Goal: Task Accomplishment & Management: Use online tool/utility

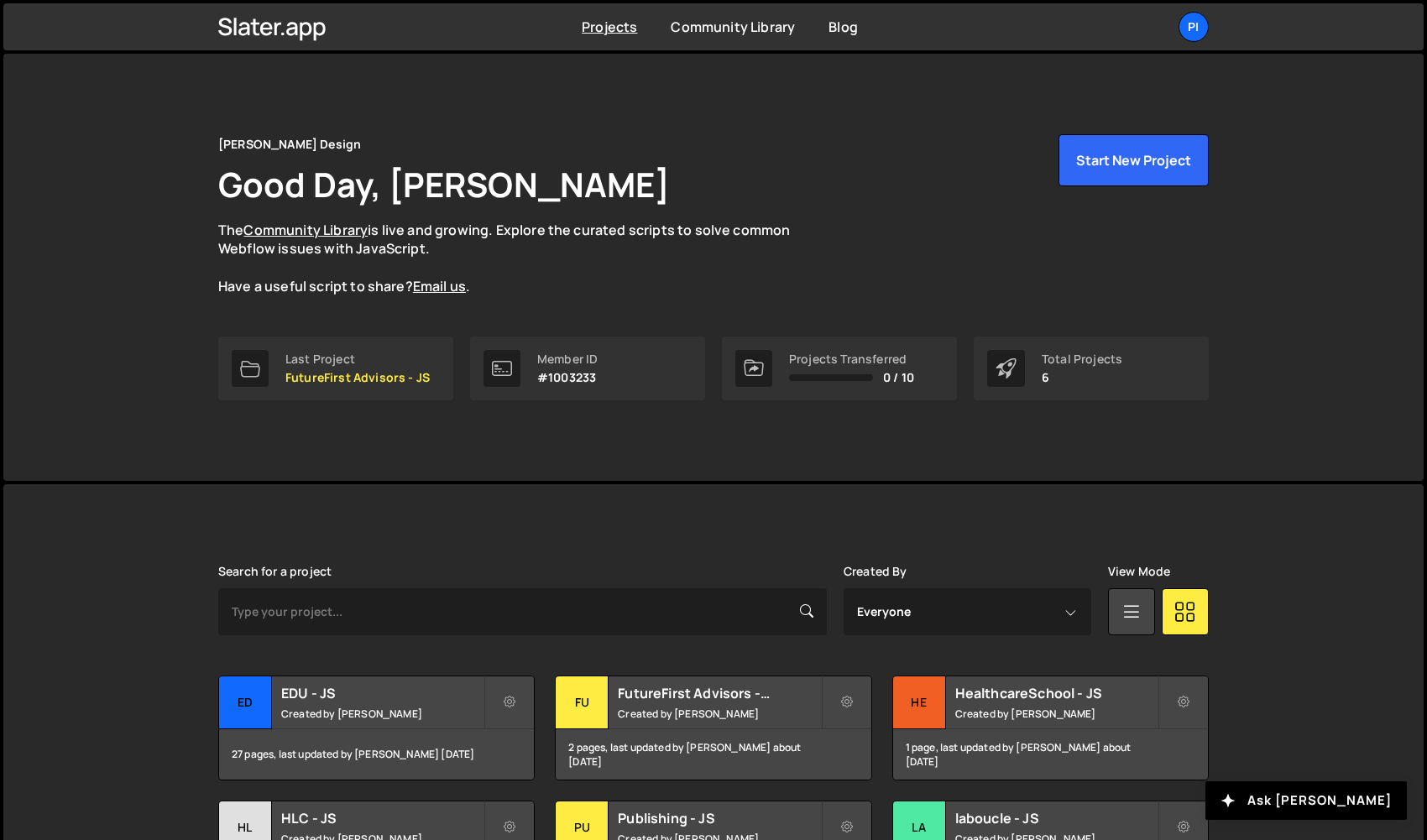
scroll to position [148, 0]
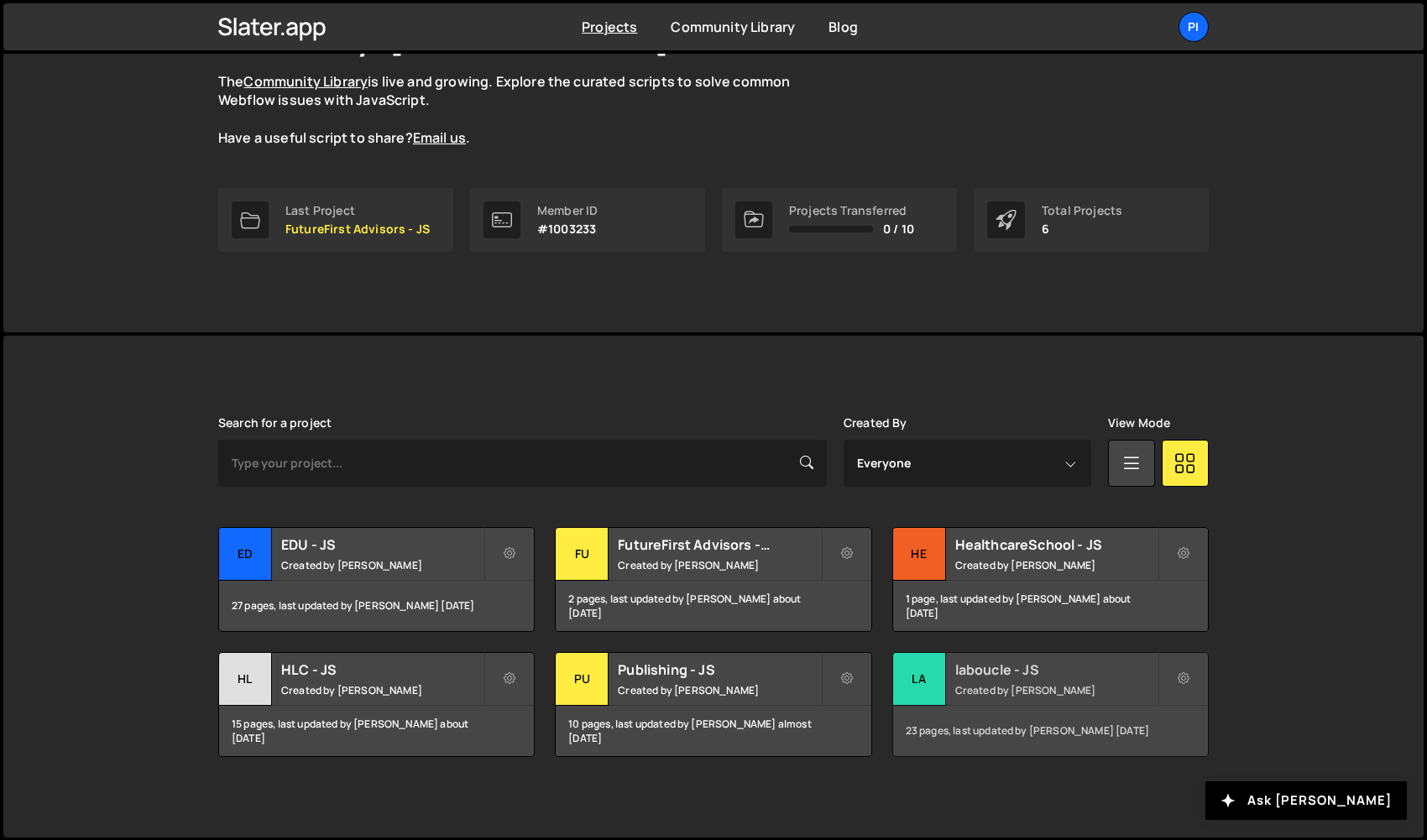
click at [929, 684] on div "la" at bounding box center [920, 679] width 53 height 53
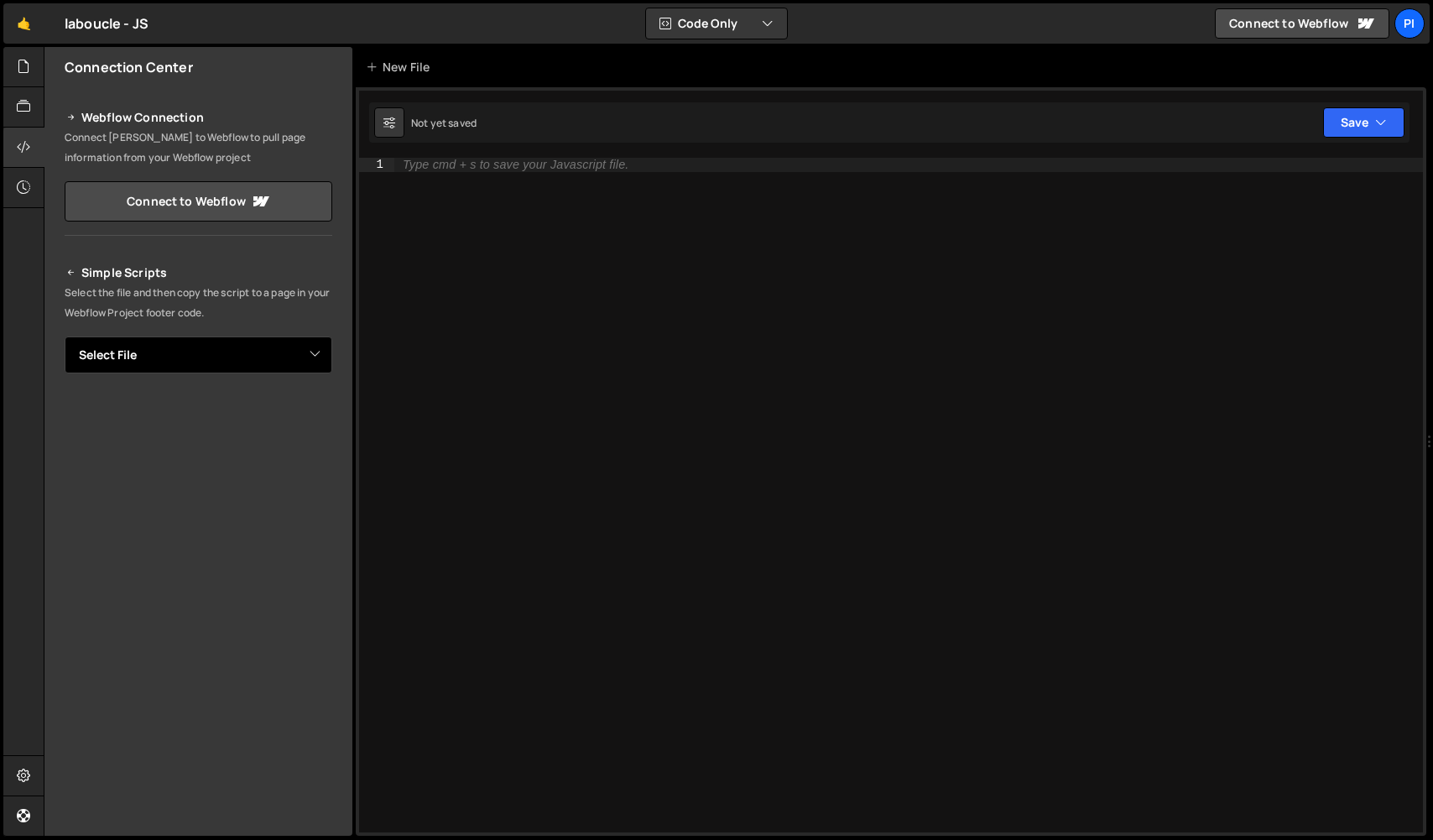
click at [196, 349] on select "Select File __cms-load--init.js __main--init.js calendy-widget.js collection-it…" at bounding box center [199, 354] width 268 height 37
click at [34, 78] on div at bounding box center [25, 67] width 41 height 41
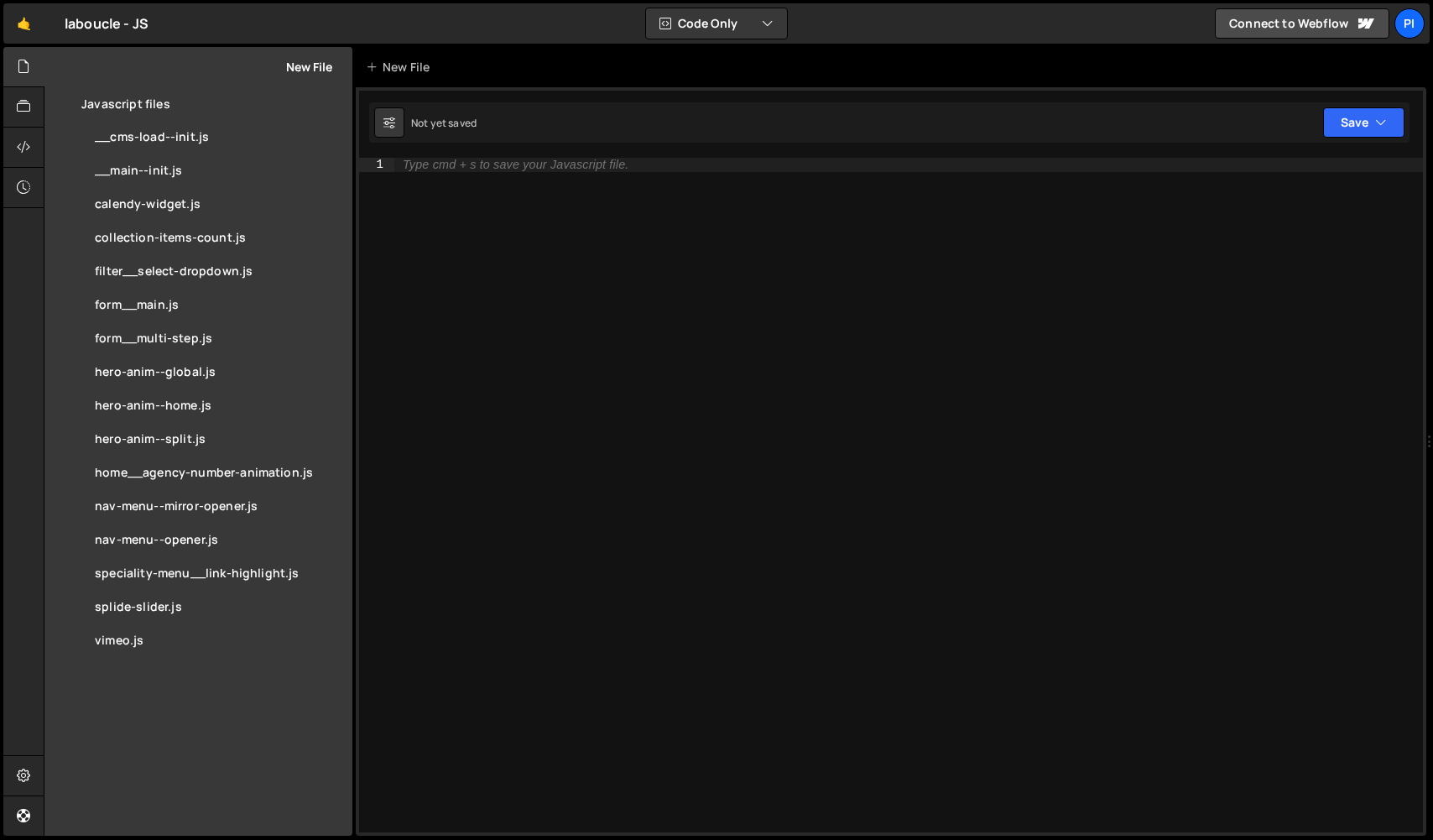
click at [321, 69] on button "New File" at bounding box center [301, 67] width 63 height 13
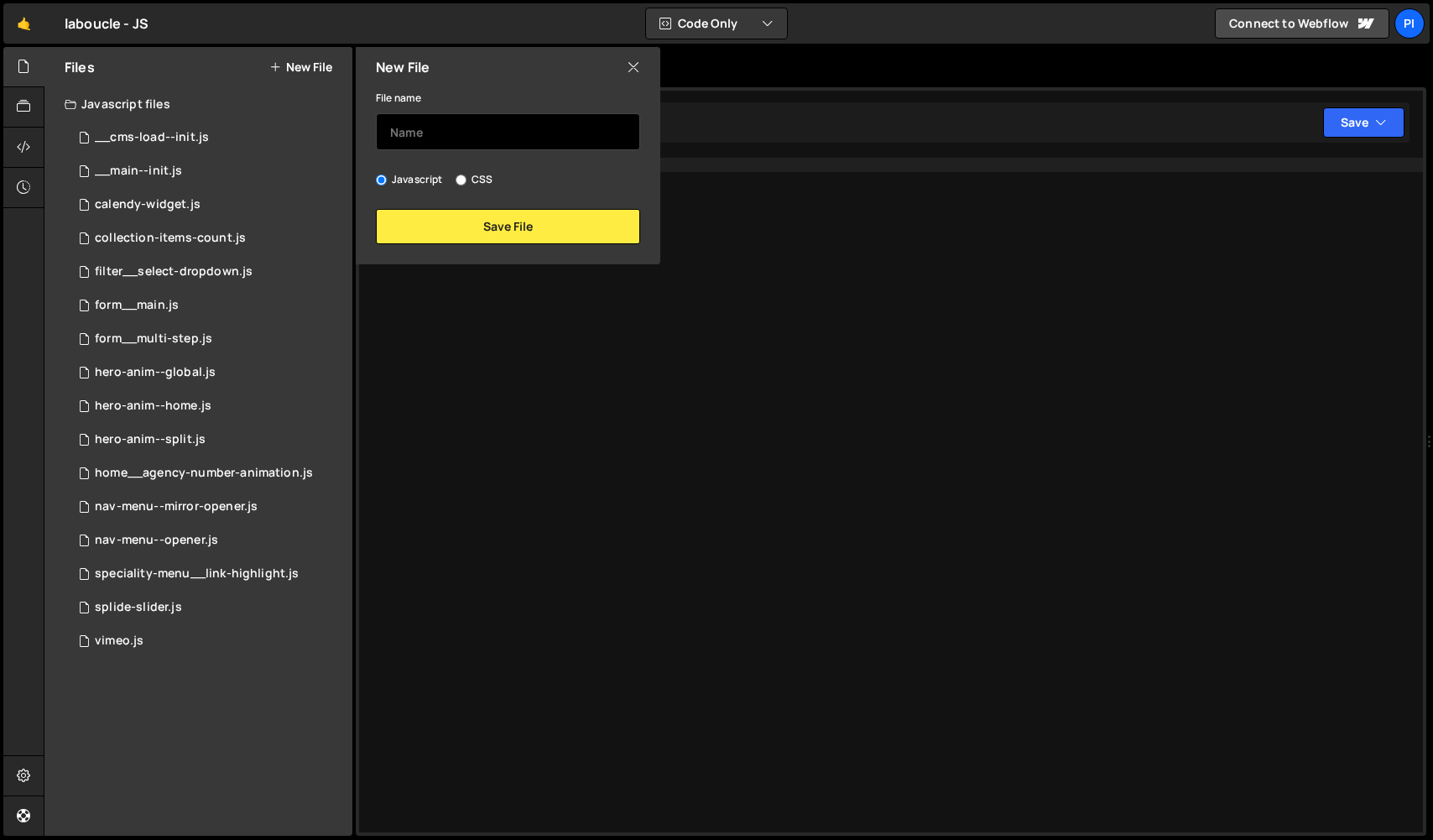
click at [432, 128] on input "text" at bounding box center [508, 131] width 264 height 37
type input "newsletter-show"
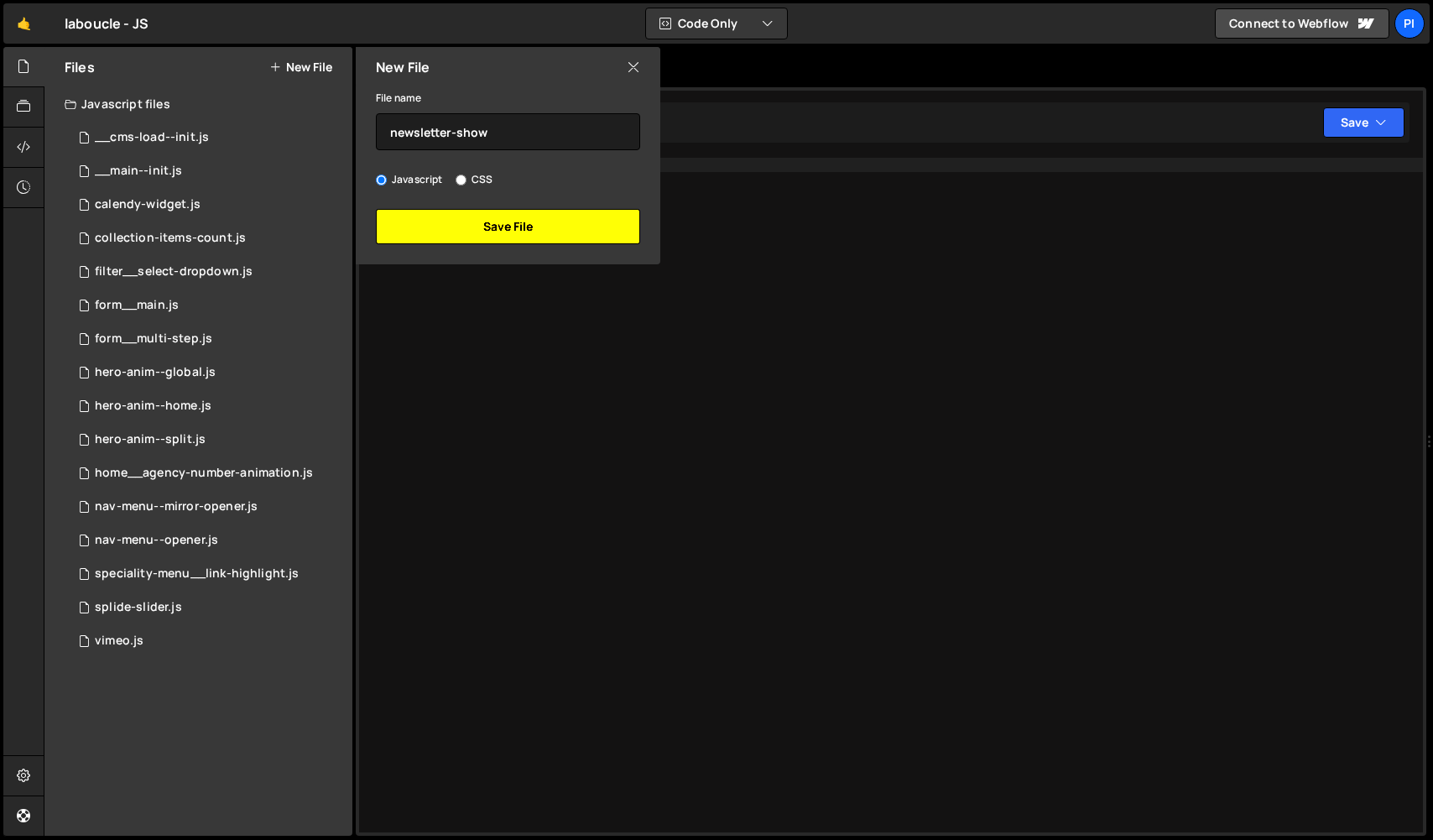
click at [568, 227] on button "Save File" at bounding box center [508, 226] width 264 height 35
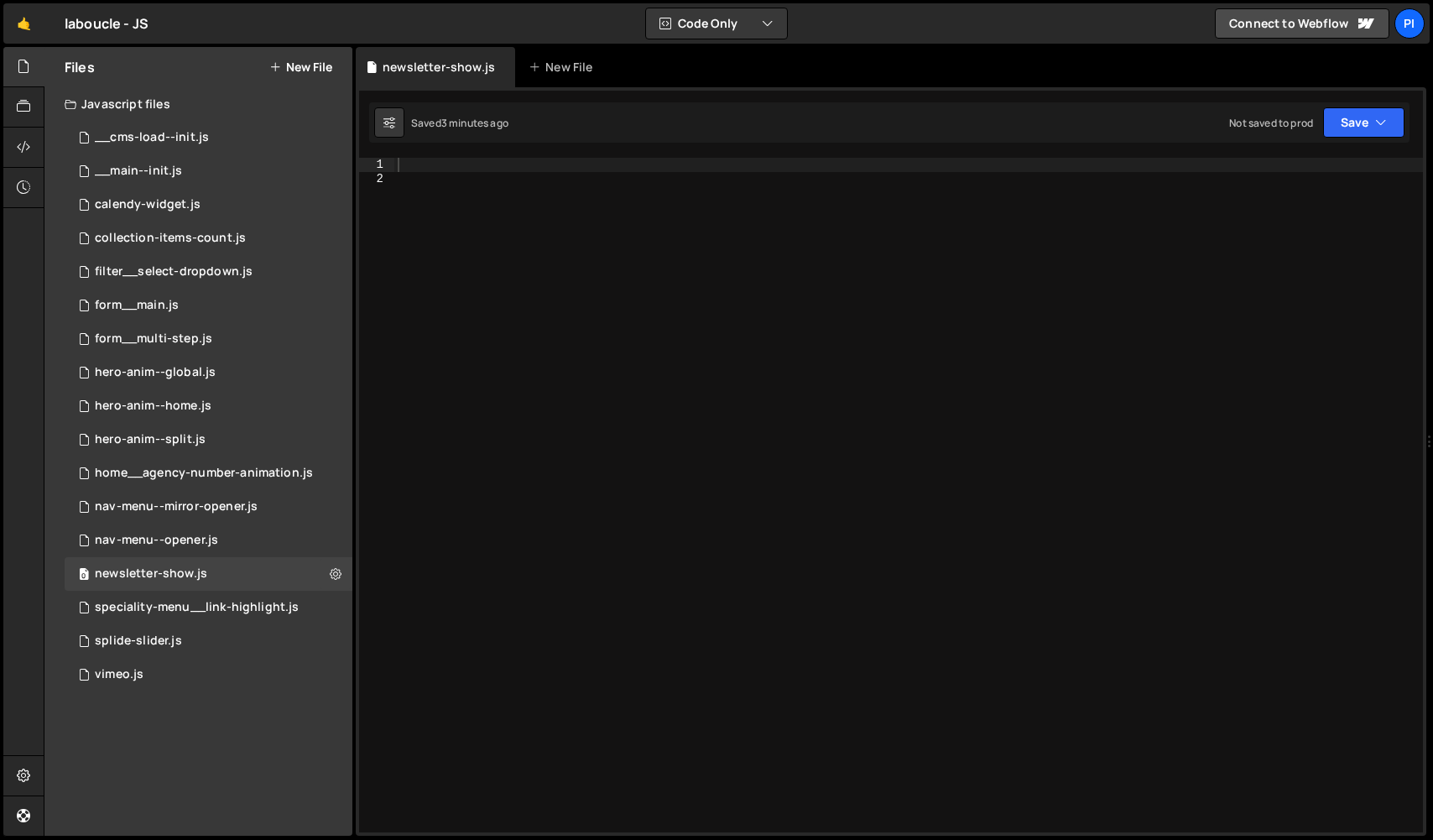
click at [525, 206] on div at bounding box center [908, 508] width 1029 height 702
paste textarea "}, 500);"
type textarea "}, 500);"
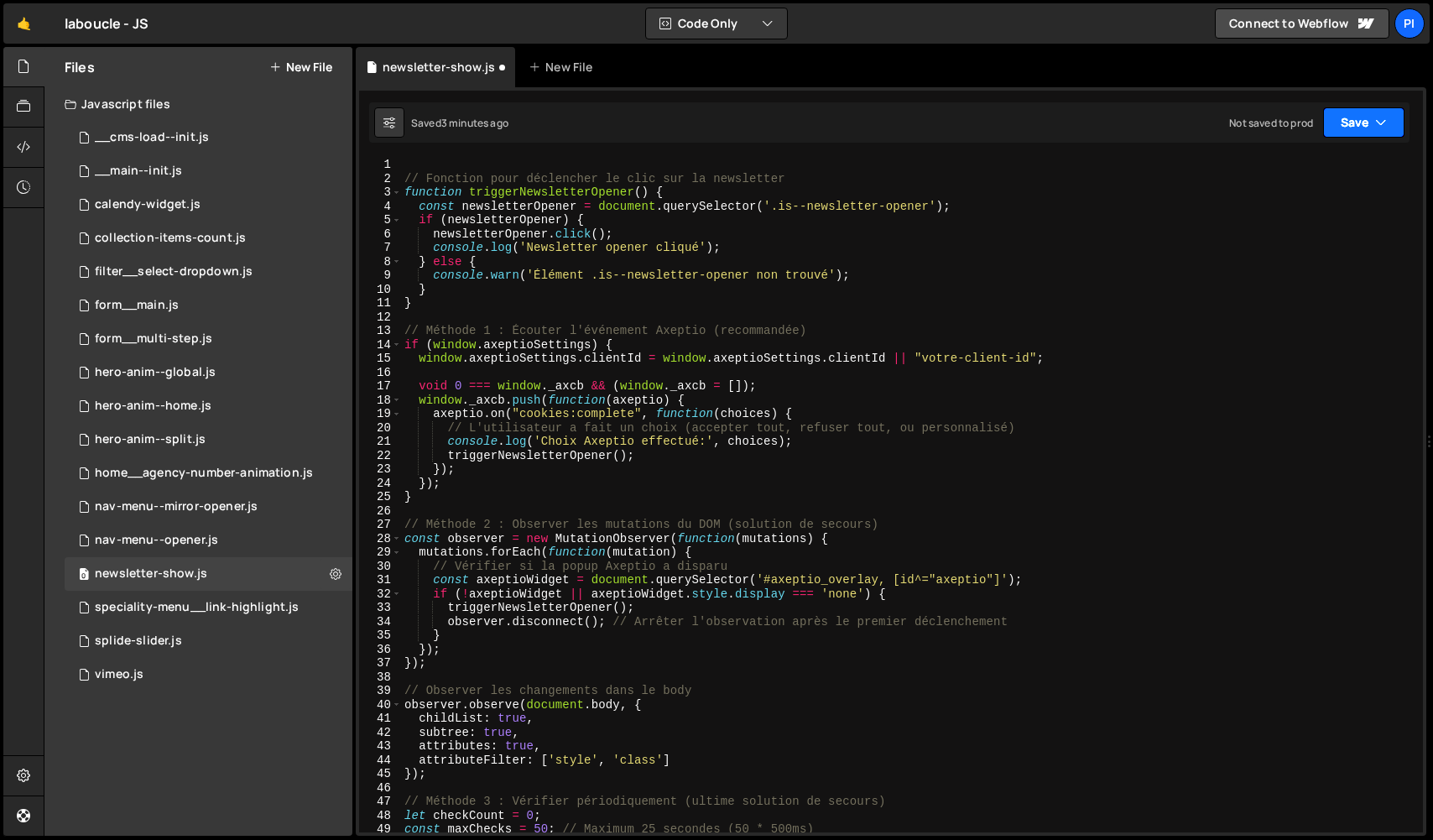
click at [1336, 113] on button "Save" at bounding box center [1363, 123] width 81 height 30
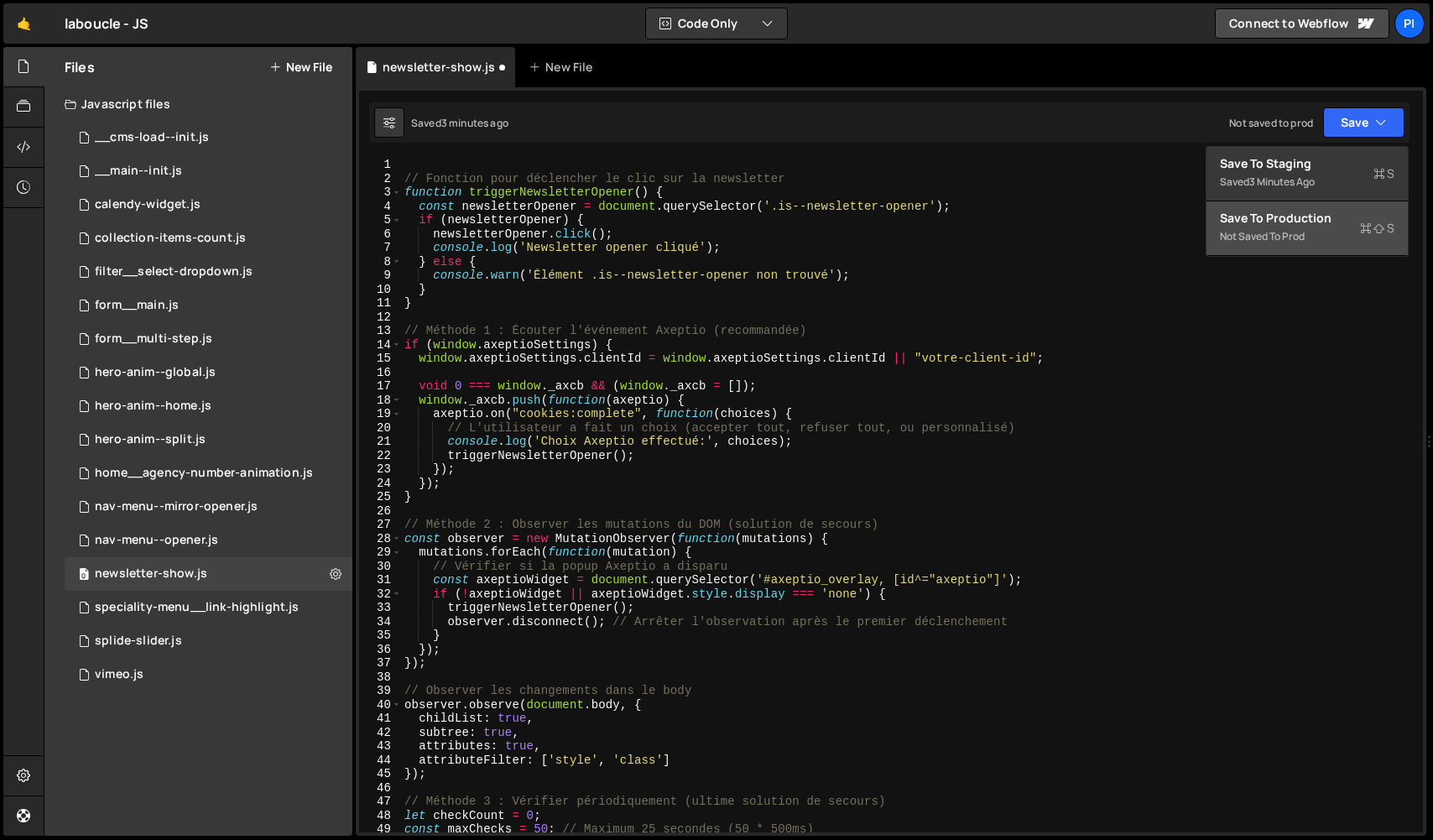
click at [1305, 217] on div "Save to Production S" at bounding box center [1307, 218] width 174 height 17
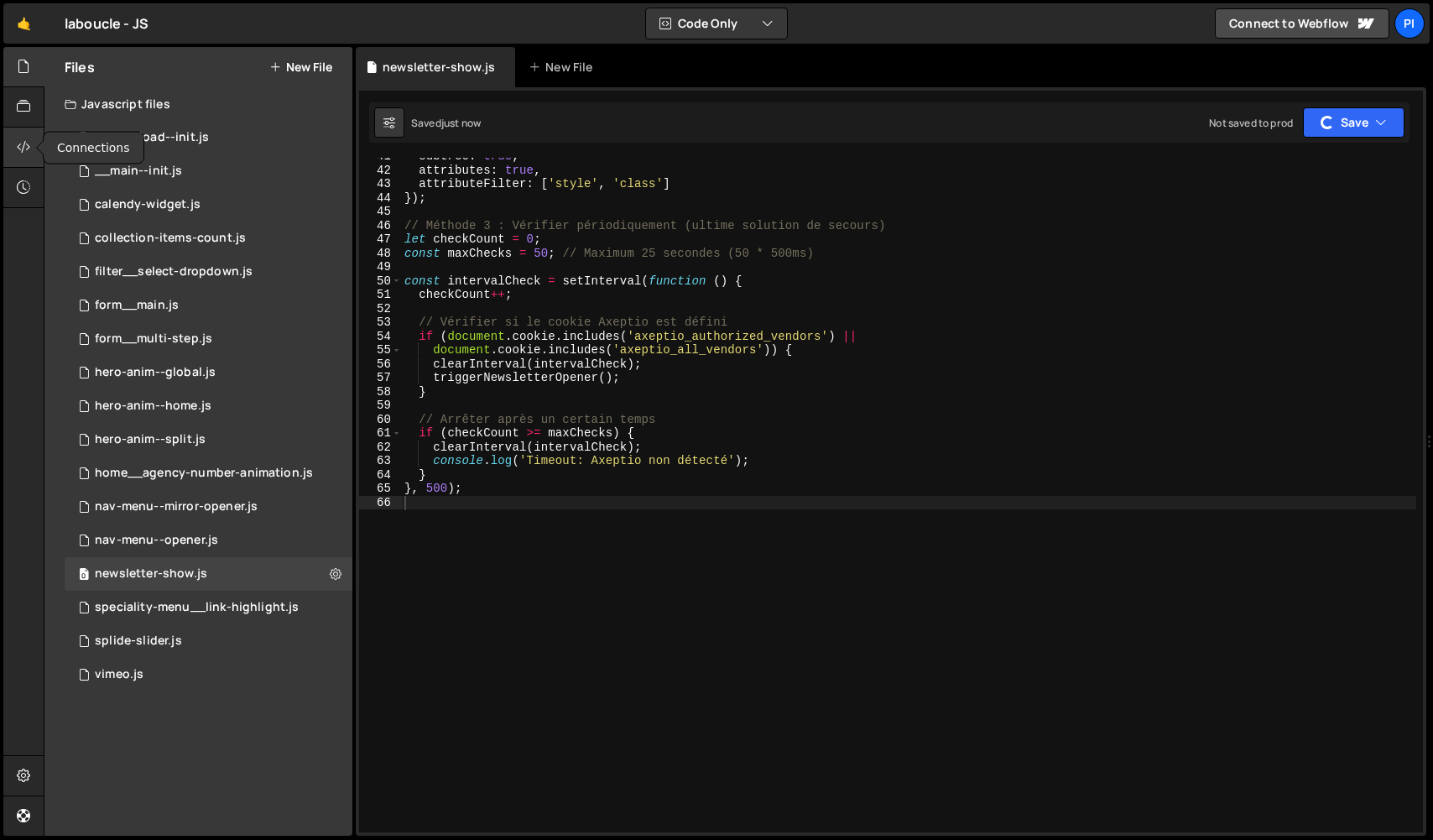
click at [19, 151] on icon at bounding box center [24, 147] width 13 height 19
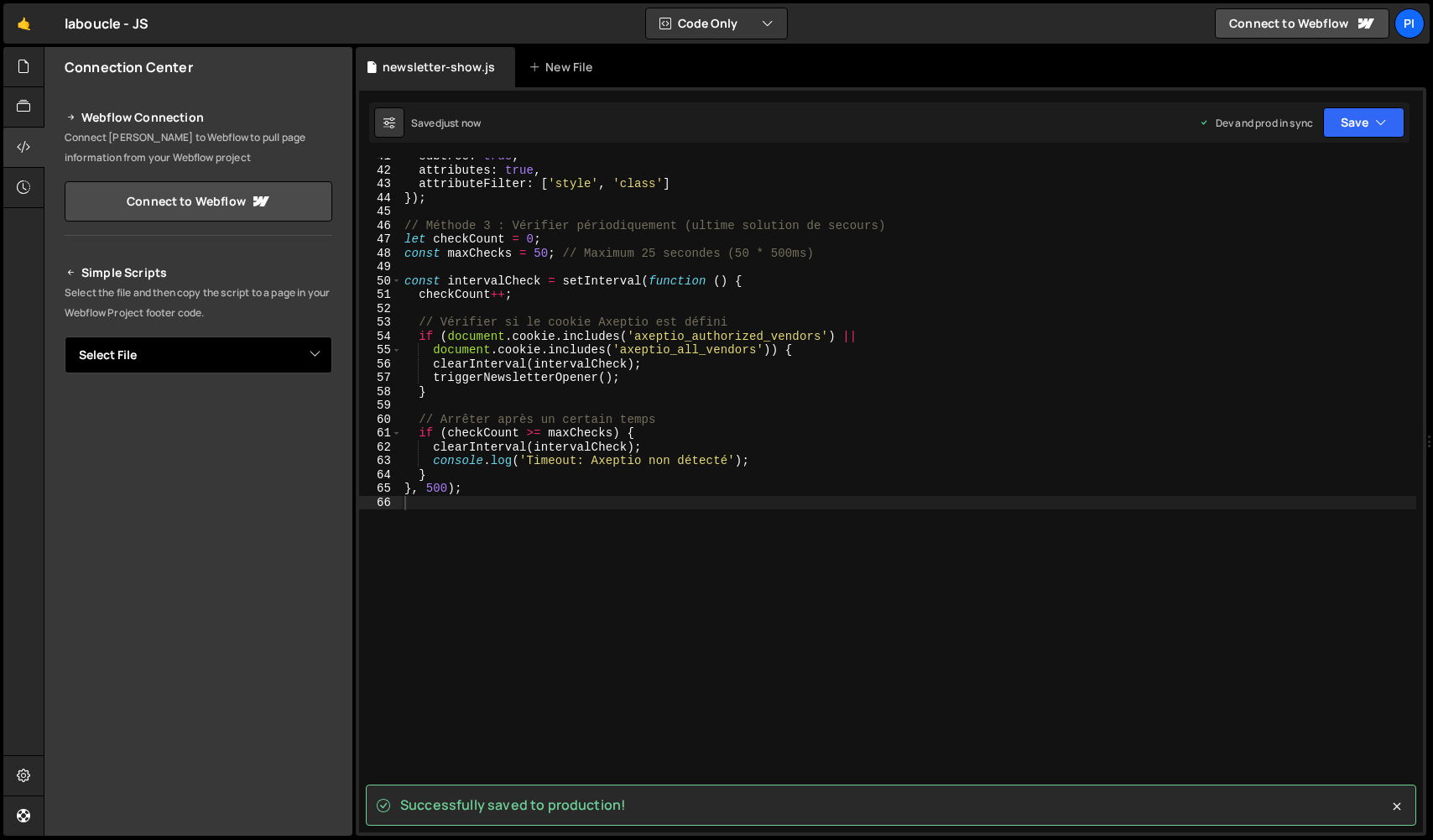
click at [286, 355] on select "Select File __cms-load--init.js __main--init.js calendy-widget.js collection-it…" at bounding box center [199, 354] width 268 height 37
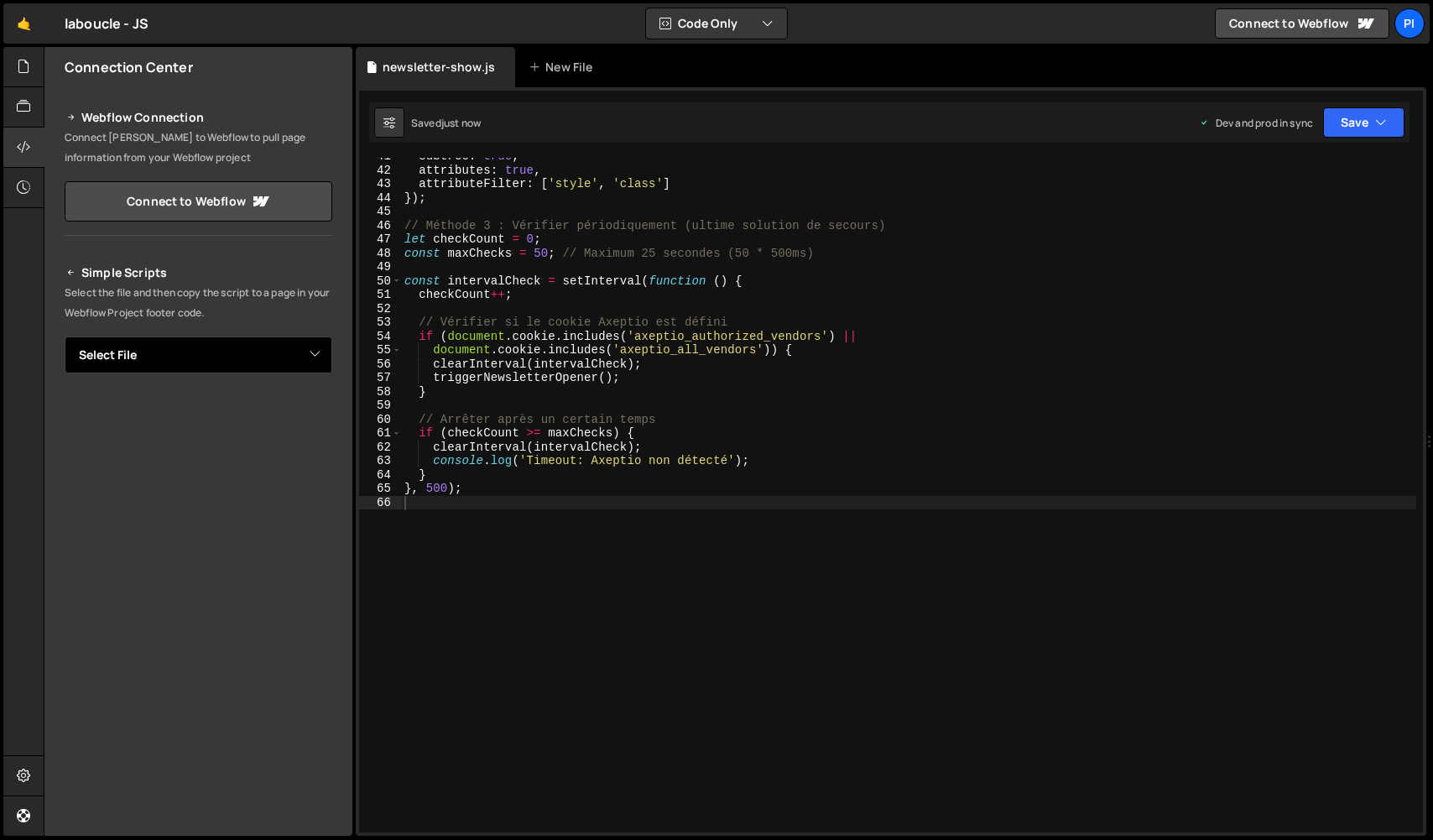
select select "47726"
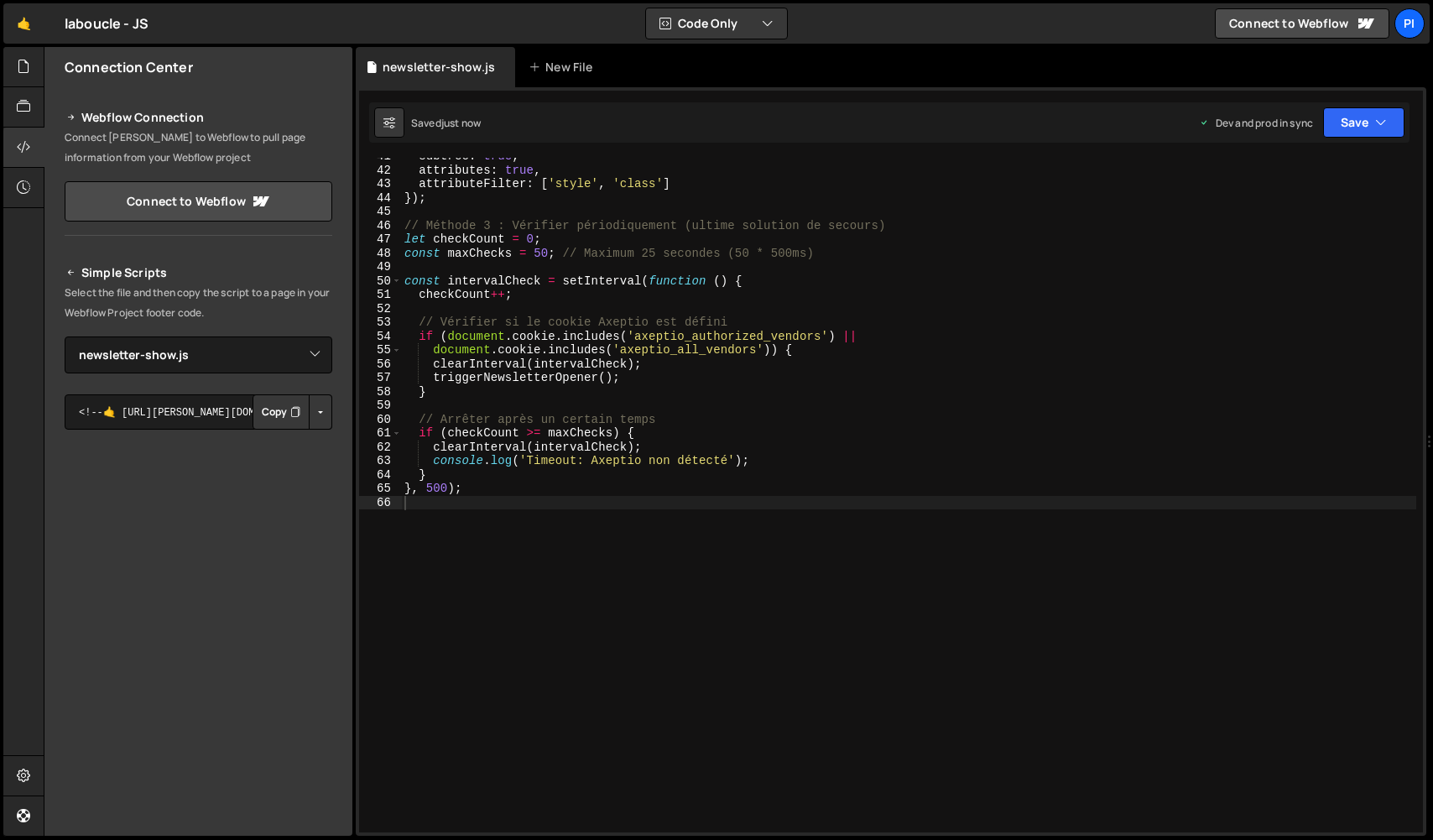
click at [321, 407] on button "Button group with nested dropdown" at bounding box center [320, 411] width 24 height 35
click at [302, 469] on link "Copy Production js" at bounding box center [262, 467] width 140 height 24
click at [317, 422] on button "Button group with nested dropdown" at bounding box center [320, 411] width 24 height 35
click at [307, 470] on link "Copy Production js" at bounding box center [262, 467] width 140 height 24
click at [321, 406] on button "Button group with nested dropdown" at bounding box center [320, 411] width 24 height 35
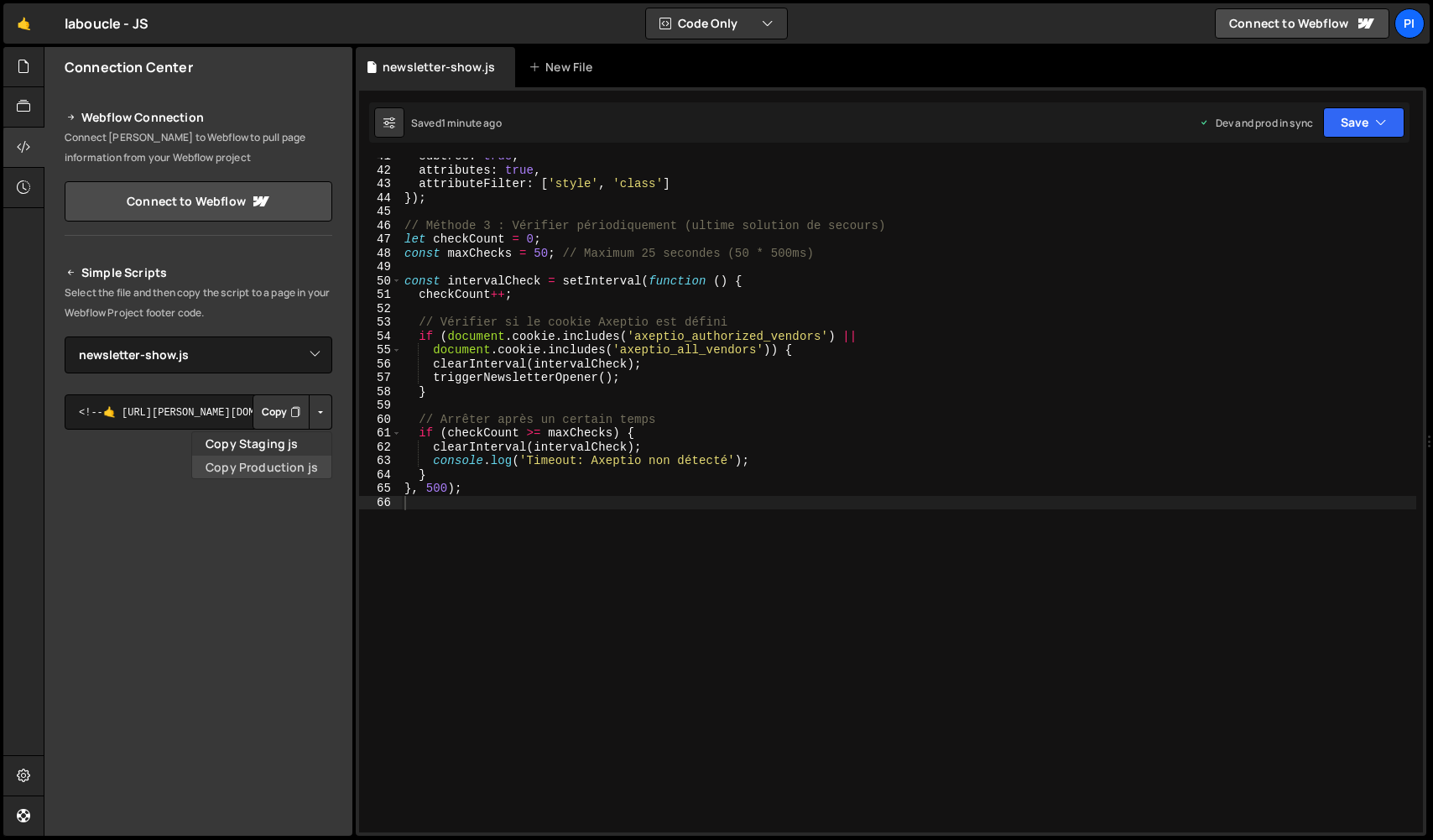
click at [316, 460] on link "Copy Production js" at bounding box center [262, 467] width 140 height 24
click at [29, 106] on icon at bounding box center [24, 107] width 13 height 19
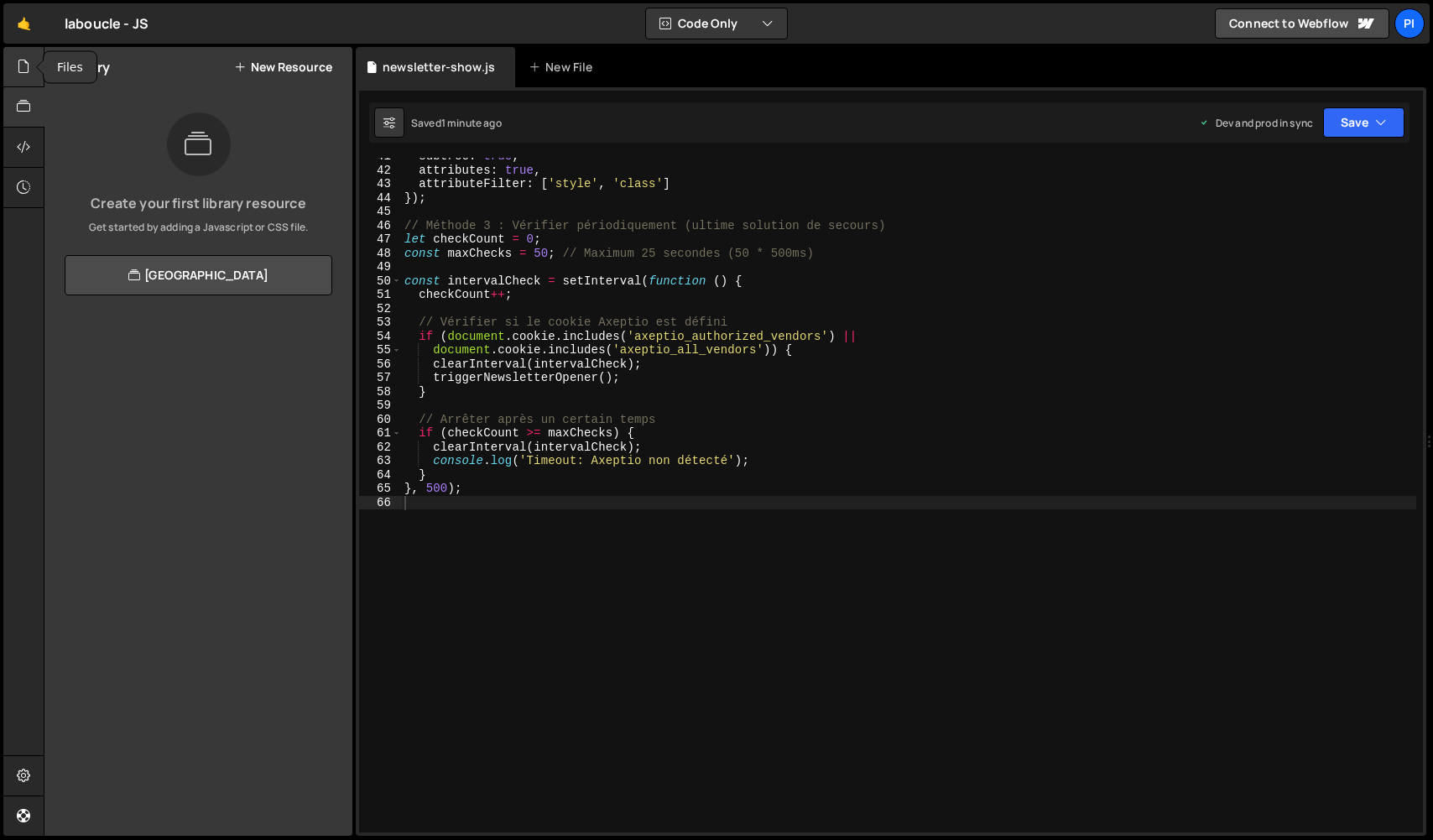
click at [29, 74] on icon at bounding box center [24, 67] width 13 height 19
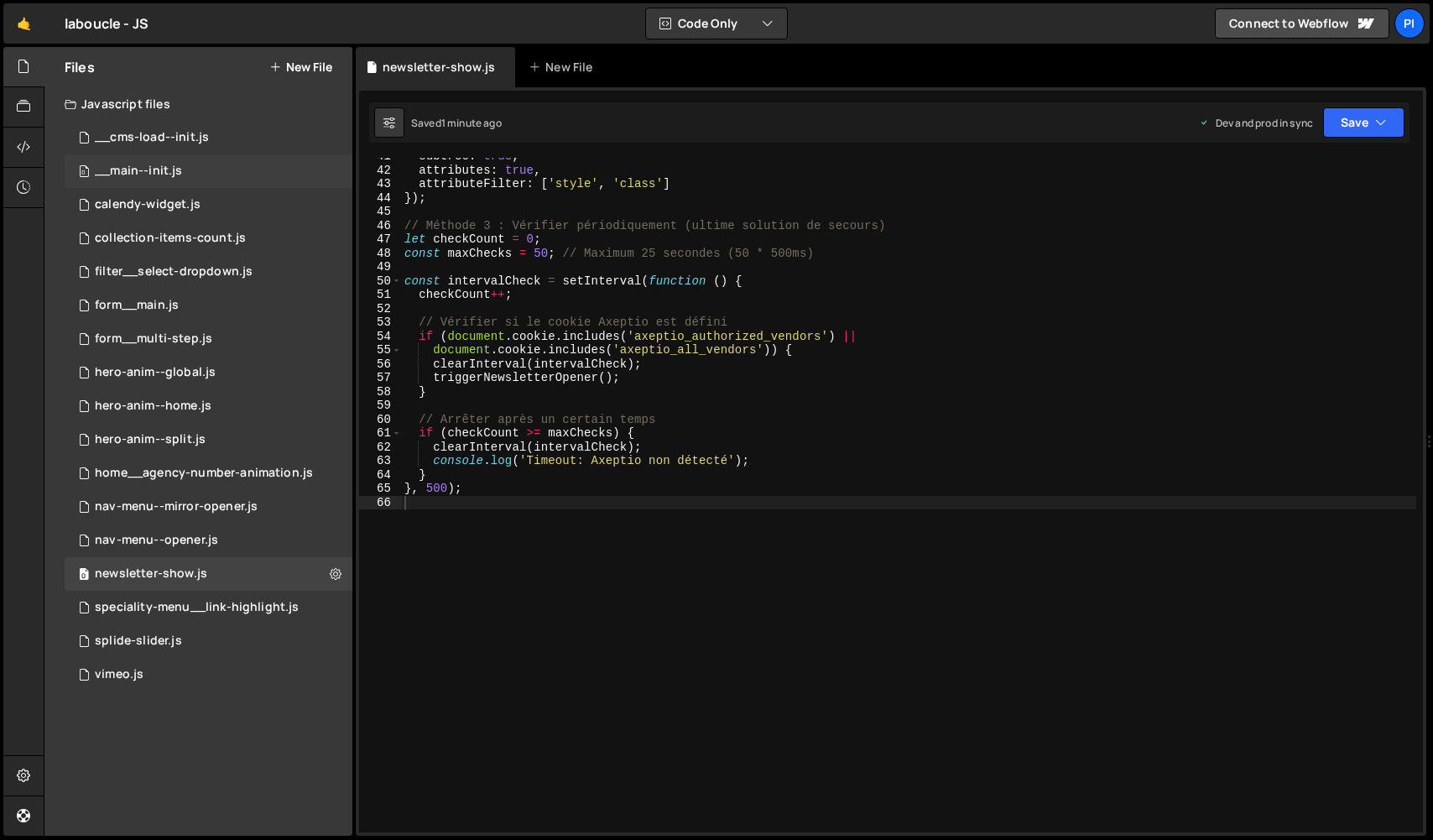
click at [195, 176] on div "0 __main--init.js 0" at bounding box center [208, 172] width 288 height 34
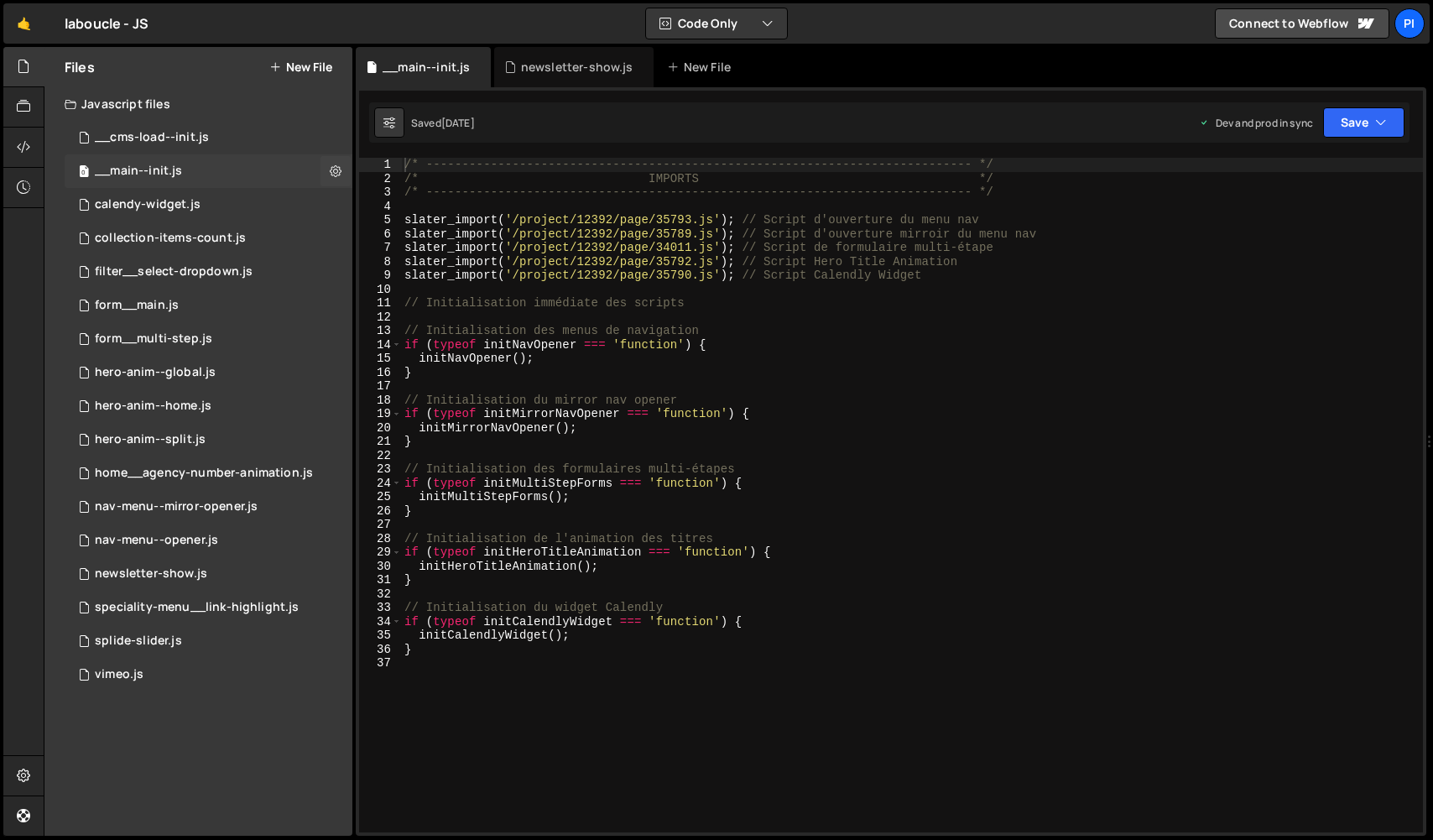
scroll to position [3736, 0]
type textarea "slater_import('/project/12392/page/35790.js'); // Script Calendly Widget"
click at [940, 274] on div "/* ----------------------------------------------------------------------------…" at bounding box center [912, 508] width 1022 height 702
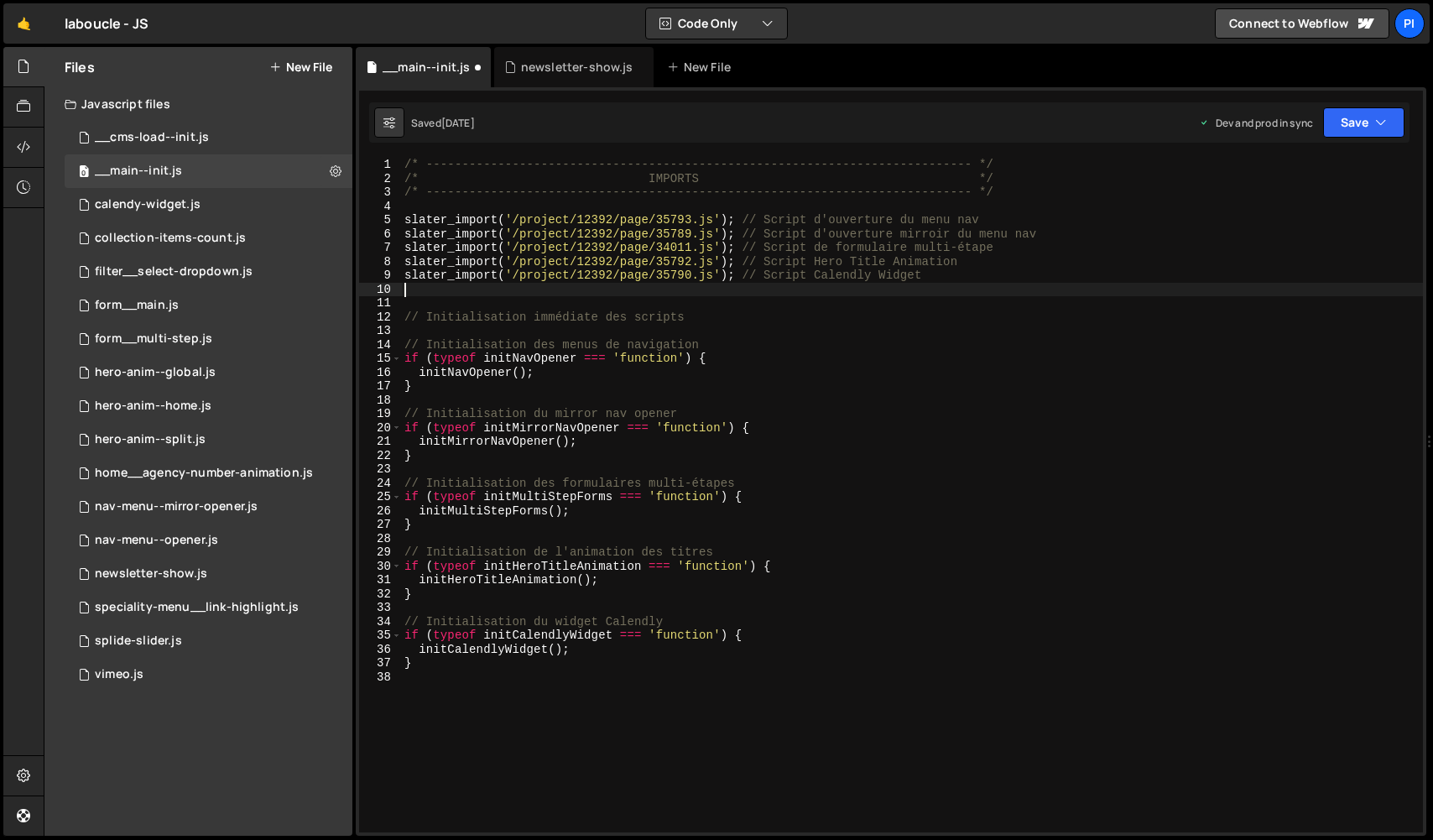
click at [891, 268] on div "/* ----------------------------------------------------------------------------…" at bounding box center [912, 508] width 1022 height 702
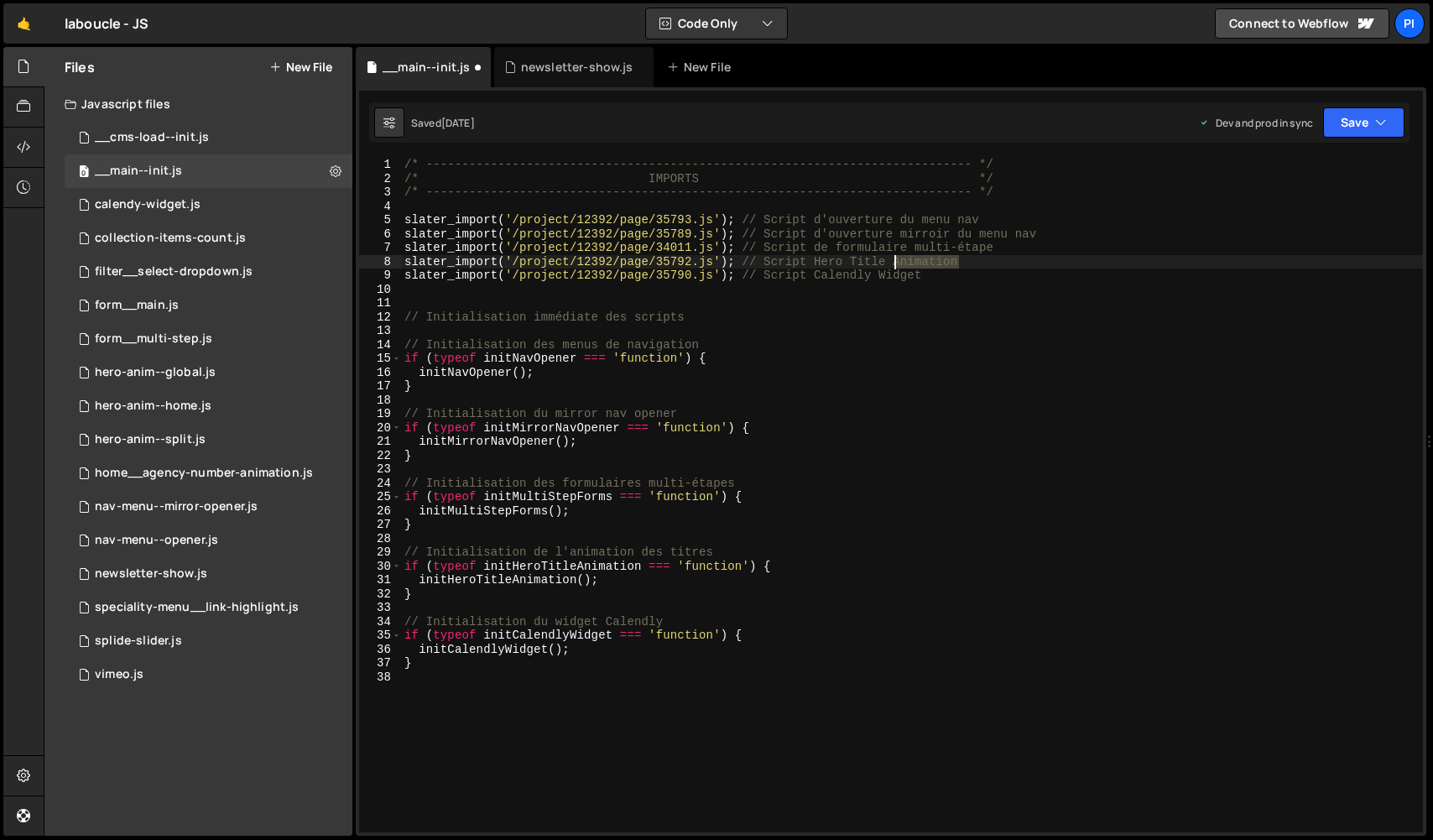
click at [891, 268] on div "/* ----------------------------------------------------------------------------…" at bounding box center [912, 508] width 1022 height 702
click at [891, 279] on div "/* ----------------------------------------------------------------------------…" at bounding box center [912, 508] width 1022 height 702
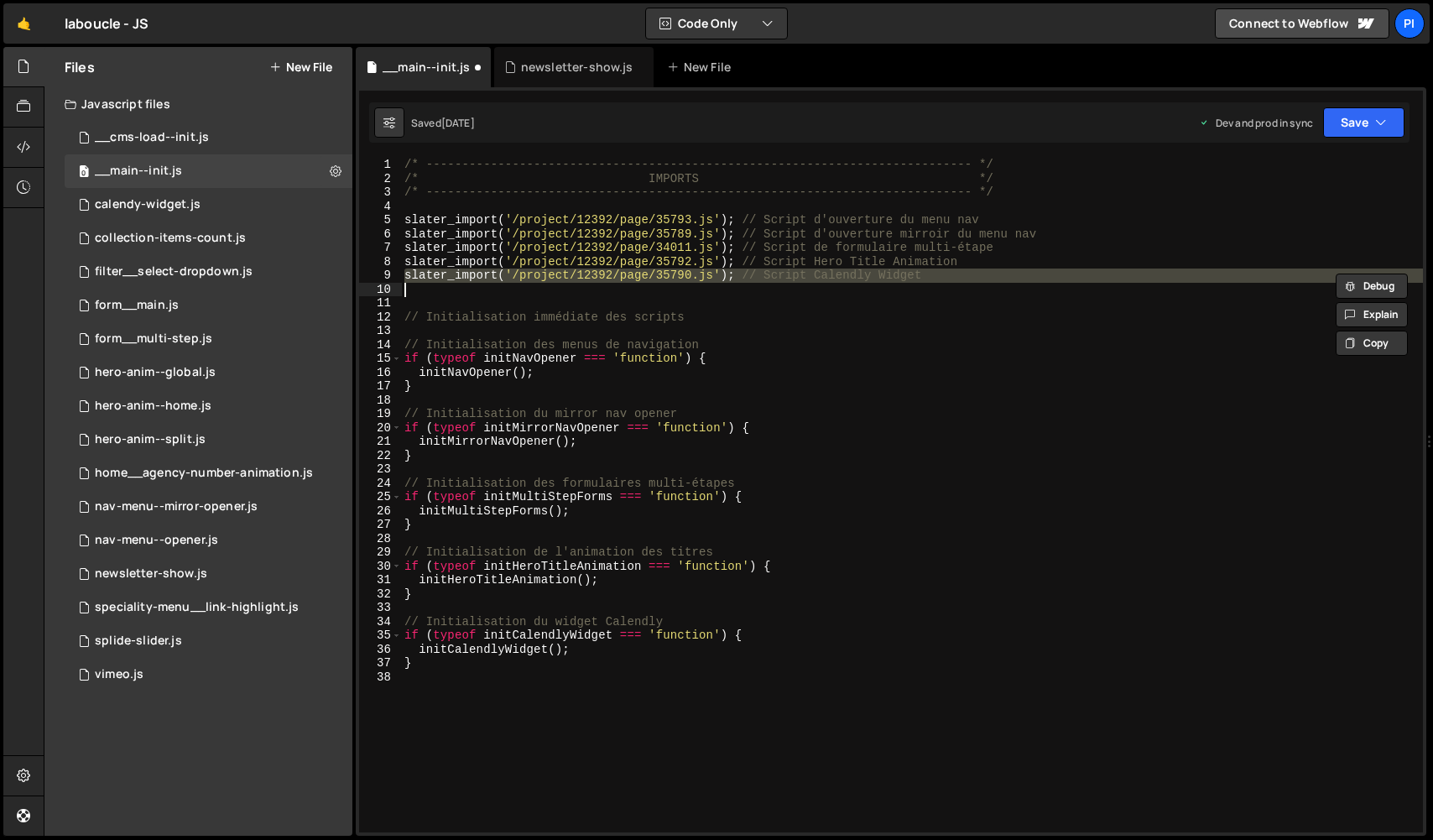
click at [891, 279] on div "/* ----------------------------------------------------------------------------…" at bounding box center [912, 508] width 1022 height 702
type textarea "slater_import('/project/12392/page/35790.js'); // Script Calendly Widget"
click at [942, 290] on div "/* ----------------------------------------------------------------------------…" at bounding box center [912, 508] width 1022 height 702
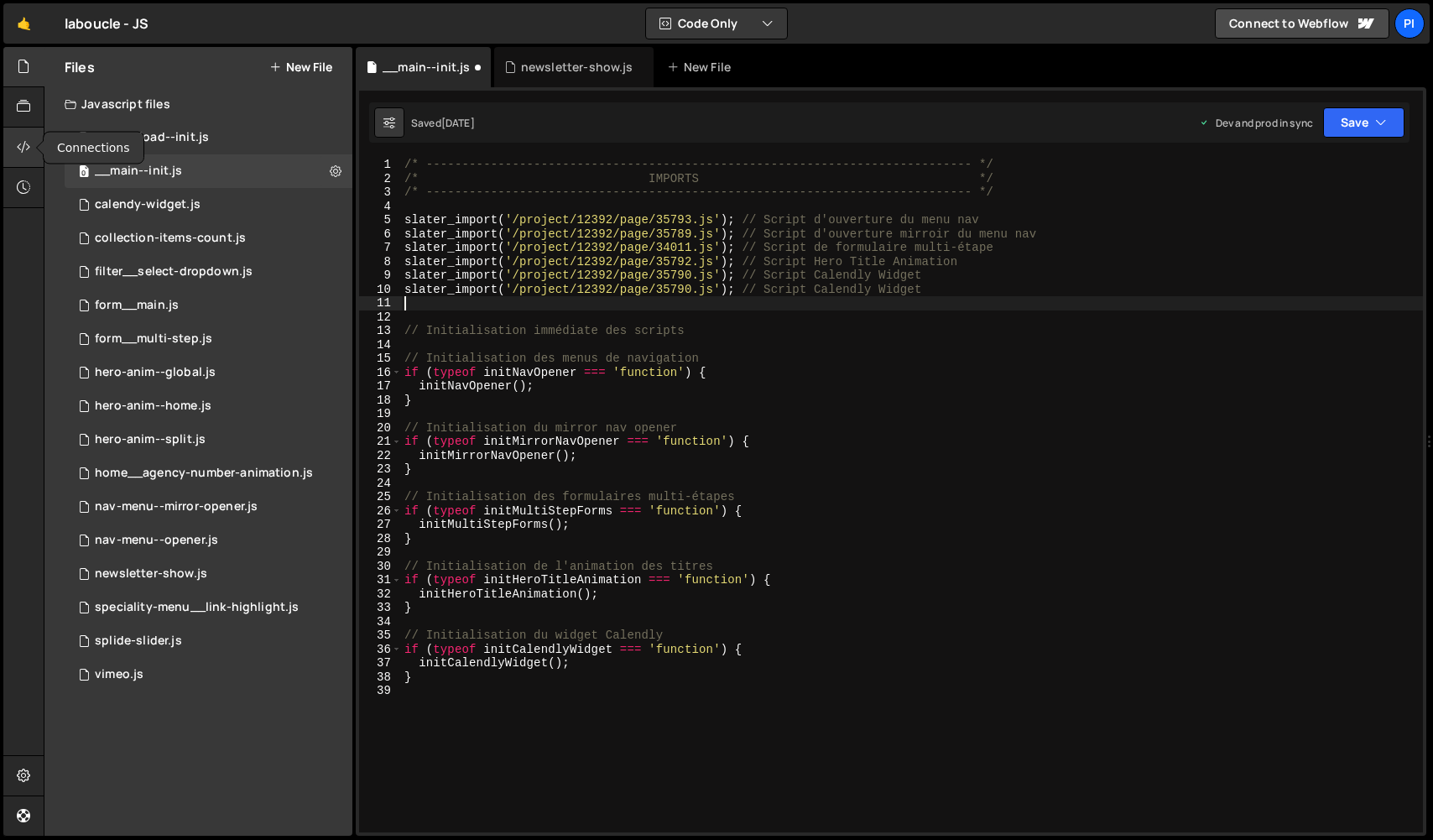
click at [25, 146] on icon at bounding box center [24, 147] width 13 height 19
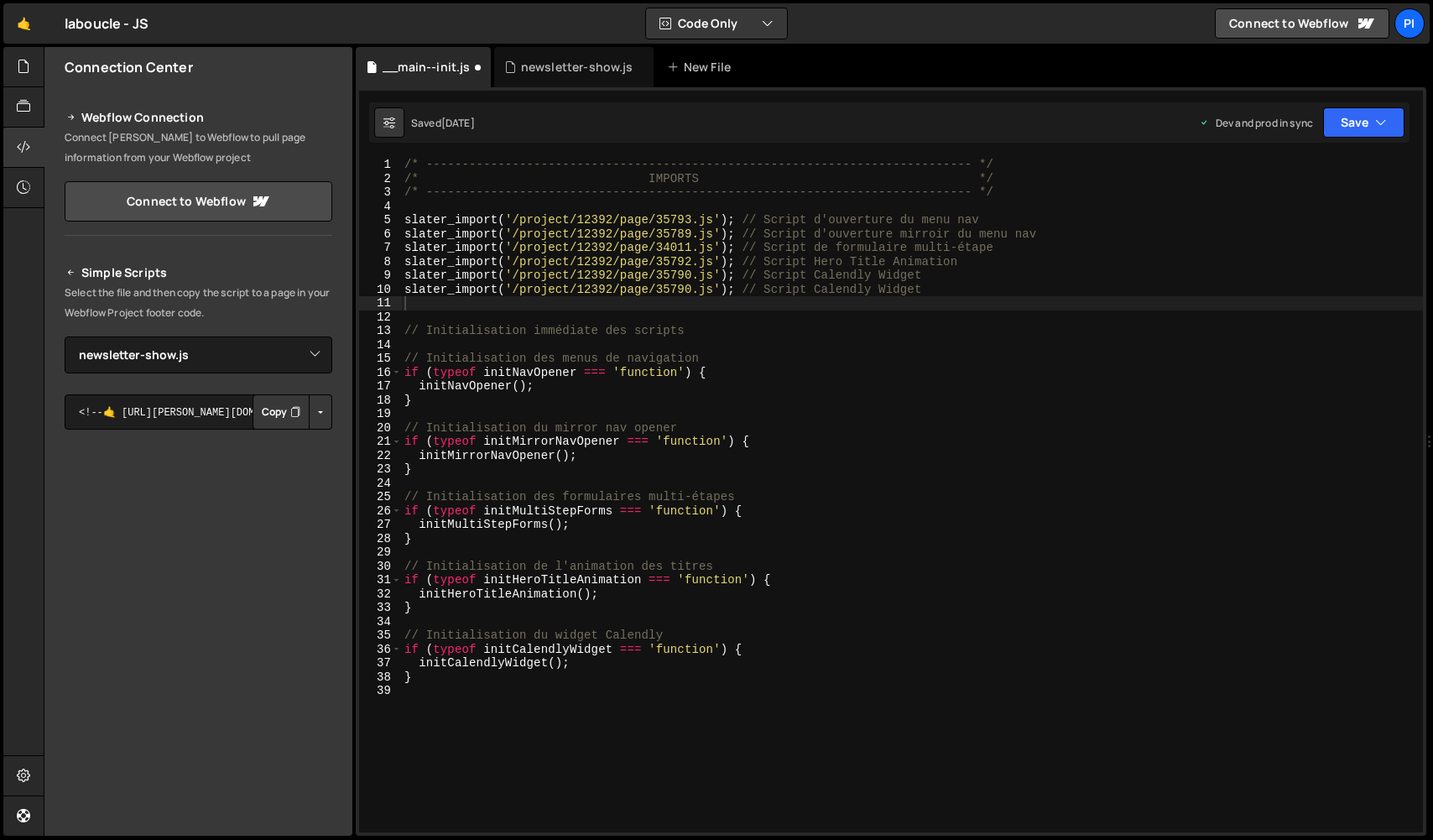
click at [319, 412] on button "Button group with nested dropdown" at bounding box center [320, 411] width 24 height 35
click at [311, 468] on link "Copy Production js" at bounding box center [262, 467] width 140 height 24
click at [539, 821] on div "/* ----------------------------------------------------------------------------…" at bounding box center [912, 508] width 1022 height 702
paste textarea "<script src="https://assets.slater.app/slater/12392/47726.js"></script>"
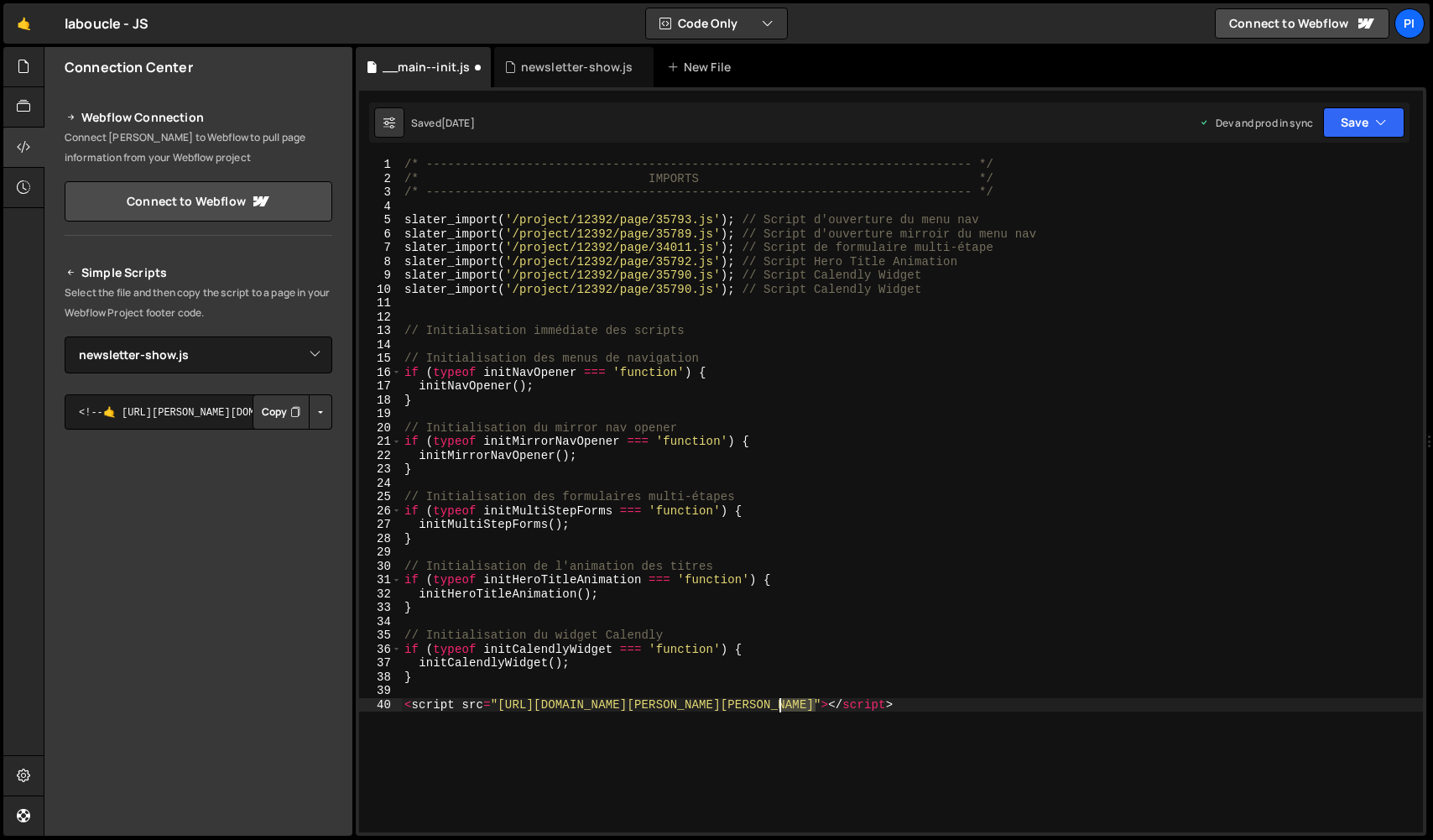
drag, startPoint x: 814, startPoint y: 706, endPoint x: 777, endPoint y: 708, distance: 37.1
click at [777, 708] on div "/* ----------------------------------------------------------------------------…" at bounding box center [912, 508] width 1022 height 702
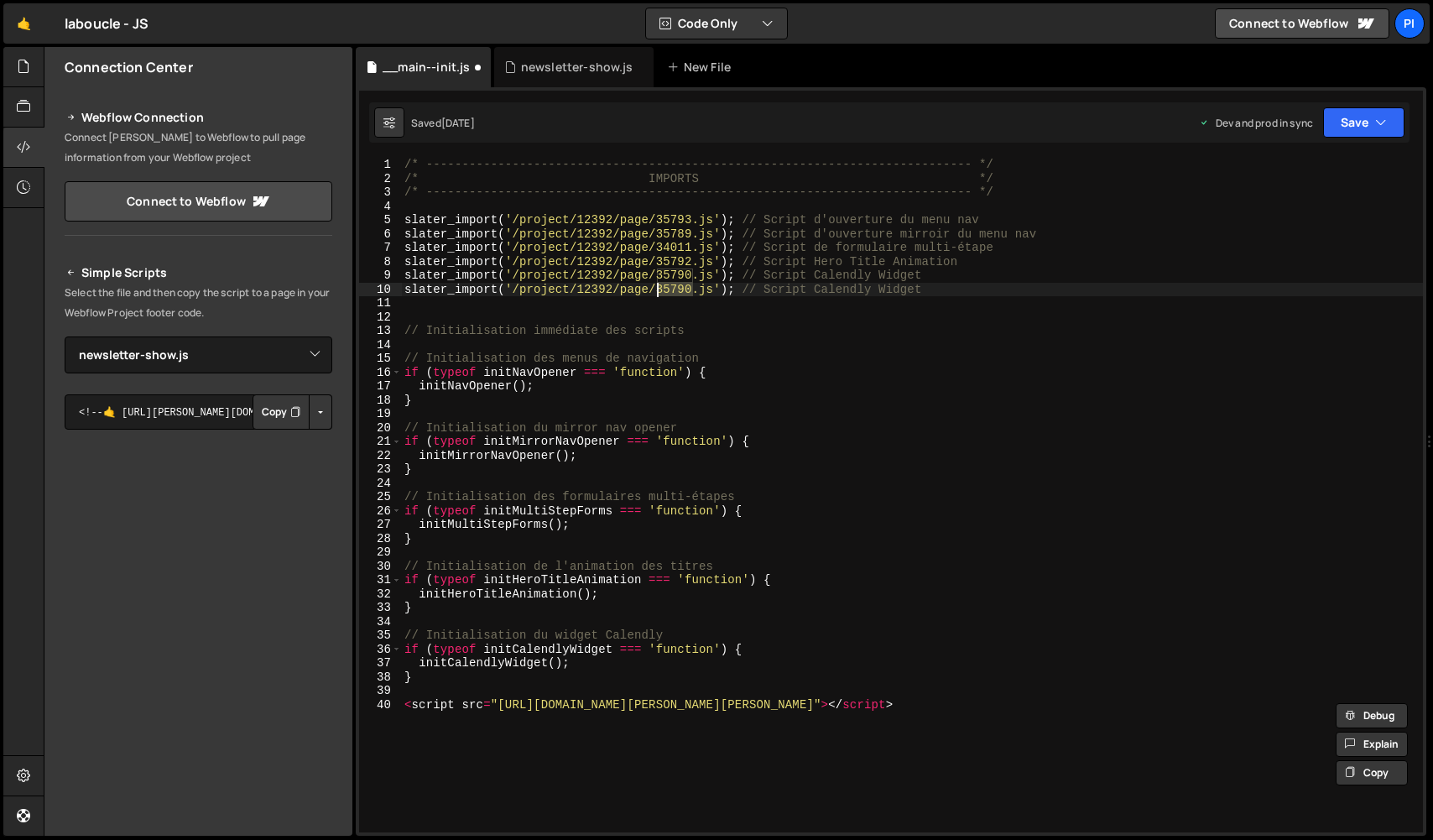
drag, startPoint x: 692, startPoint y: 288, endPoint x: 655, endPoint y: 288, distance: 37.0
click at [655, 288] on div "/* ----------------------------------------------------------------------------…" at bounding box center [912, 508] width 1022 height 702
paste textarea "47726"
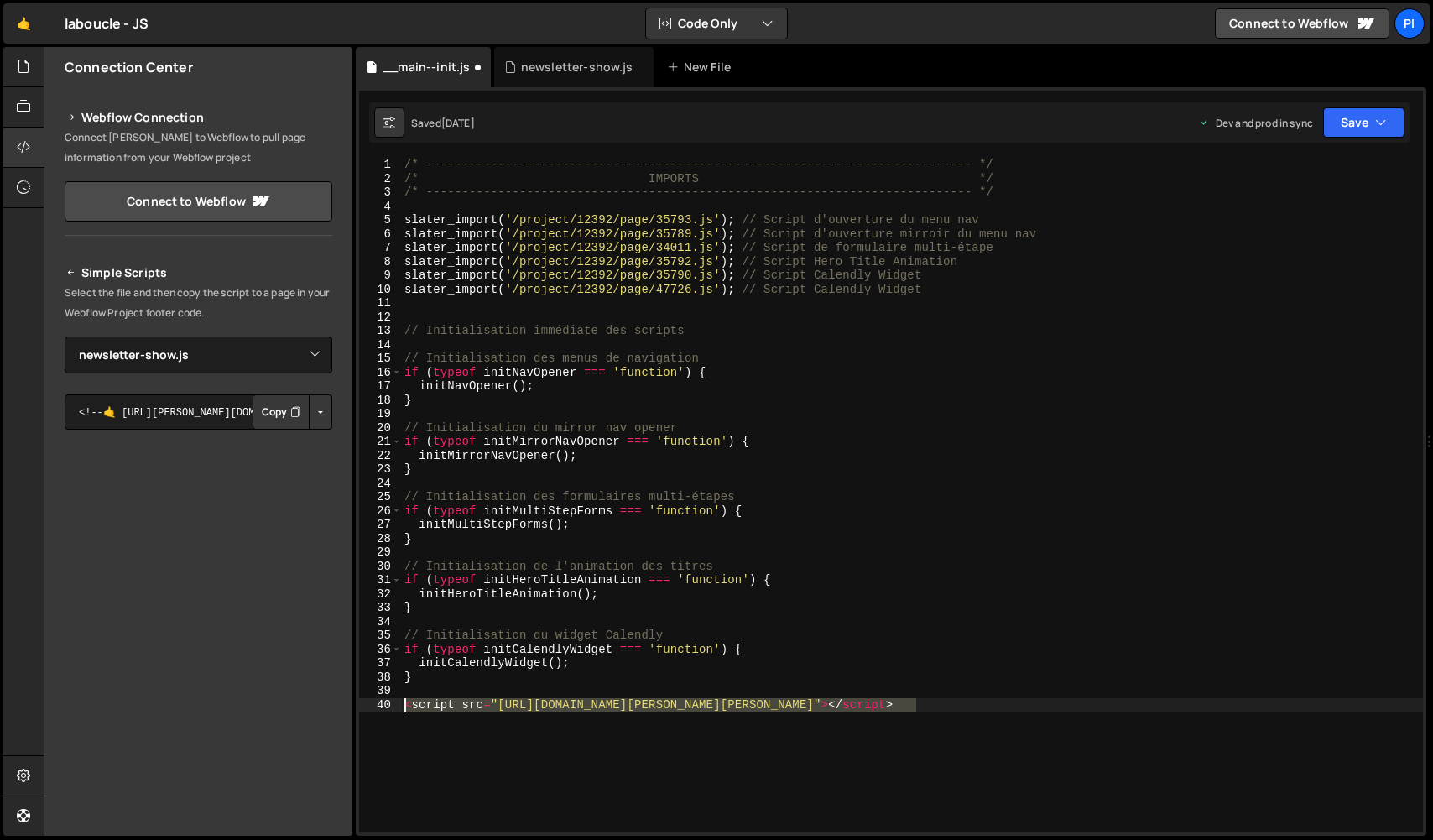
drag, startPoint x: 957, startPoint y: 733, endPoint x: 355, endPoint y: 703, distance: 602.7
click at [355, 703] on div "1 Type cmd + s to save your Javascript file. הההההההההההההההההההההההההההההההההה…" at bounding box center [890, 462] width 1070 height 749
type textarea "<script src="https://assets.slater.app/slater/12392/47726.js"></script>"
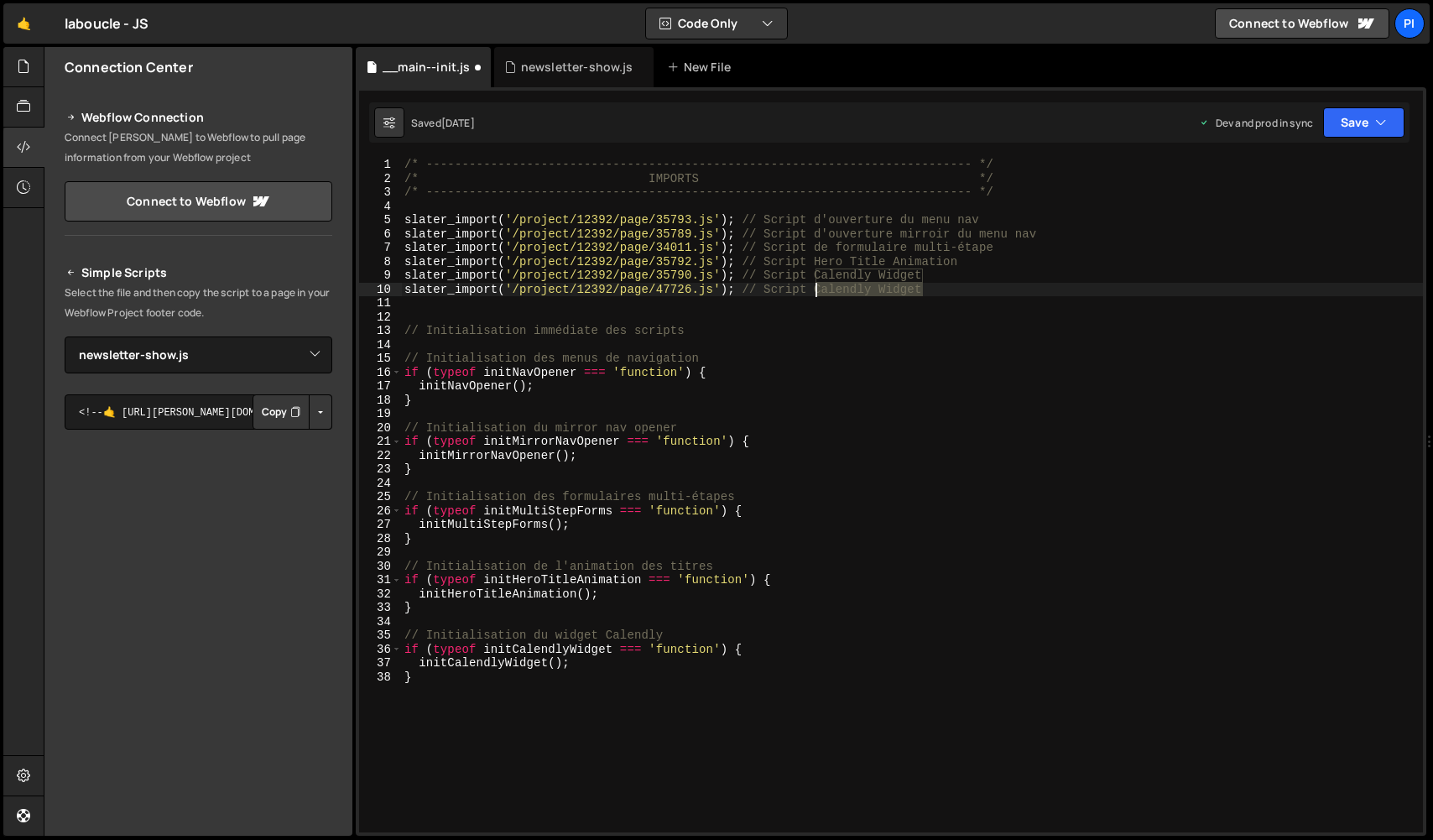
drag, startPoint x: 924, startPoint y: 286, endPoint x: 814, endPoint y: 288, distance: 110.0
click at [814, 288] on div "/* ----------------------------------------------------------------------------…" at bounding box center [912, 508] width 1022 height 702
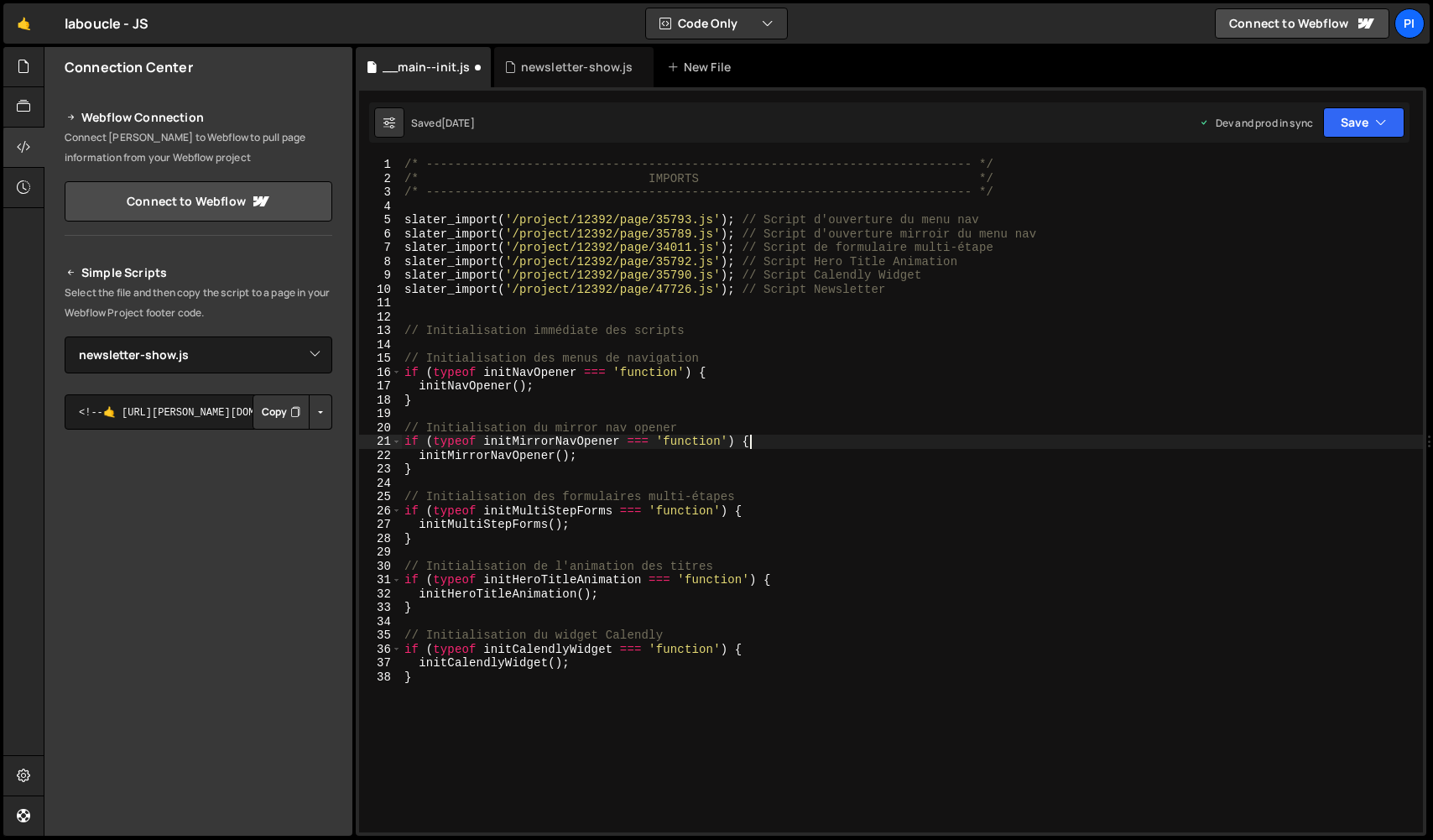
click at [1107, 437] on div "/* ----------------------------------------------------------------------------…" at bounding box center [912, 508] width 1022 height 702
type textarea "if (typeof initMirrorNavOpener === 'function') {"
click at [22, 64] on icon at bounding box center [24, 67] width 13 height 19
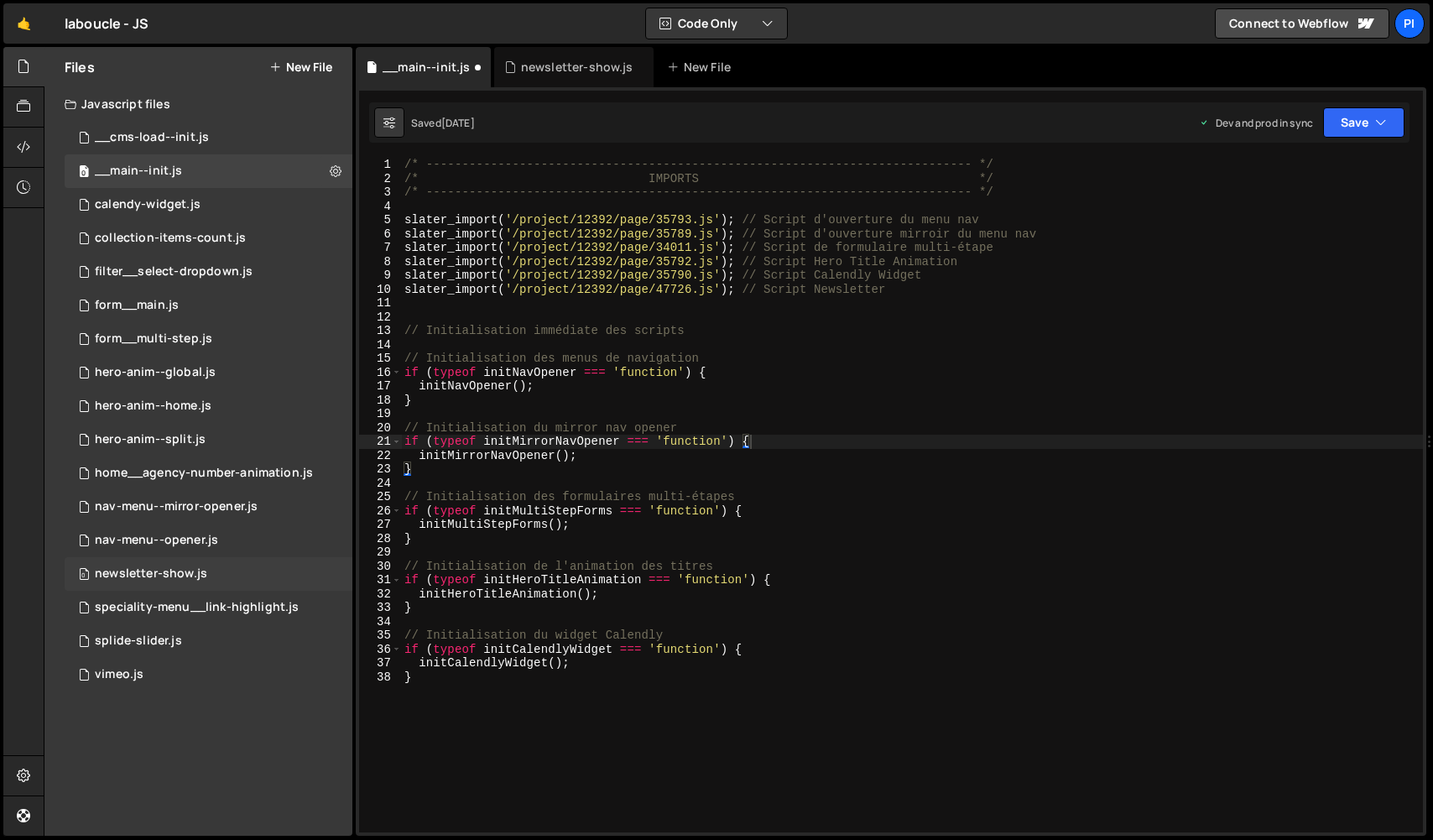
click at [170, 581] on div "newsletter-show.js" at bounding box center [151, 574] width 112 height 15
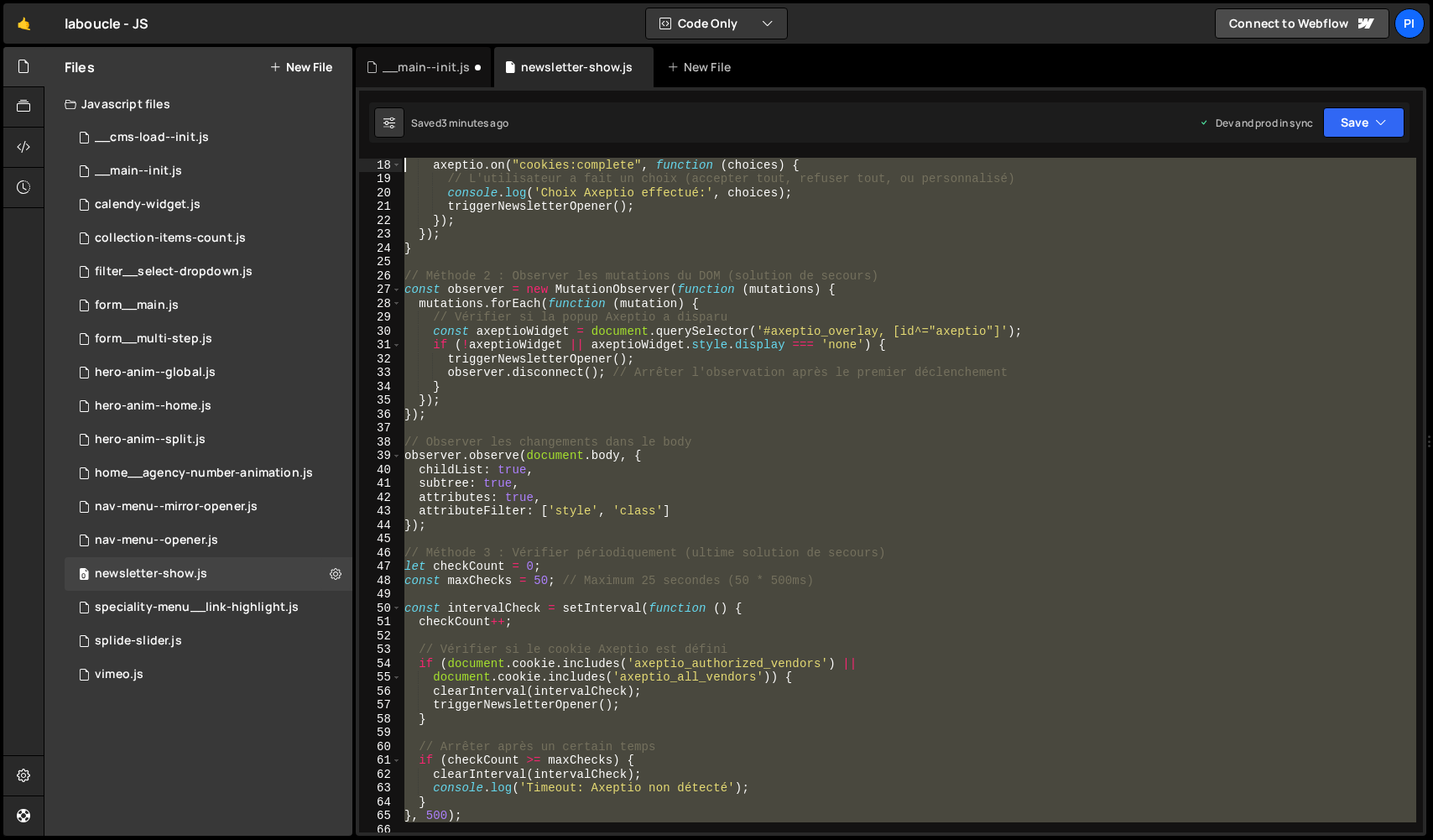
scroll to position [0, 0]
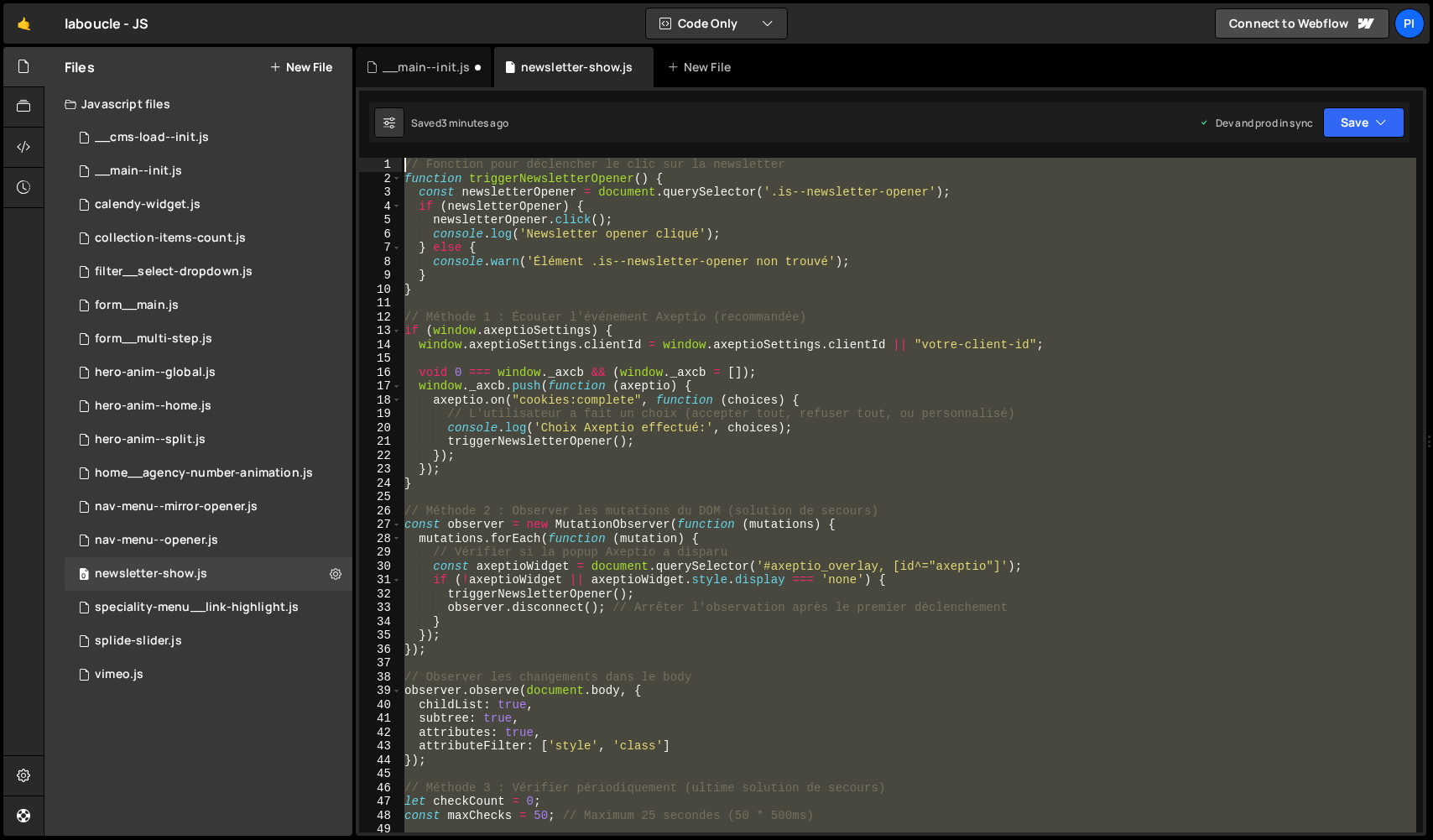
drag, startPoint x: 498, startPoint y: 559, endPoint x: 331, endPoint y: 104, distance: 484.7
click at [331, 104] on div "Files New File Javascript files 0 __cms-load--init.js 0 0 __main--init.js 0 0 c…" at bounding box center [737, 441] width 1389 height 789
paste textarea "});"
type textarea "});"
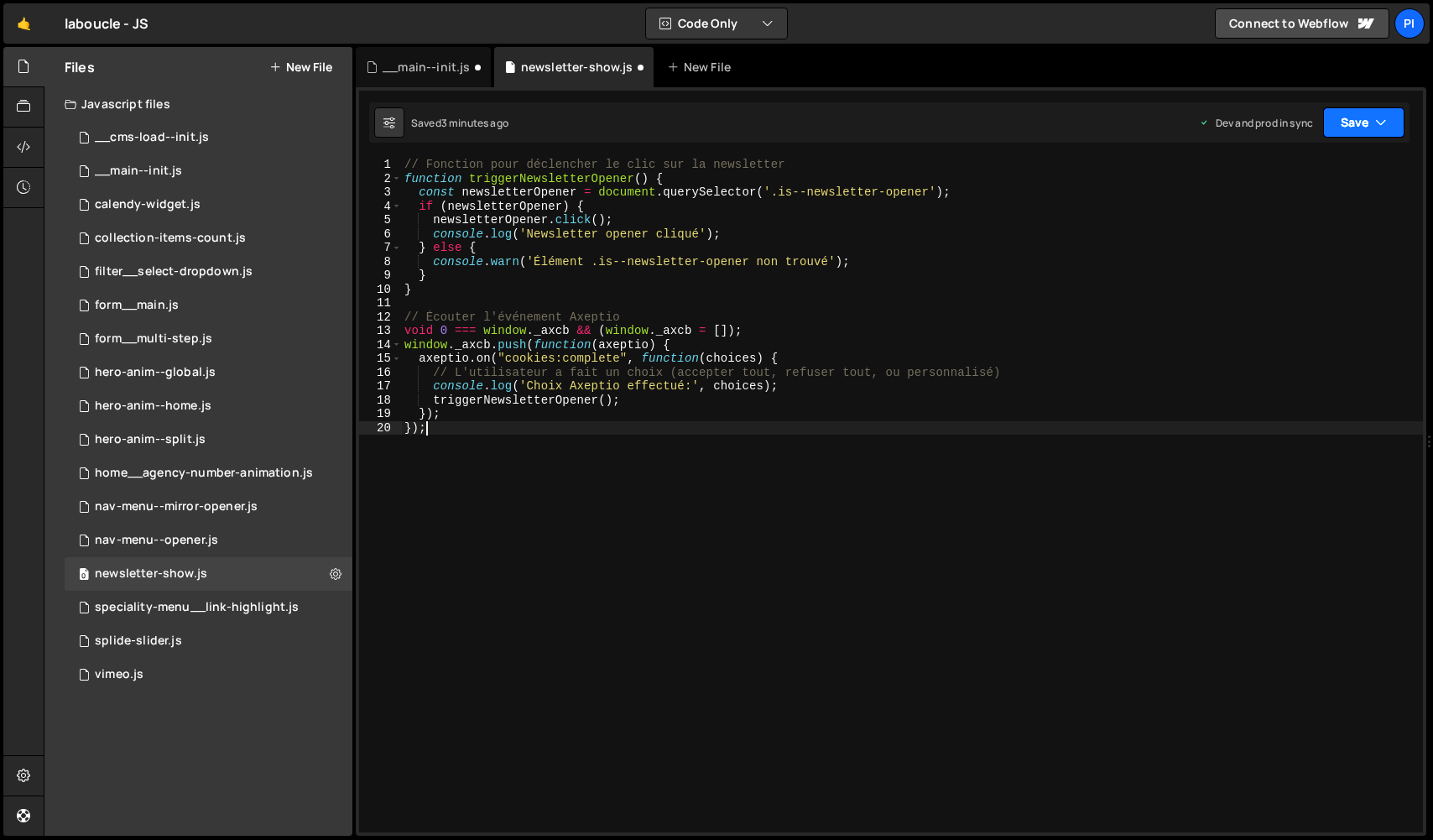
click at [1334, 122] on button "Save" at bounding box center [1363, 123] width 81 height 30
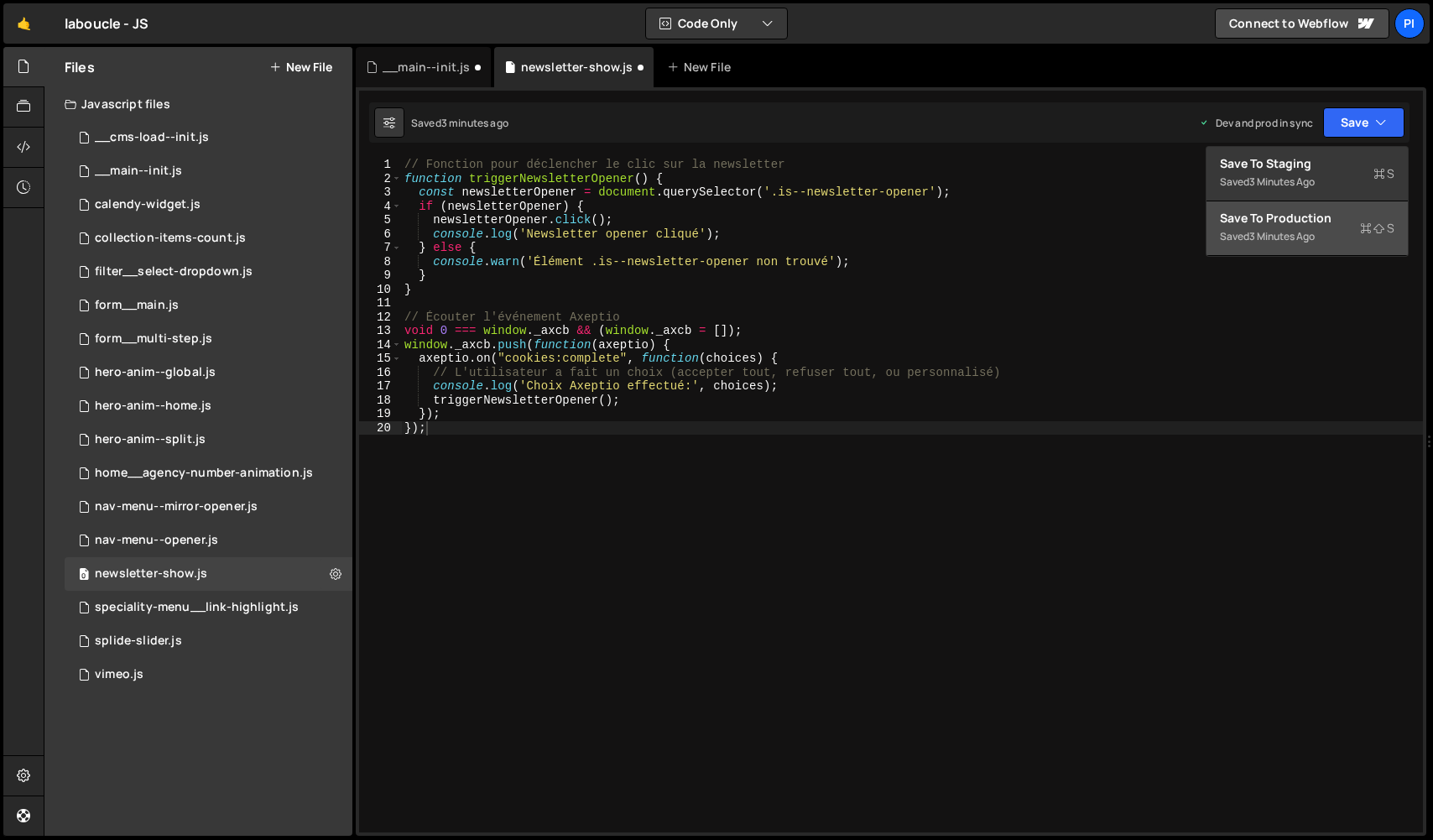
click at [1287, 227] on div "Saved 3 minutes ago" at bounding box center [1307, 236] width 174 height 20
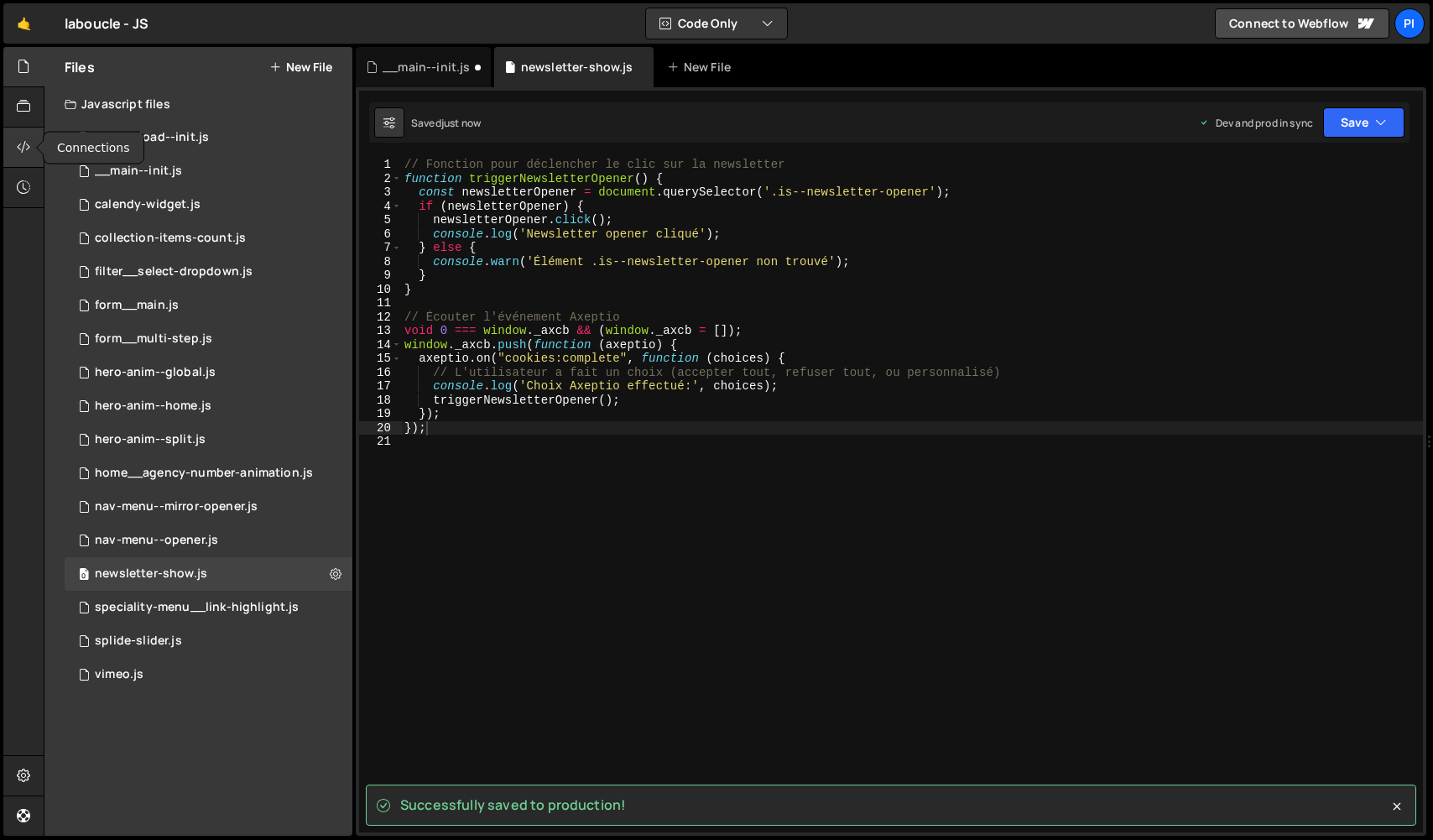
click at [19, 144] on icon at bounding box center [24, 147] width 13 height 19
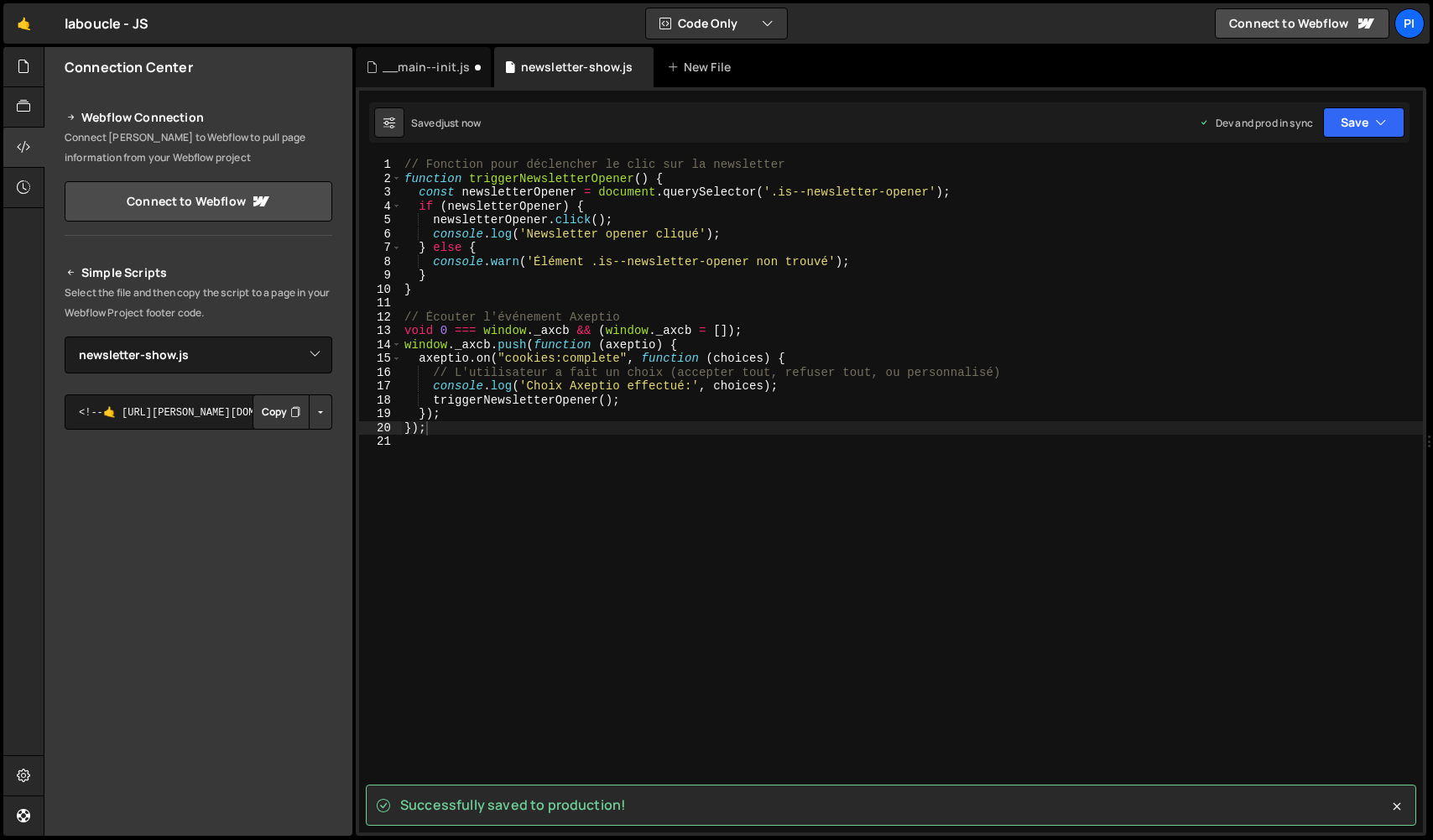
click at [317, 409] on button "Button group with nested dropdown" at bounding box center [320, 411] width 24 height 35
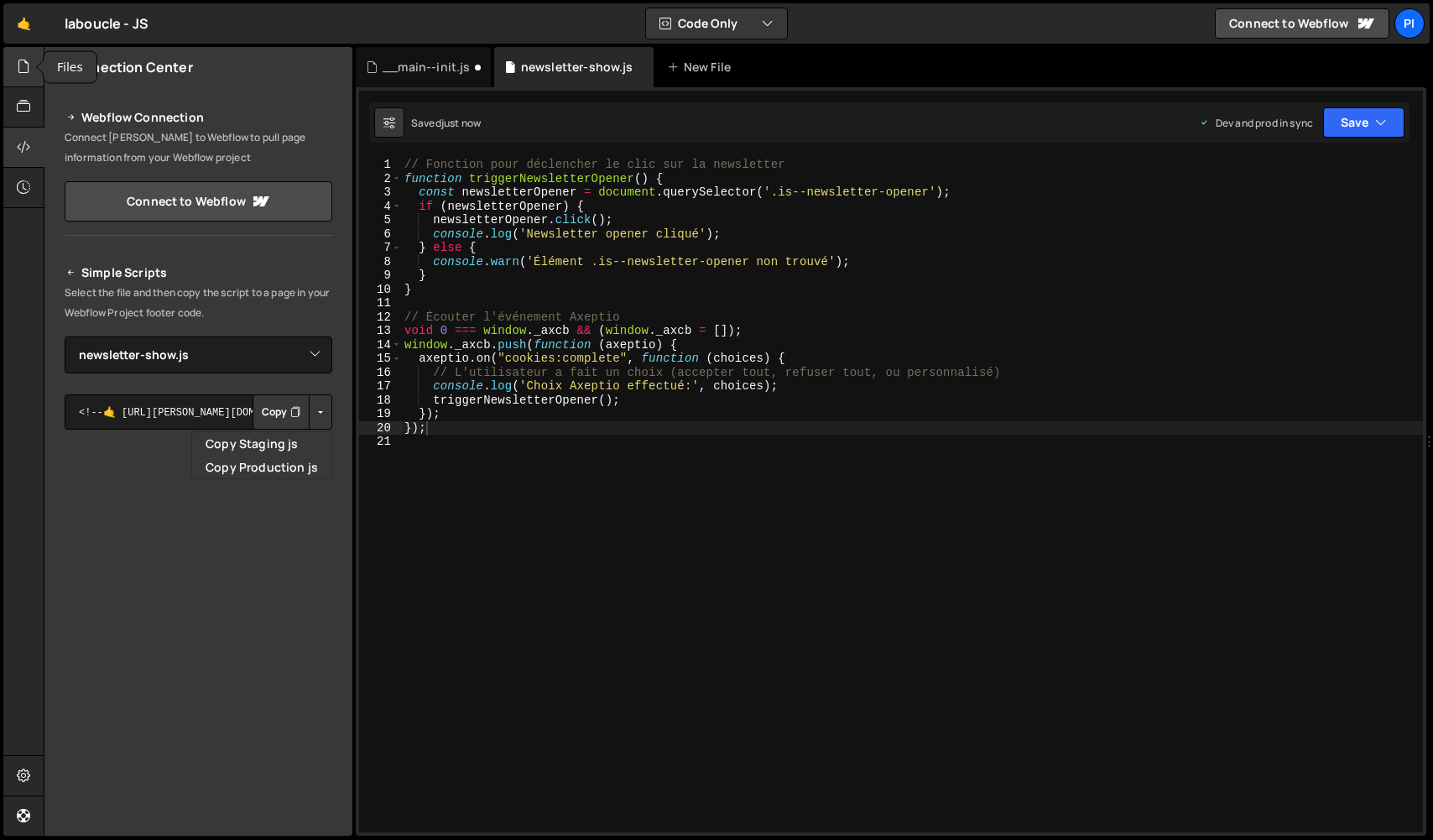
click at [30, 80] on div at bounding box center [25, 67] width 41 height 41
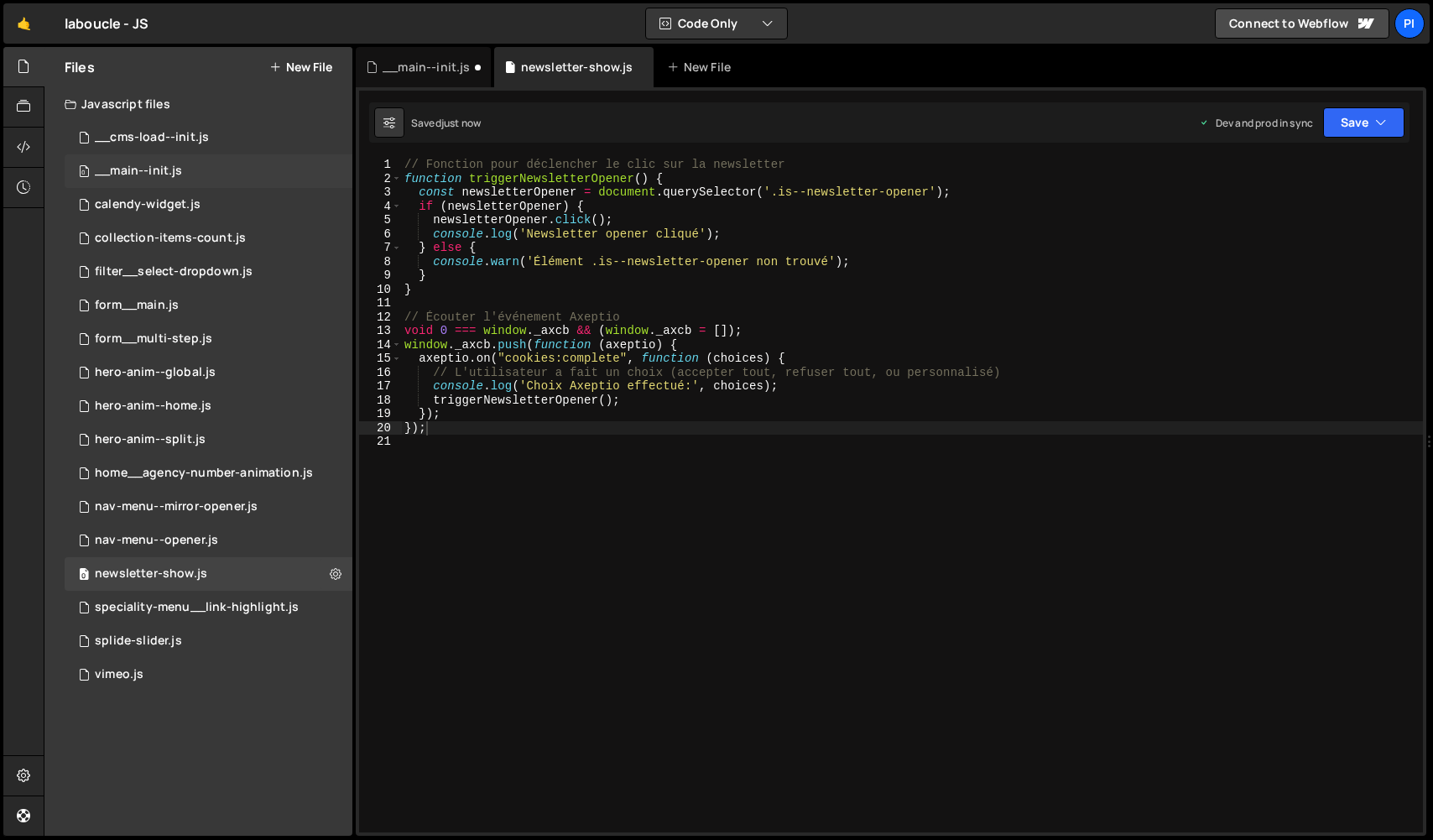
click at [140, 172] on div "__main--init.js" at bounding box center [139, 172] width 88 height 15
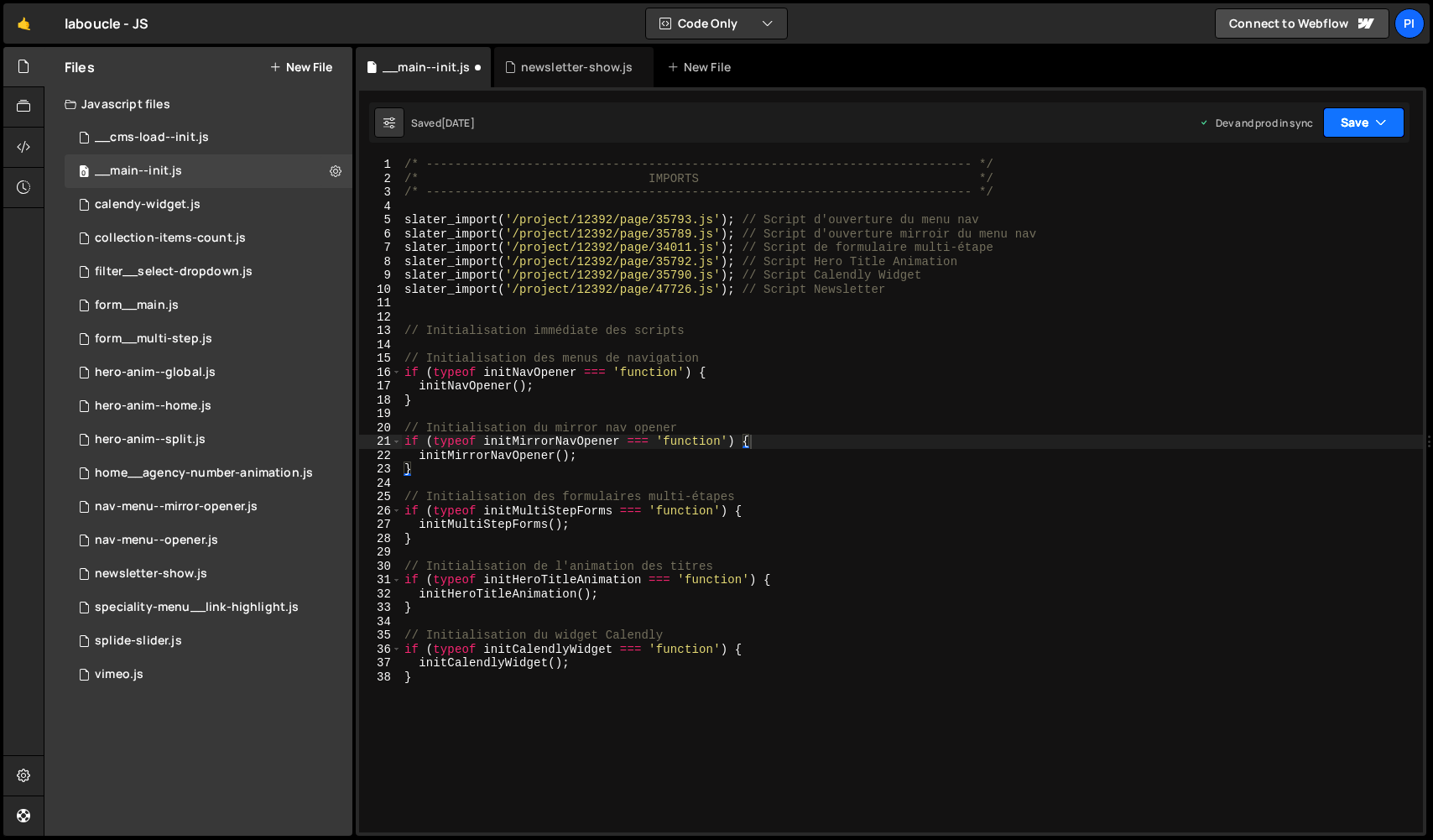
scroll to position [3736, 0]
click at [1358, 120] on button "Save" at bounding box center [1363, 123] width 81 height 30
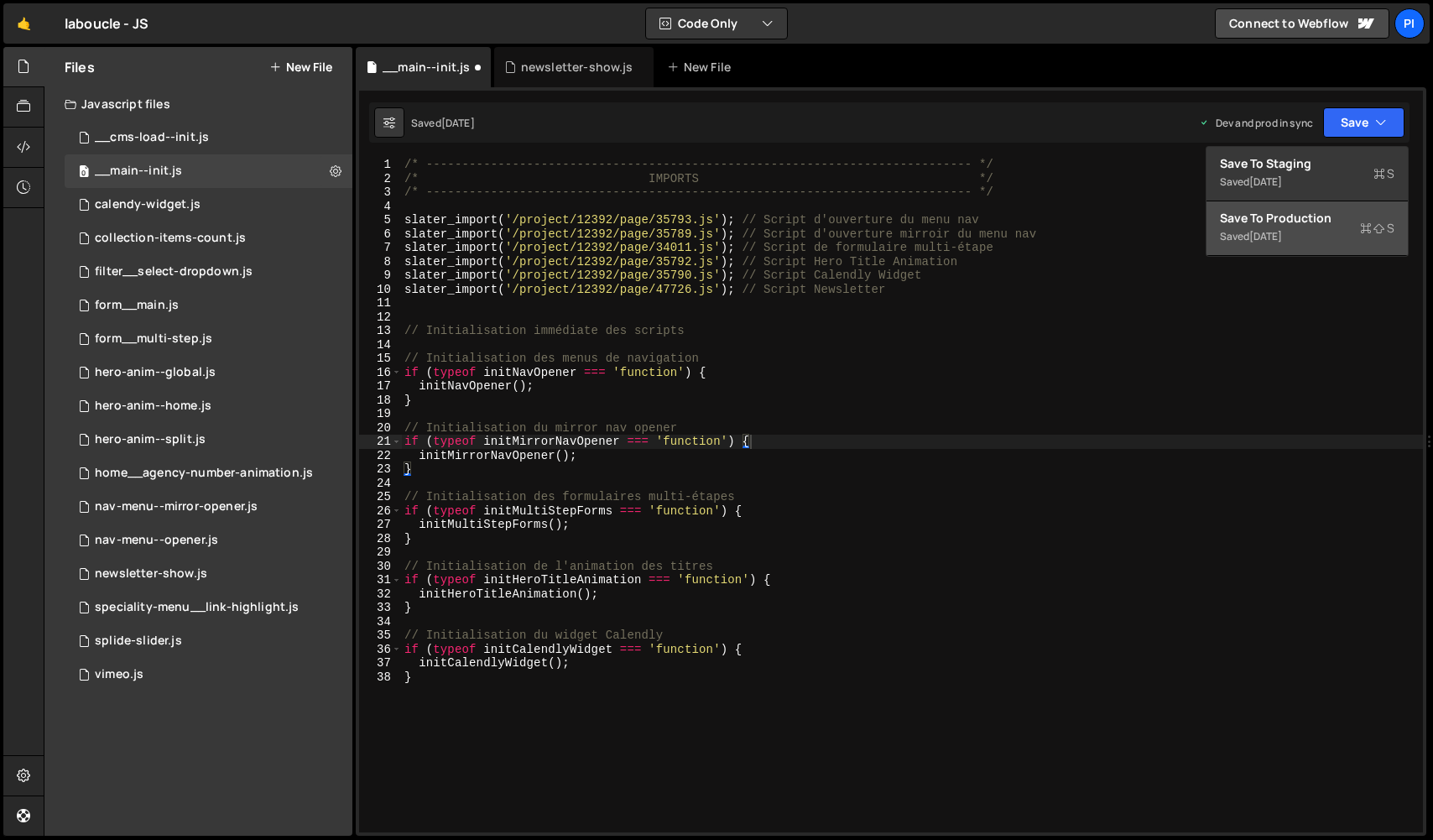
click at [1282, 237] on div "3 months ago" at bounding box center [1265, 236] width 33 height 14
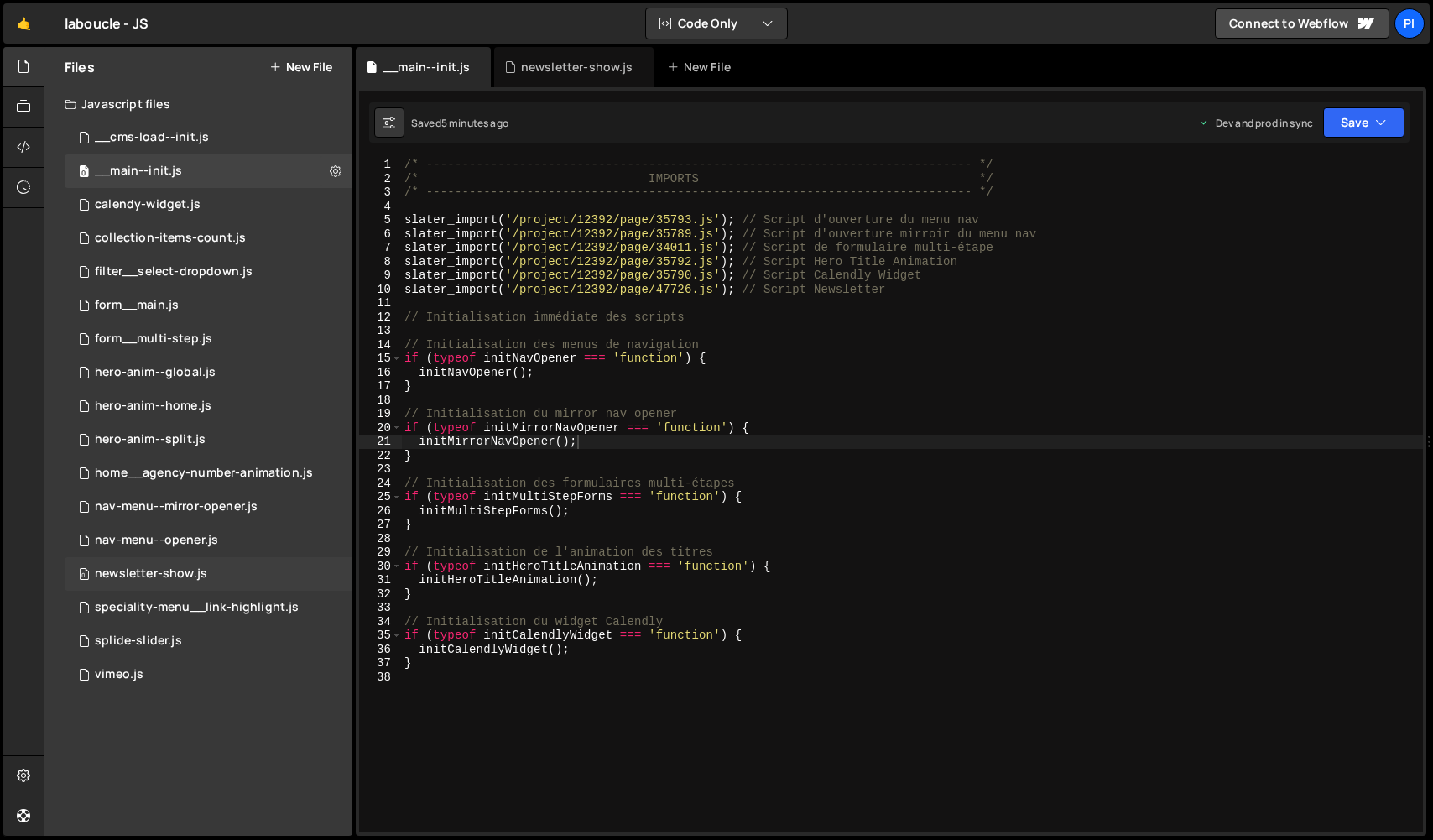
click at [195, 563] on div "0 newsletter-show.js 0" at bounding box center [208, 574] width 288 height 34
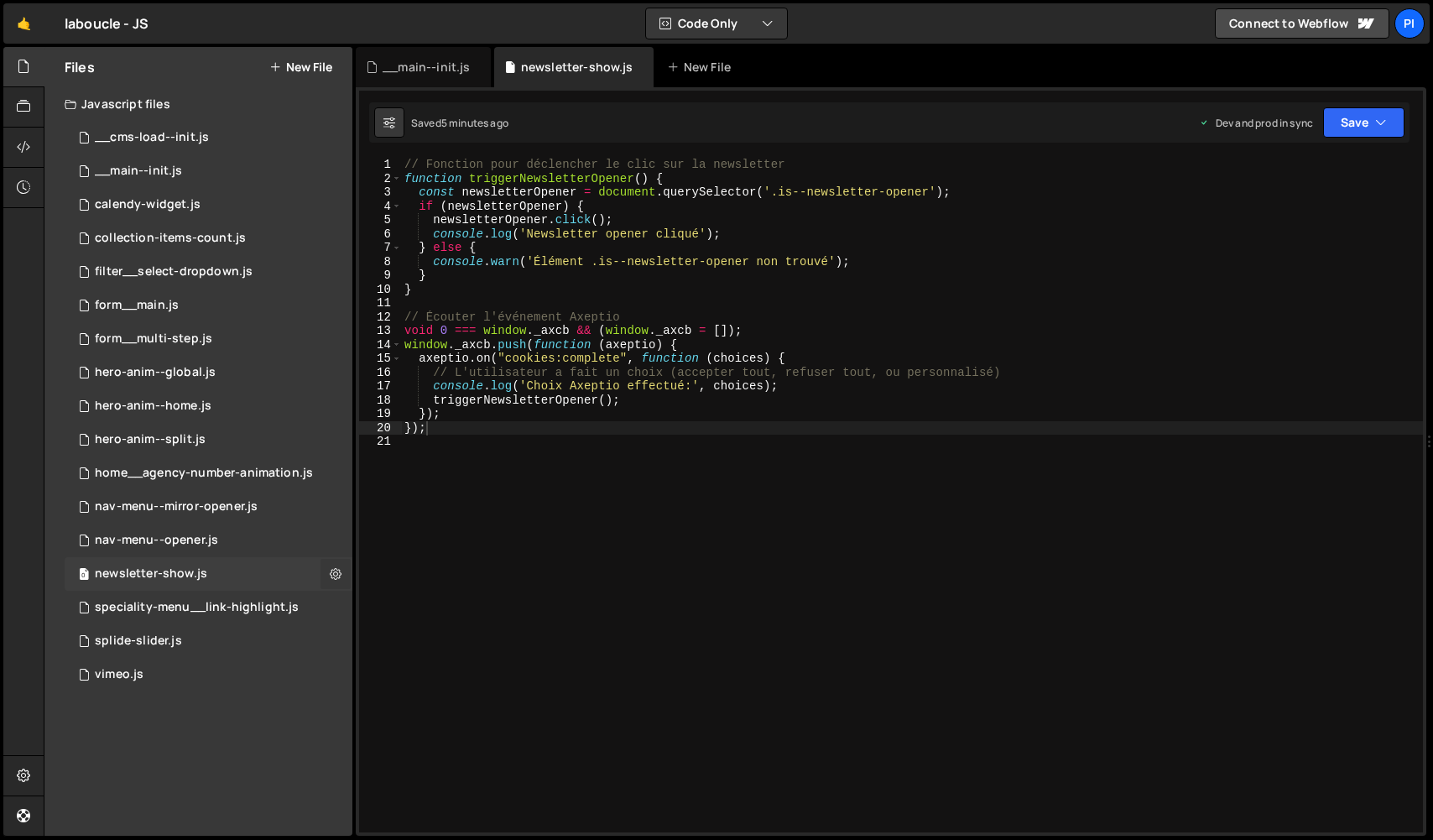
click at [332, 574] on icon at bounding box center [336, 573] width 11 height 16
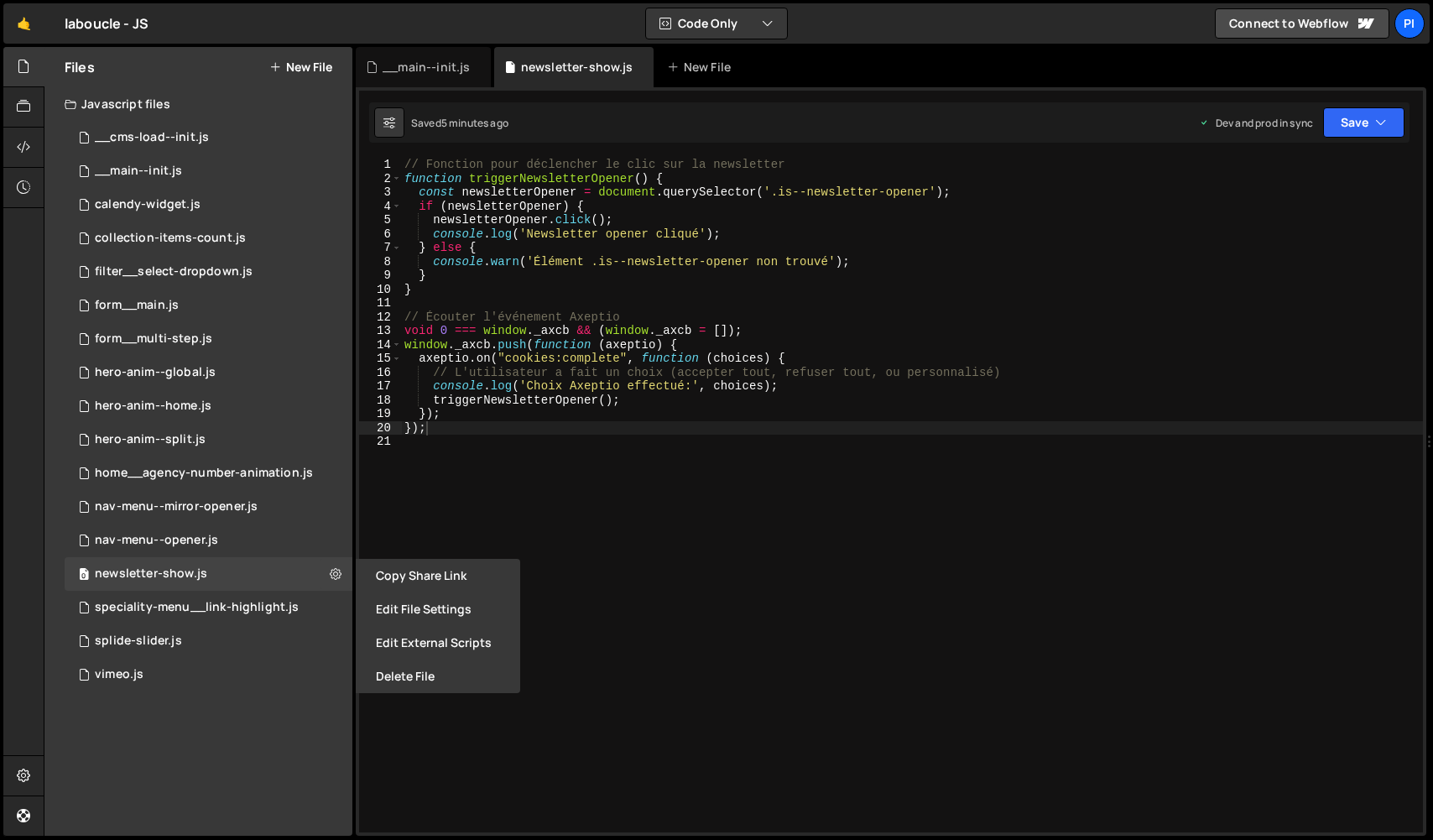
click at [230, 702] on div "Files New File Javascript files 0 __cms-load--init.js 0 0 __main--init.js 0 0 c…" at bounding box center [198, 441] width 308 height 788
click at [29, 146] on icon at bounding box center [24, 147] width 13 height 19
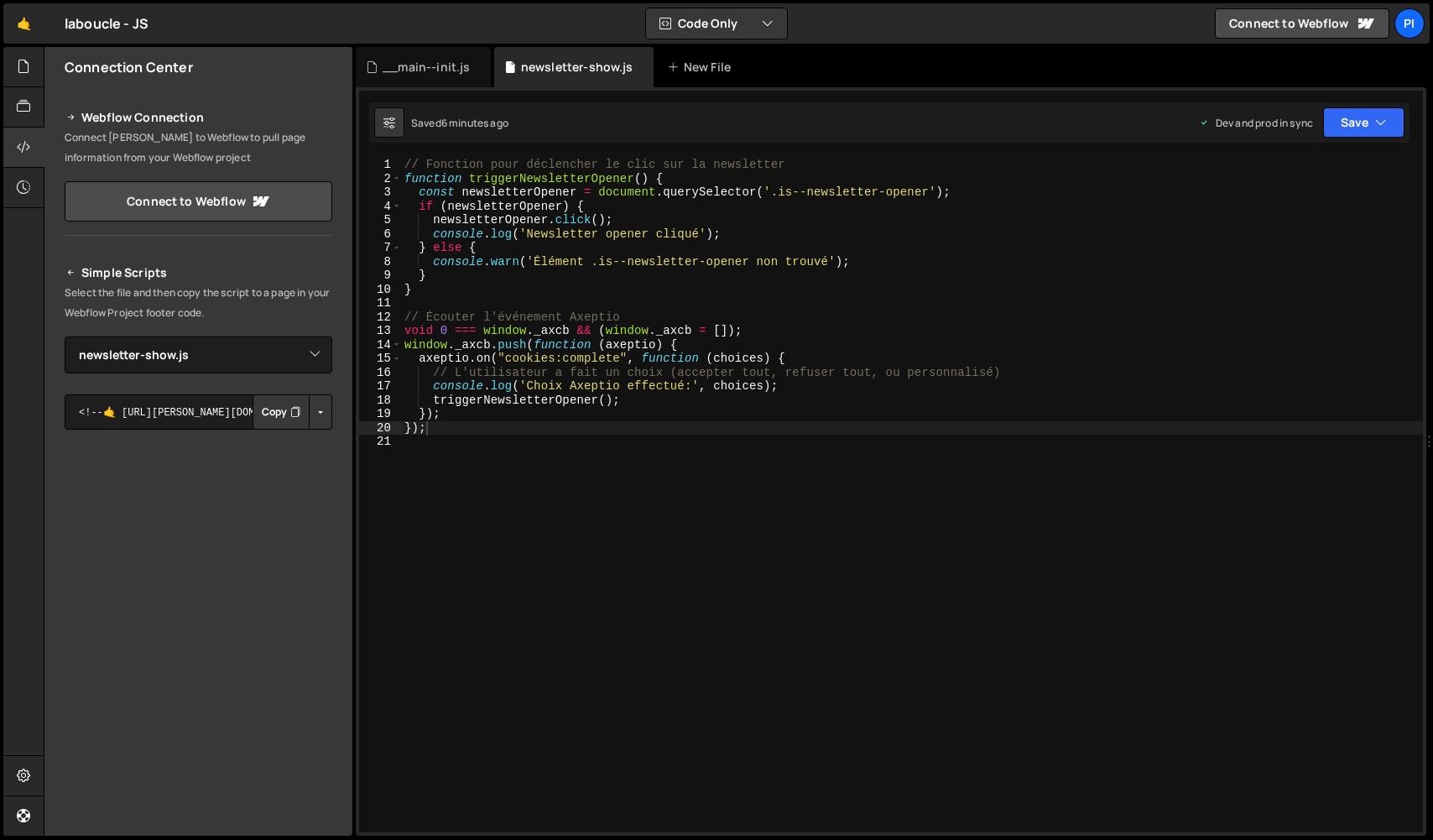
click at [319, 401] on button "Button group with nested dropdown" at bounding box center [320, 411] width 24 height 35
click at [304, 446] on link "Copy Staging js" at bounding box center [262, 443] width 140 height 24
click at [31, 26] on link "🤙" at bounding box center [25, 24] width 41 height 41
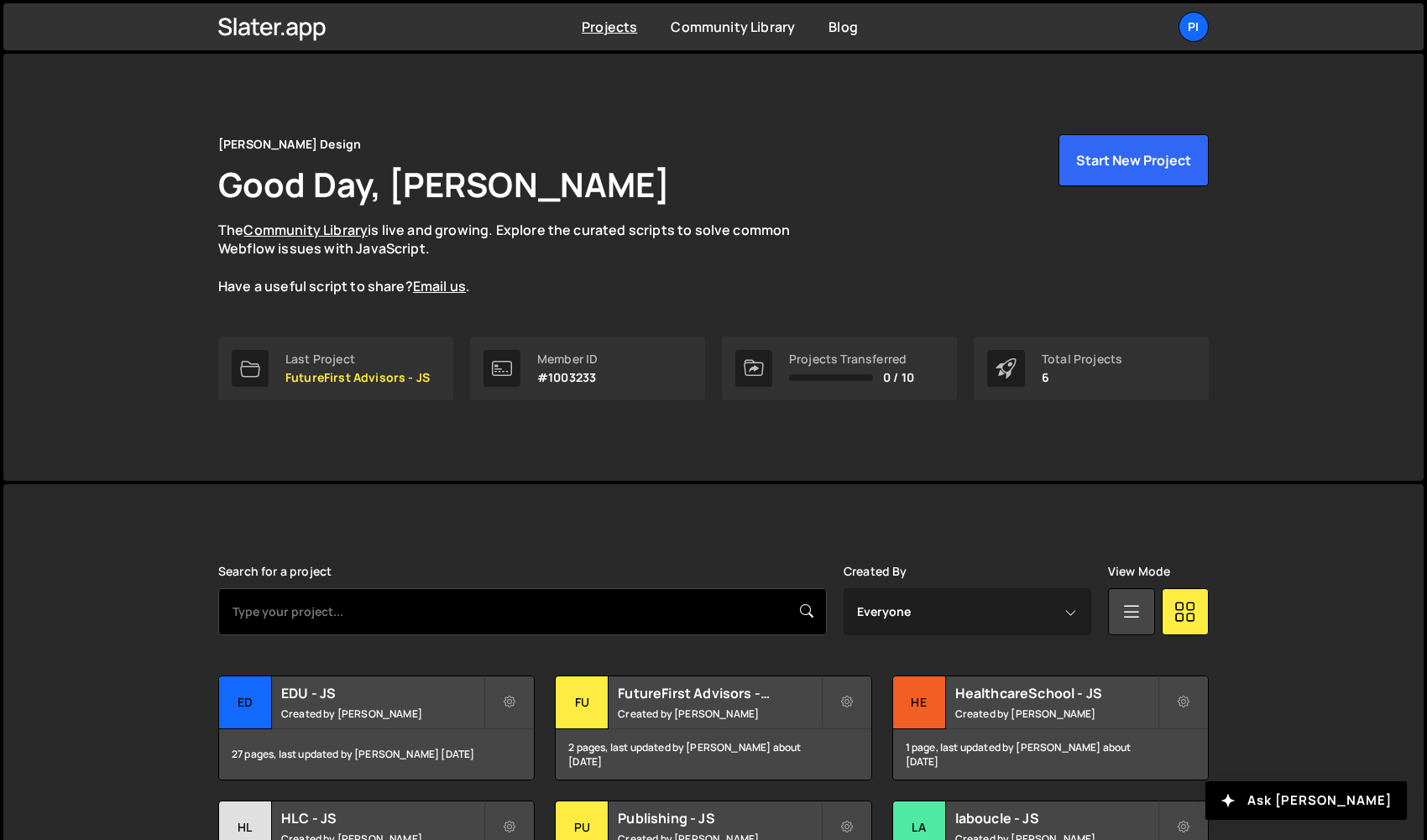
scroll to position [148, 0]
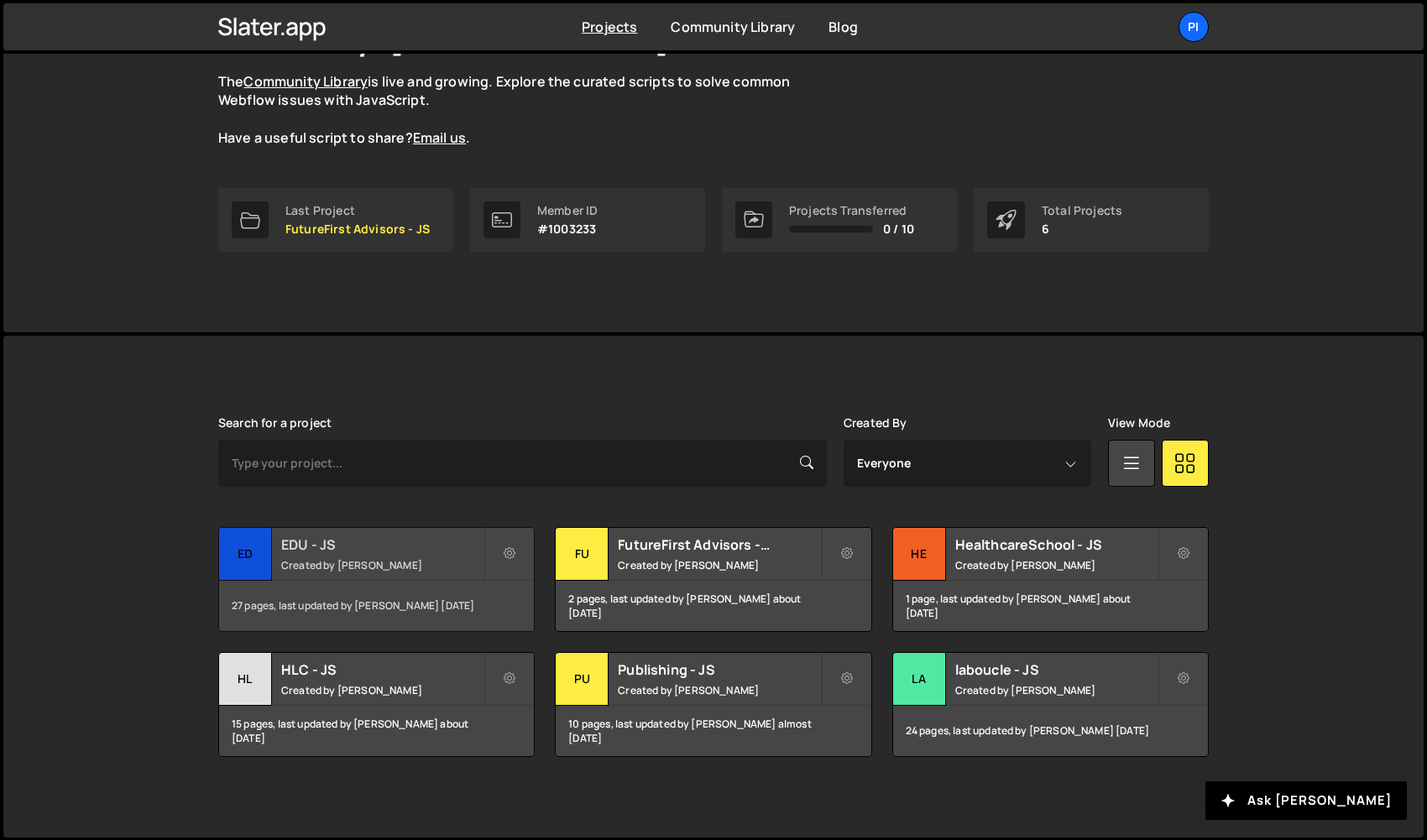
click at [338, 574] on div "EDU - JS Created by Pierre-Louis Labonne" at bounding box center [376, 553] width 315 height 52
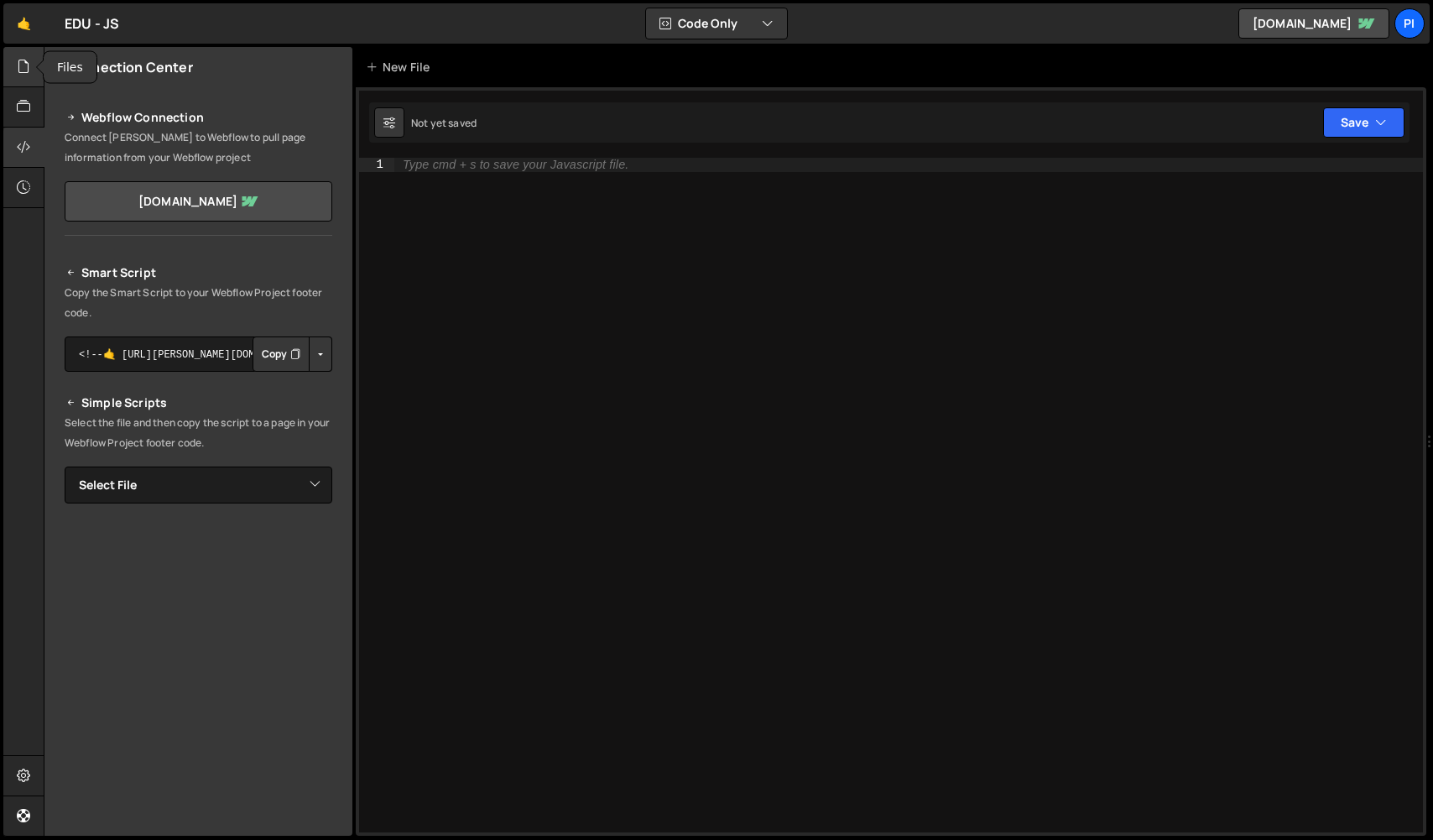
click at [21, 66] on icon at bounding box center [24, 67] width 13 height 19
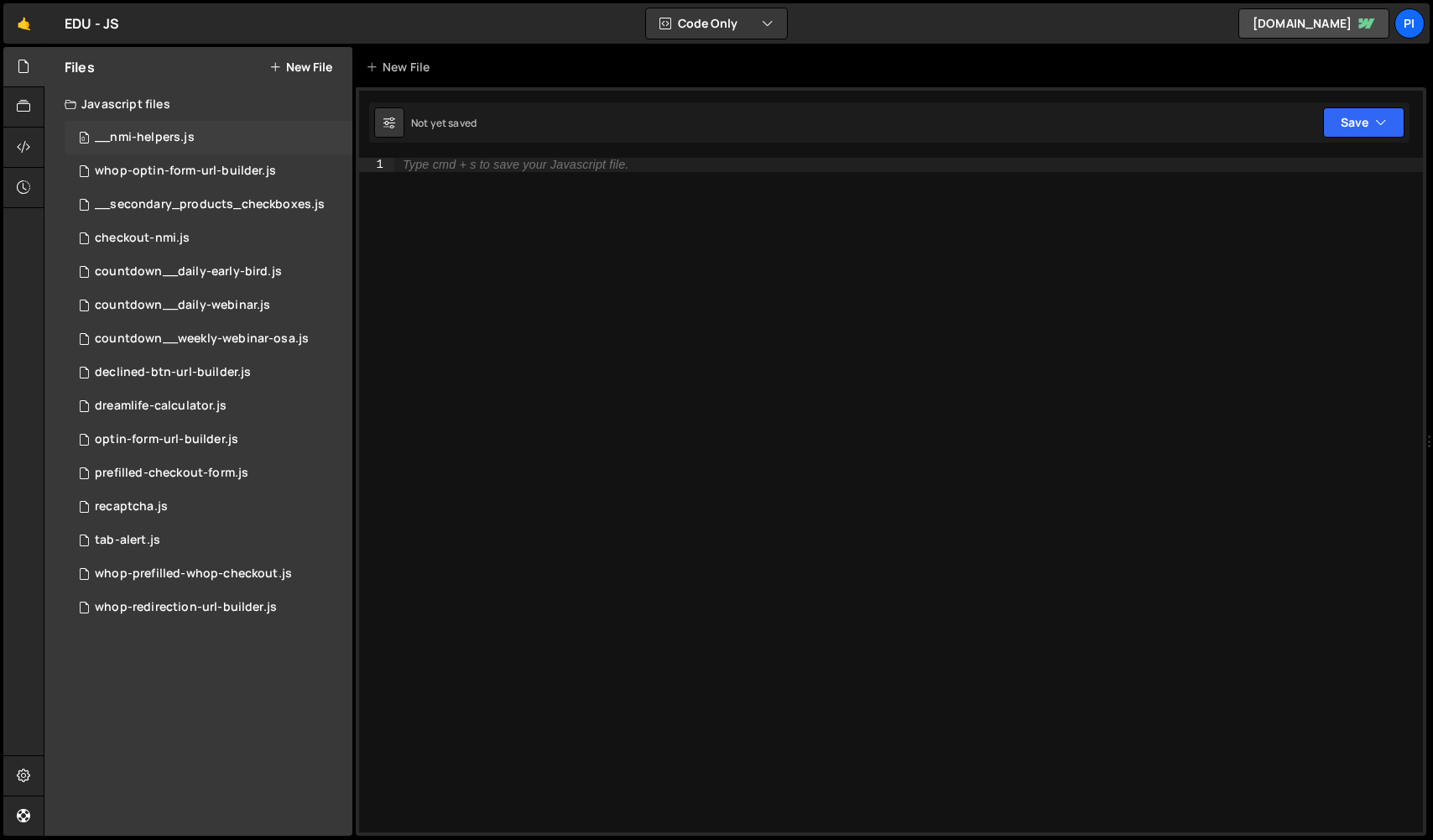
click at [151, 132] on div "__nmi-helpers.js" at bounding box center [145, 138] width 100 height 15
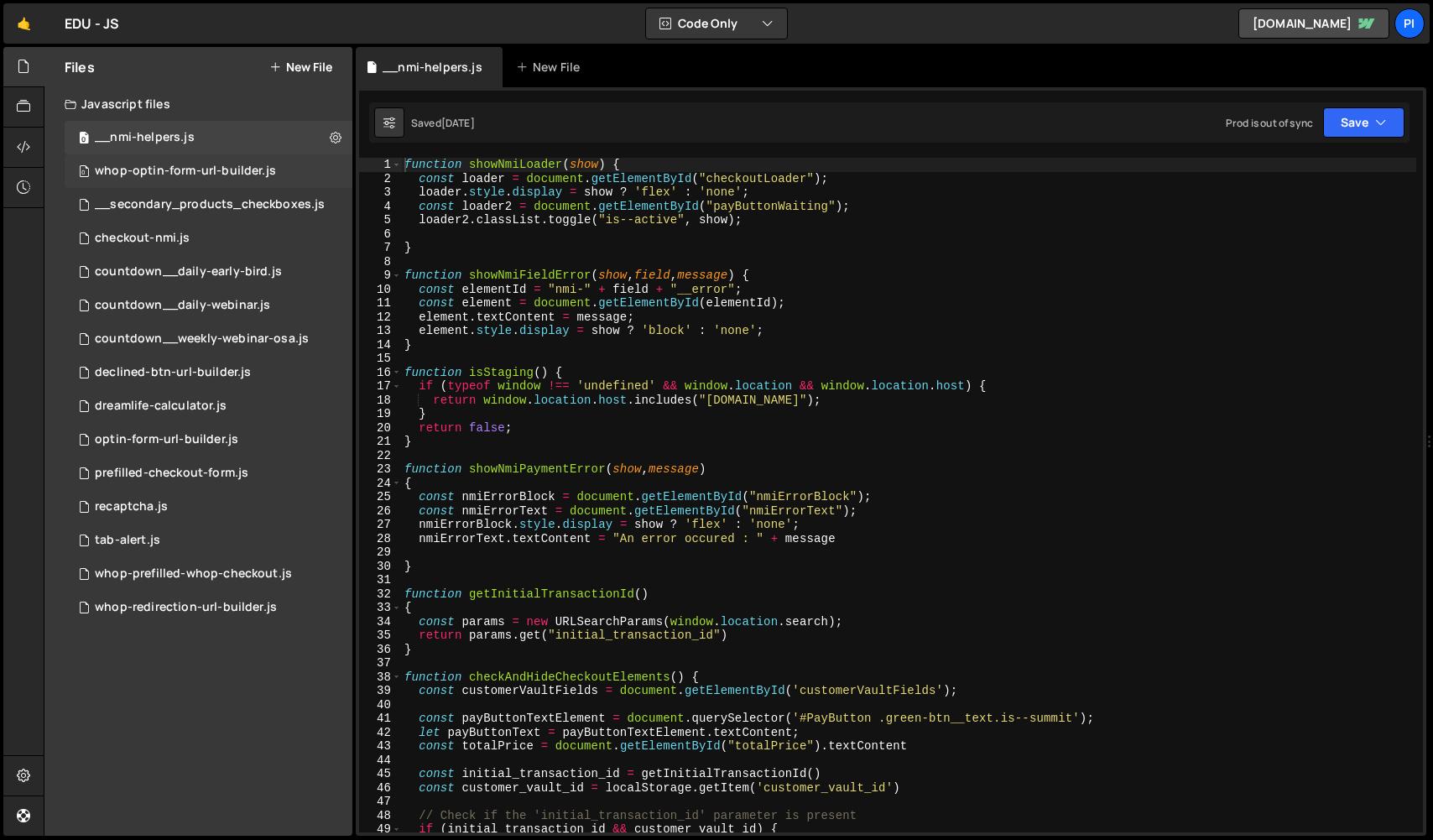
click at [157, 168] on div "whop-optin-form-url-builder.js" at bounding box center [186, 172] width 181 height 15
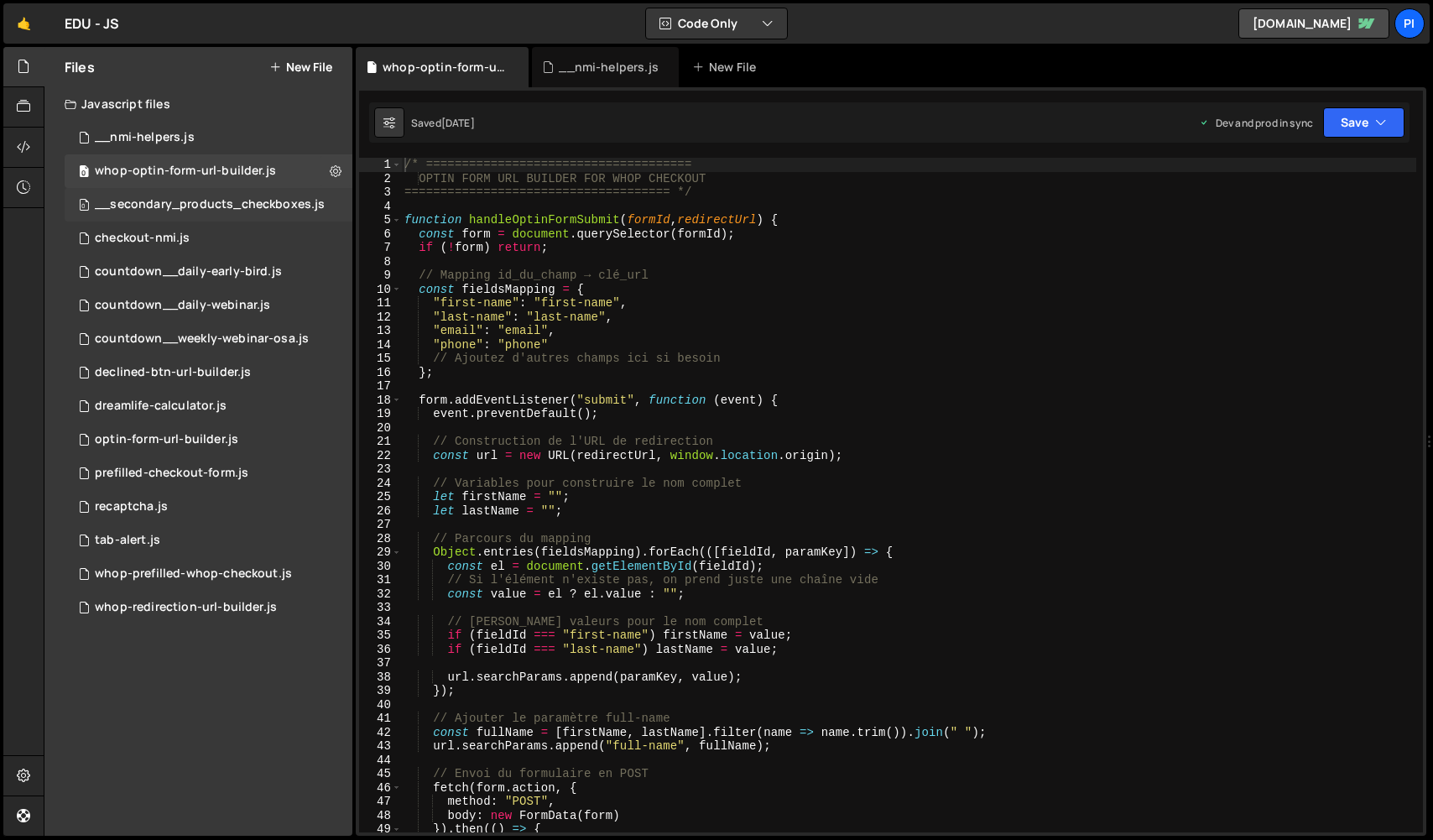
click at [151, 196] on div "0 __secondary_products_checkboxes.js 0" at bounding box center [211, 205] width 293 height 34
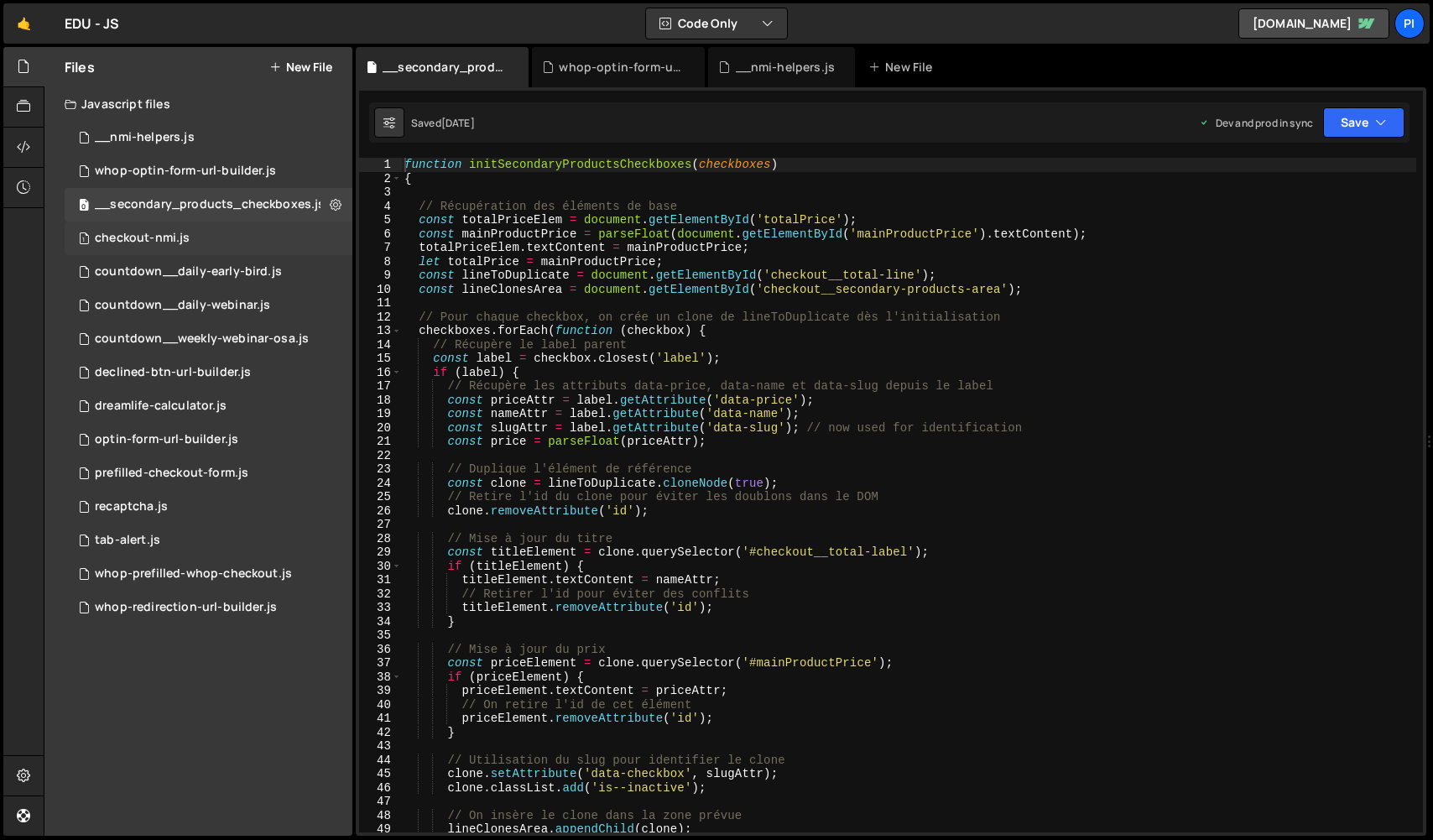
click at [151, 240] on div "checkout-nmi.js" at bounding box center [142, 239] width 95 height 15
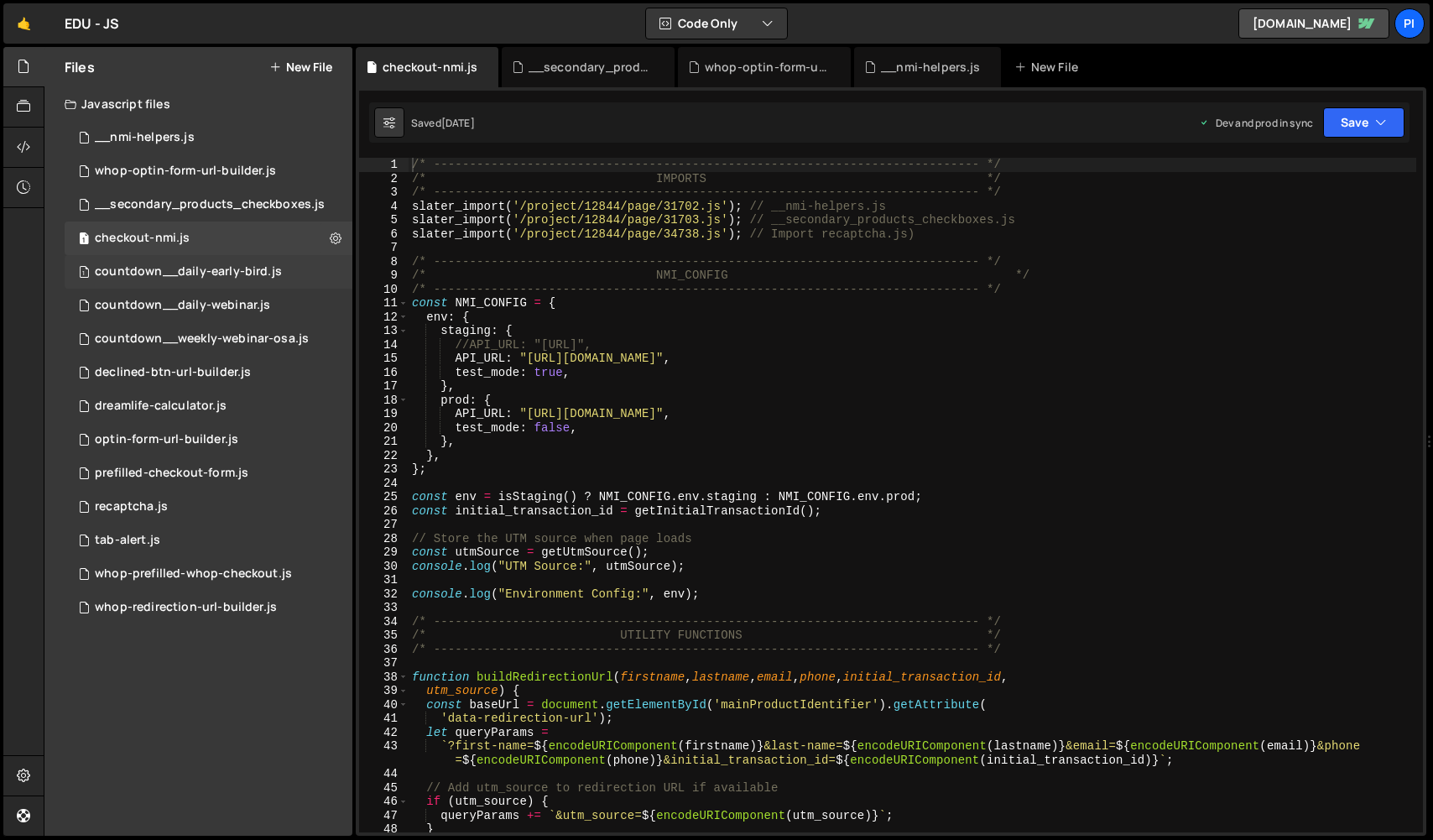
click at [152, 267] on div "countdown__daily-early-bird.js" at bounding box center [189, 272] width 187 height 15
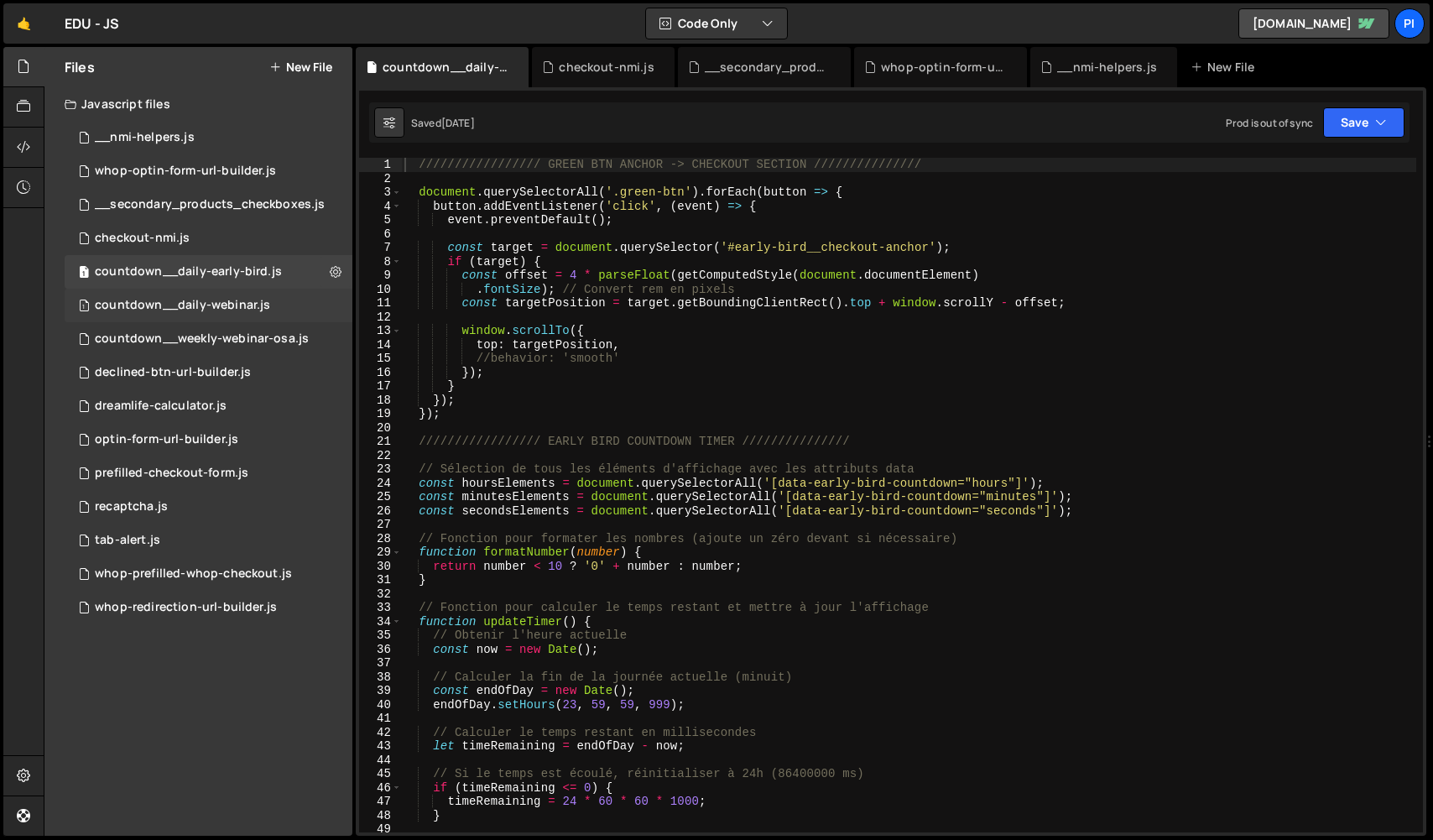
click at [153, 308] on div "countdown__daily-webinar.js" at bounding box center [183, 305] width 175 height 15
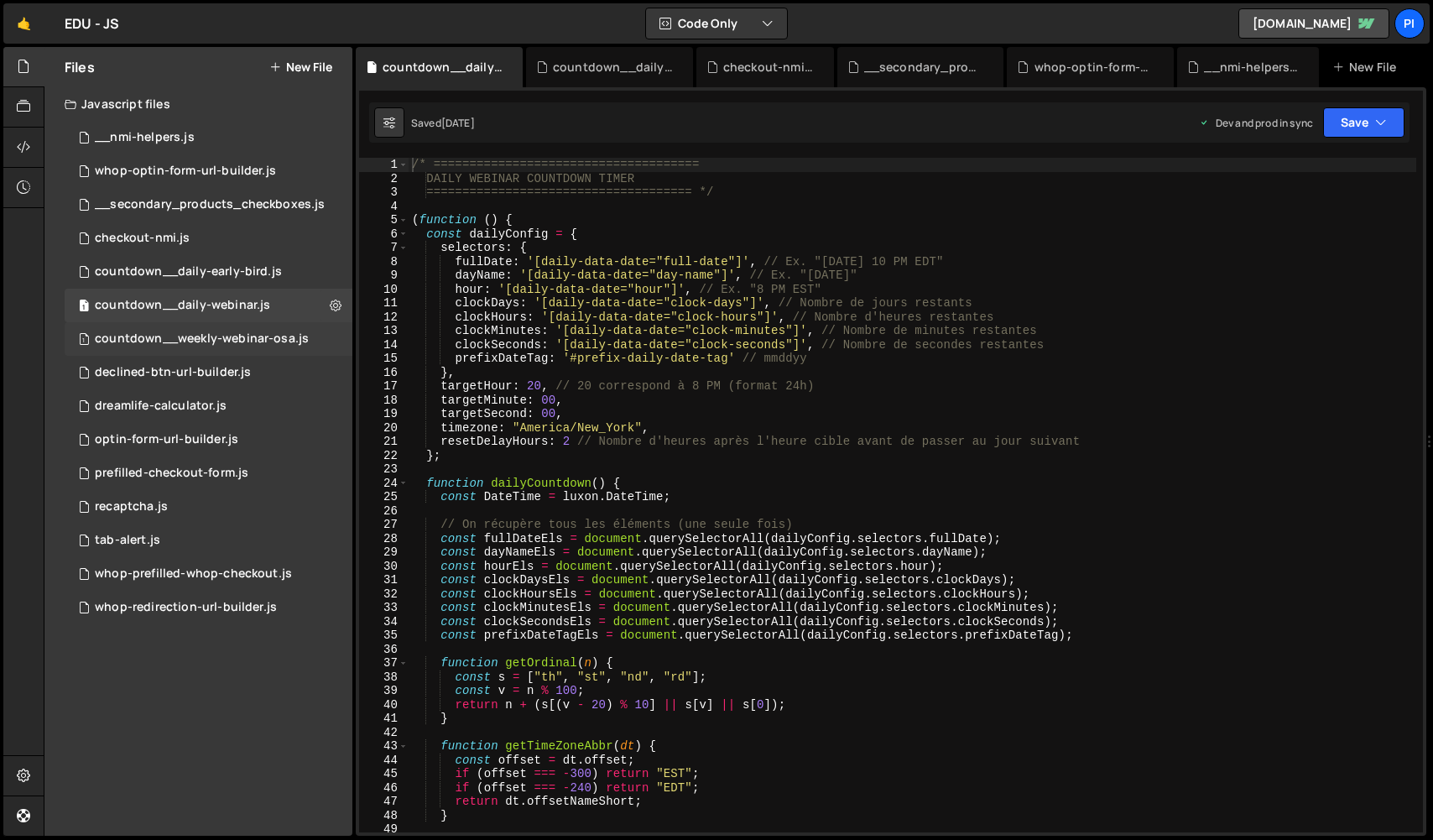
click at [149, 343] on div "countdown__weekly-webinar-osa.js" at bounding box center [202, 338] width 214 height 15
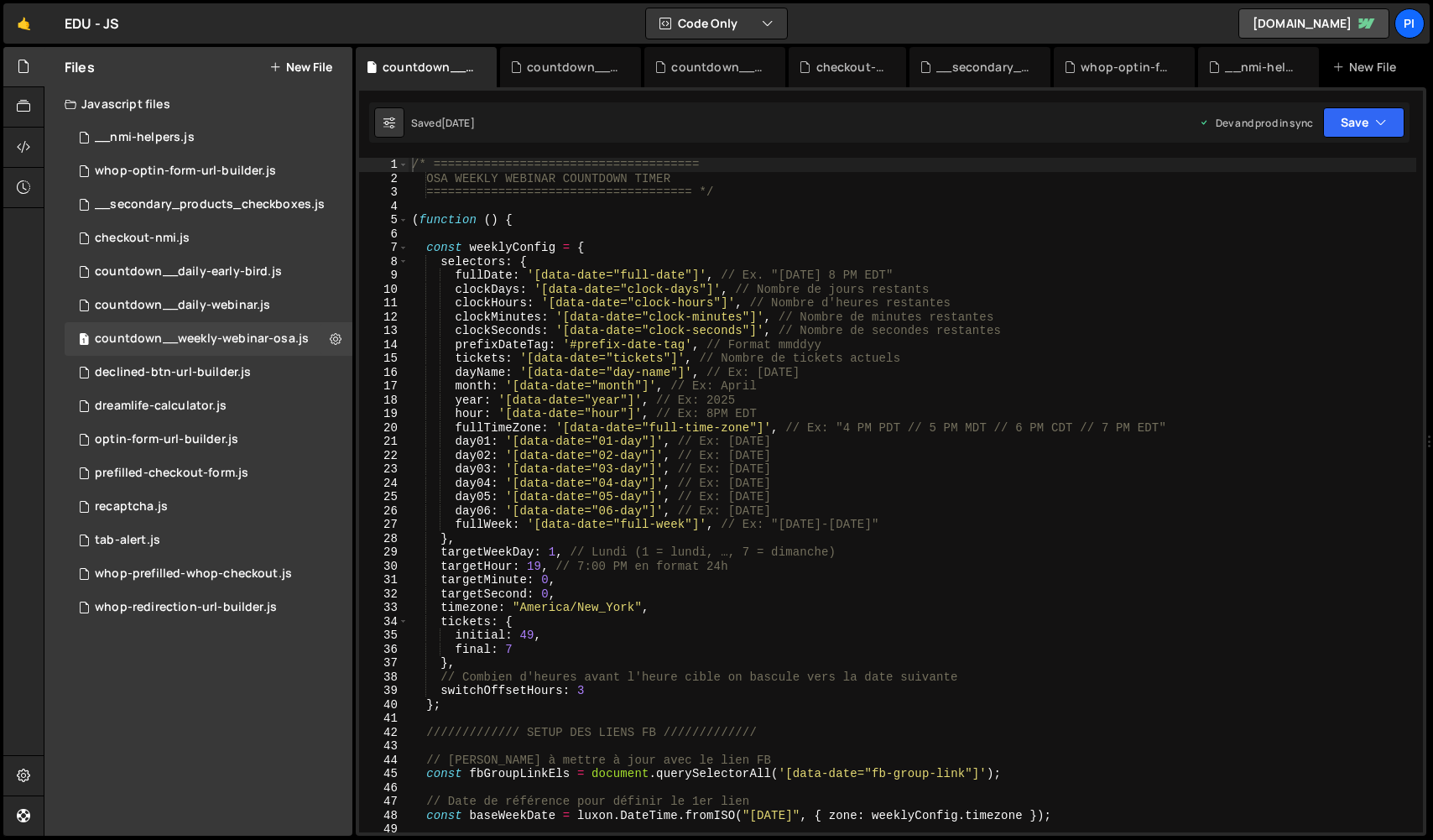
scroll to position [3478, 0]
click at [34, 24] on link "🤙" at bounding box center [25, 24] width 41 height 41
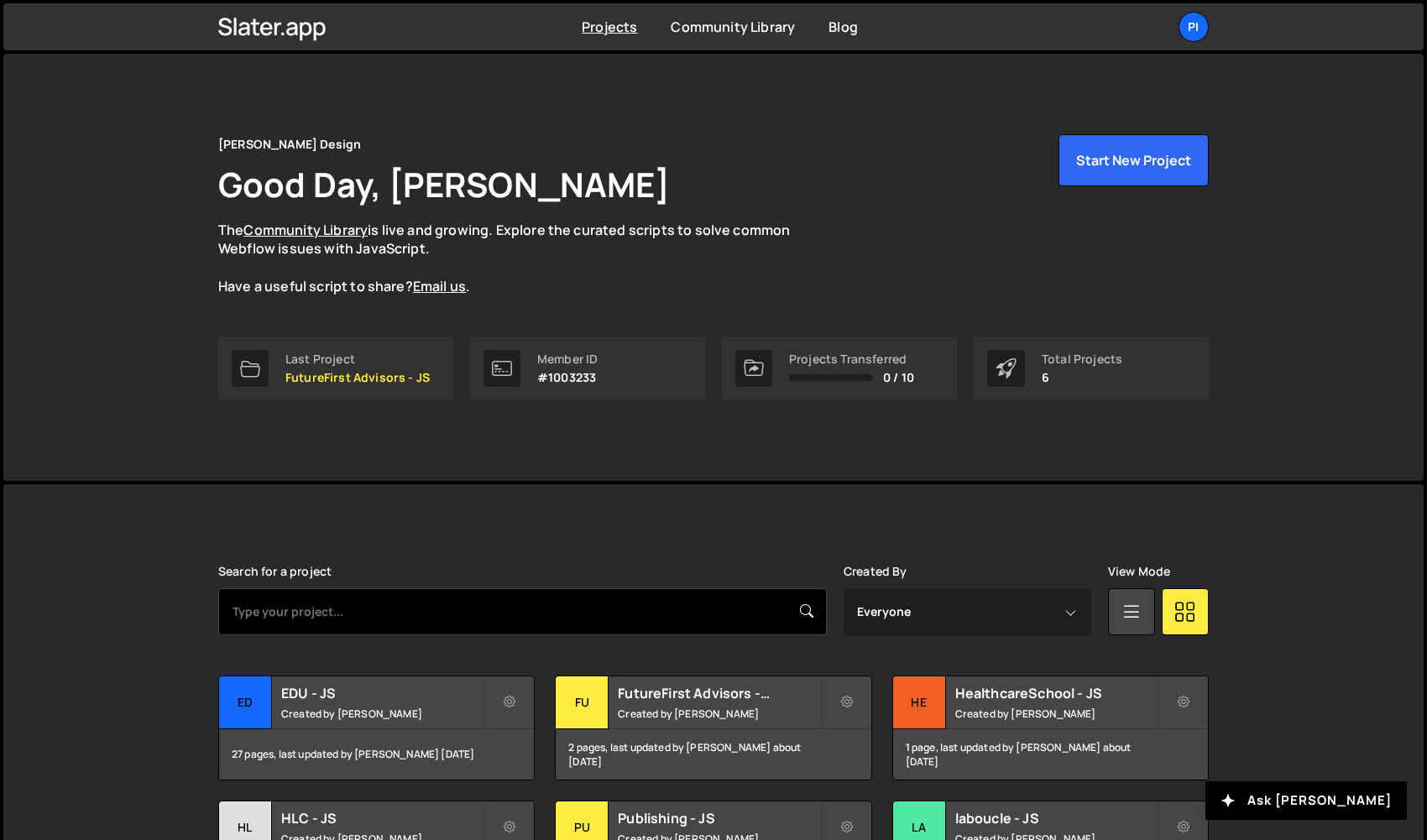
scroll to position [148, 0]
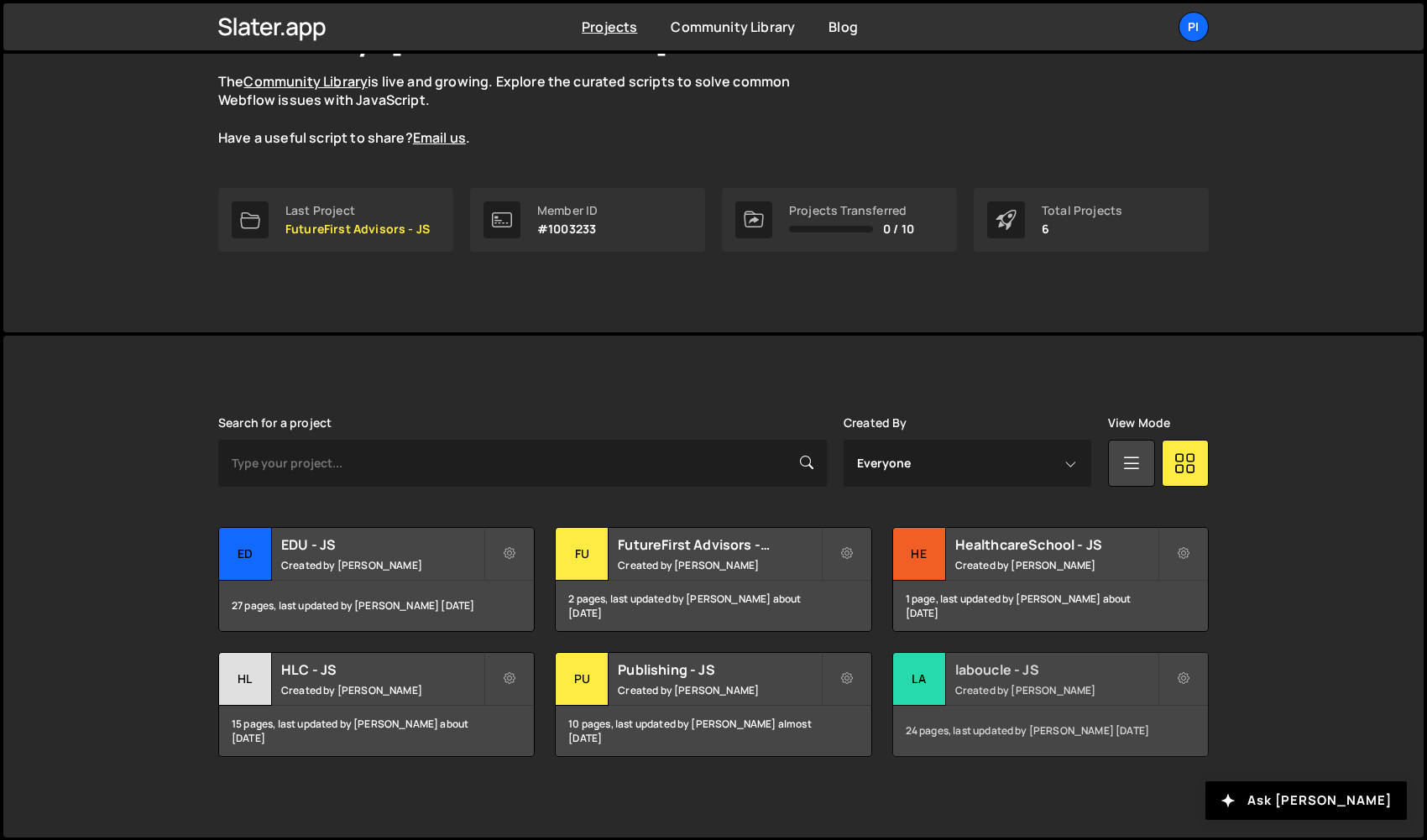
click at [934, 684] on div "la" at bounding box center [920, 679] width 53 height 53
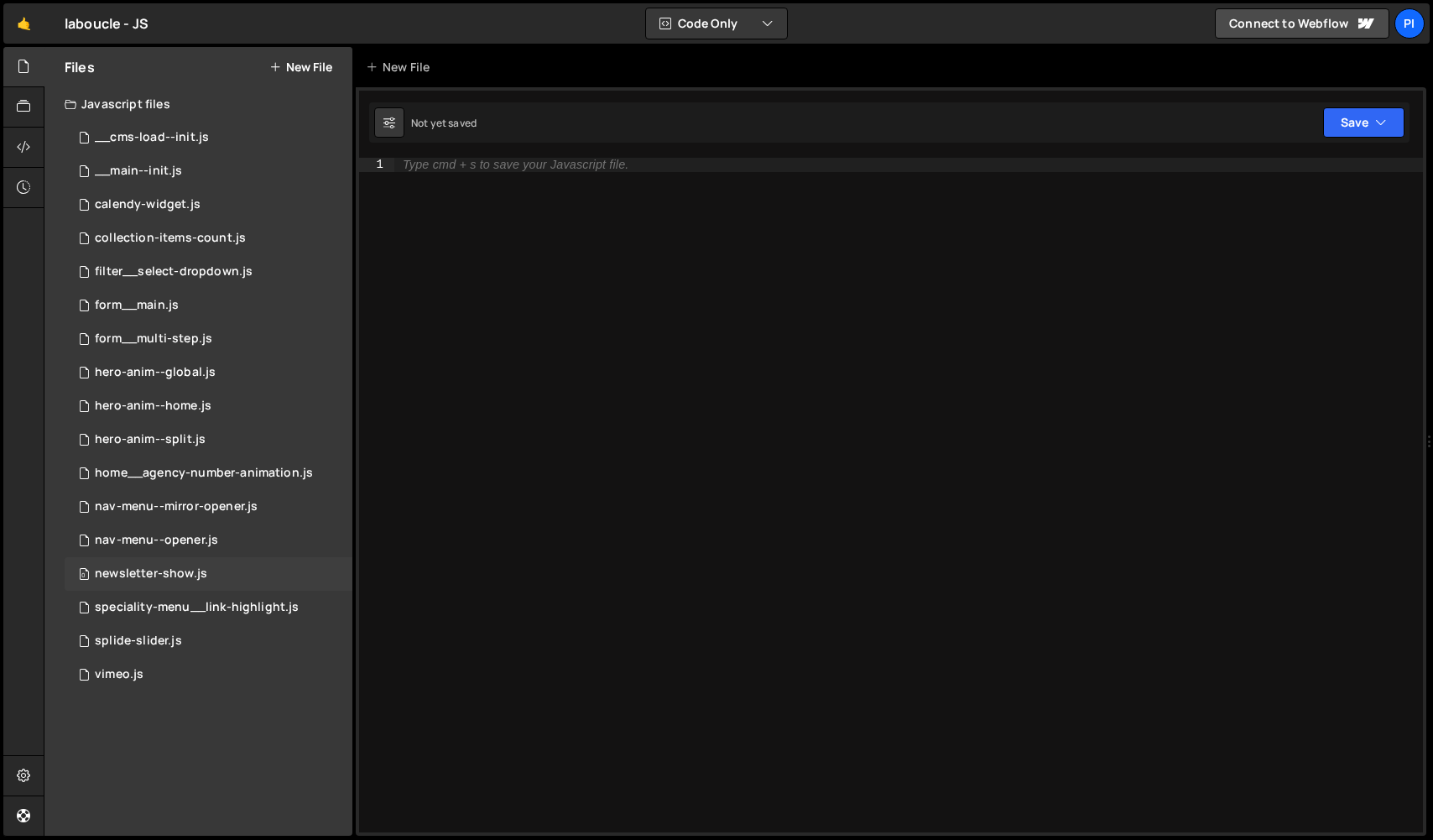
click at [194, 576] on div "newsletter-show.js" at bounding box center [151, 574] width 112 height 15
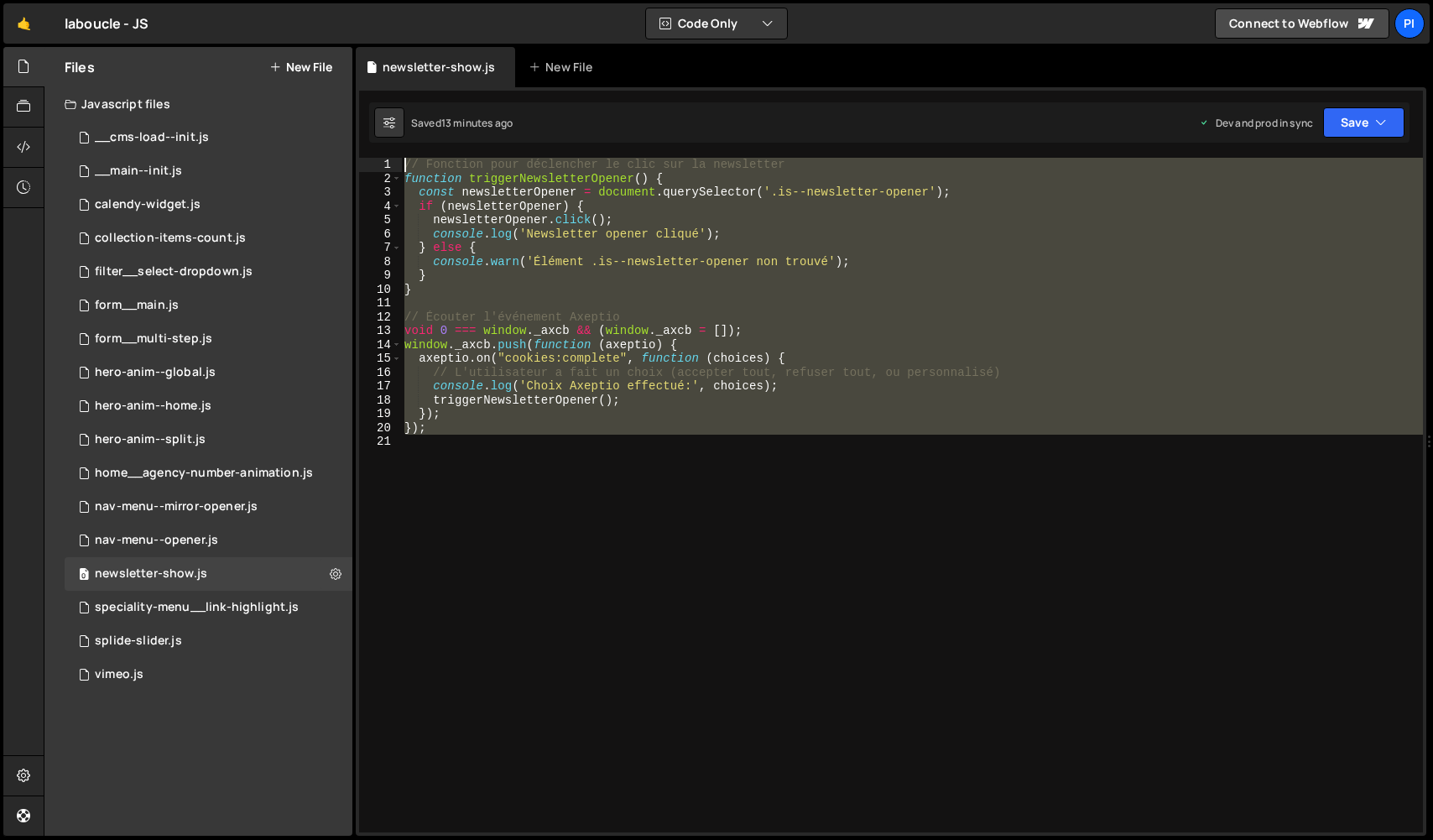
drag, startPoint x: 559, startPoint y: 454, endPoint x: 305, endPoint y: 62, distance: 467.1
click at [305, 62] on div "Files New File Javascript files 0 __cms-load--init.js 0 0 __main--init.js 0 0 c…" at bounding box center [737, 441] width 1389 height 789
paste textarea "});"
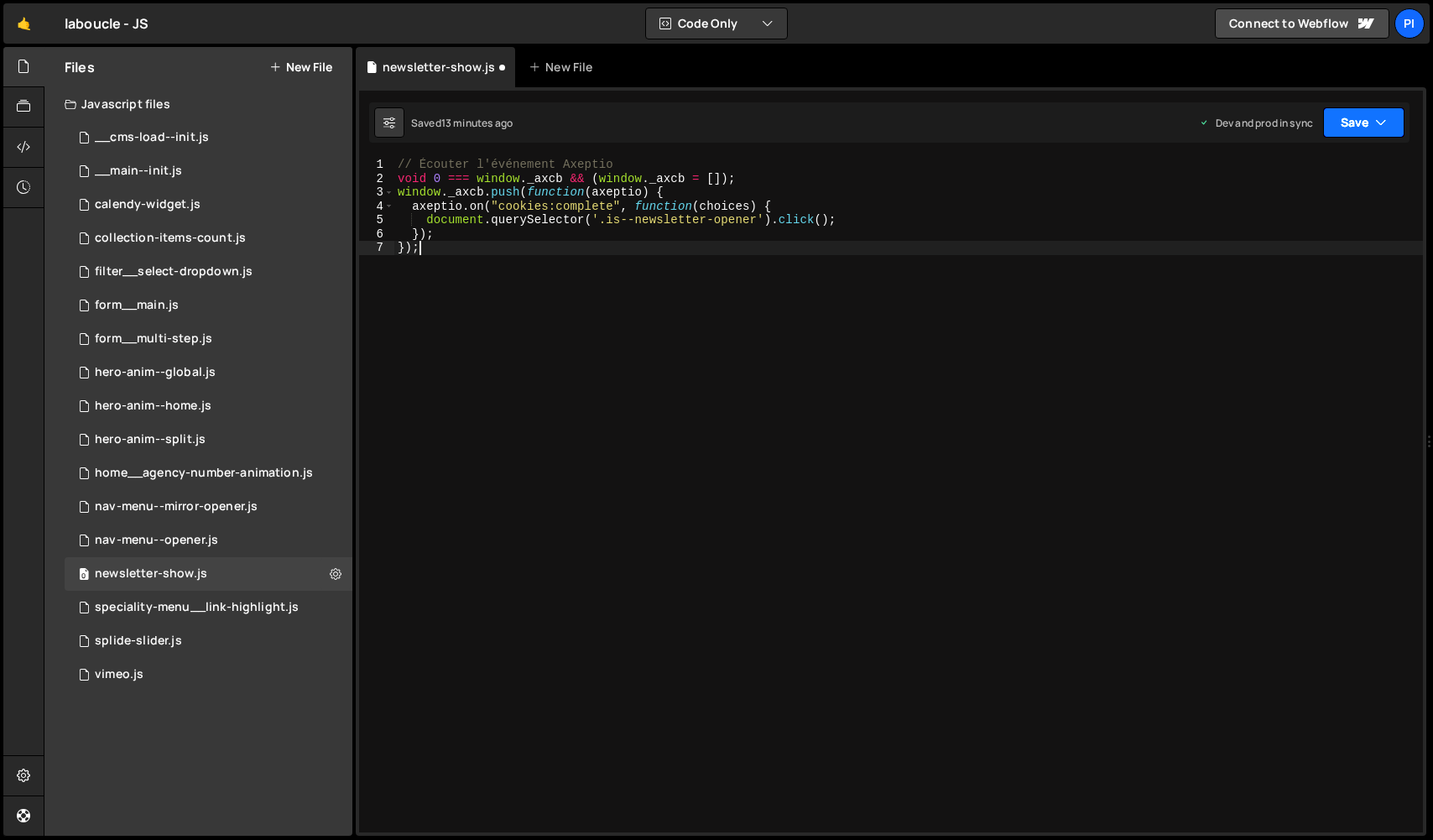
click at [1338, 133] on button "Save" at bounding box center [1363, 123] width 81 height 30
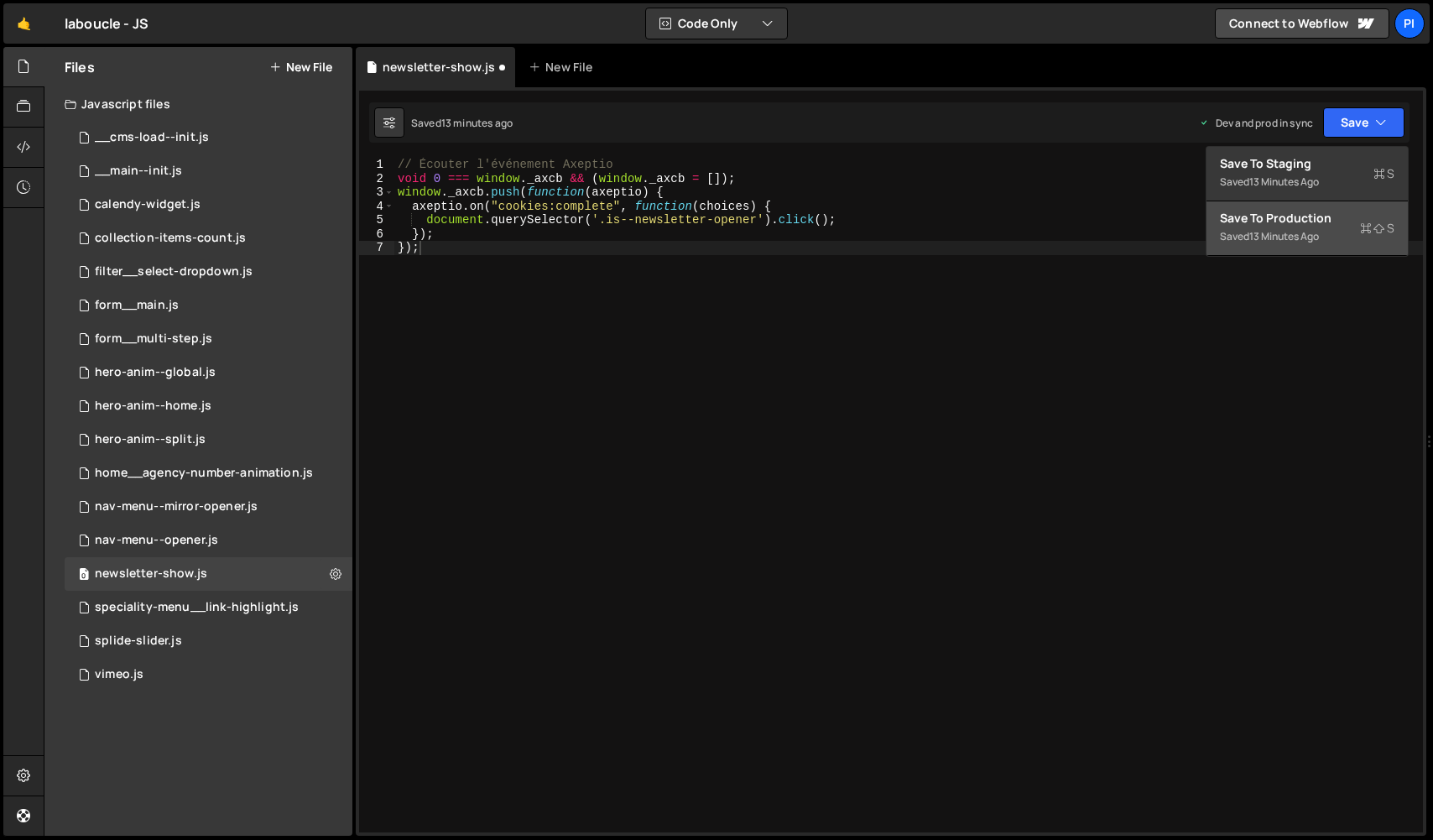
click at [1319, 217] on div "Save to Production S" at bounding box center [1307, 218] width 174 height 17
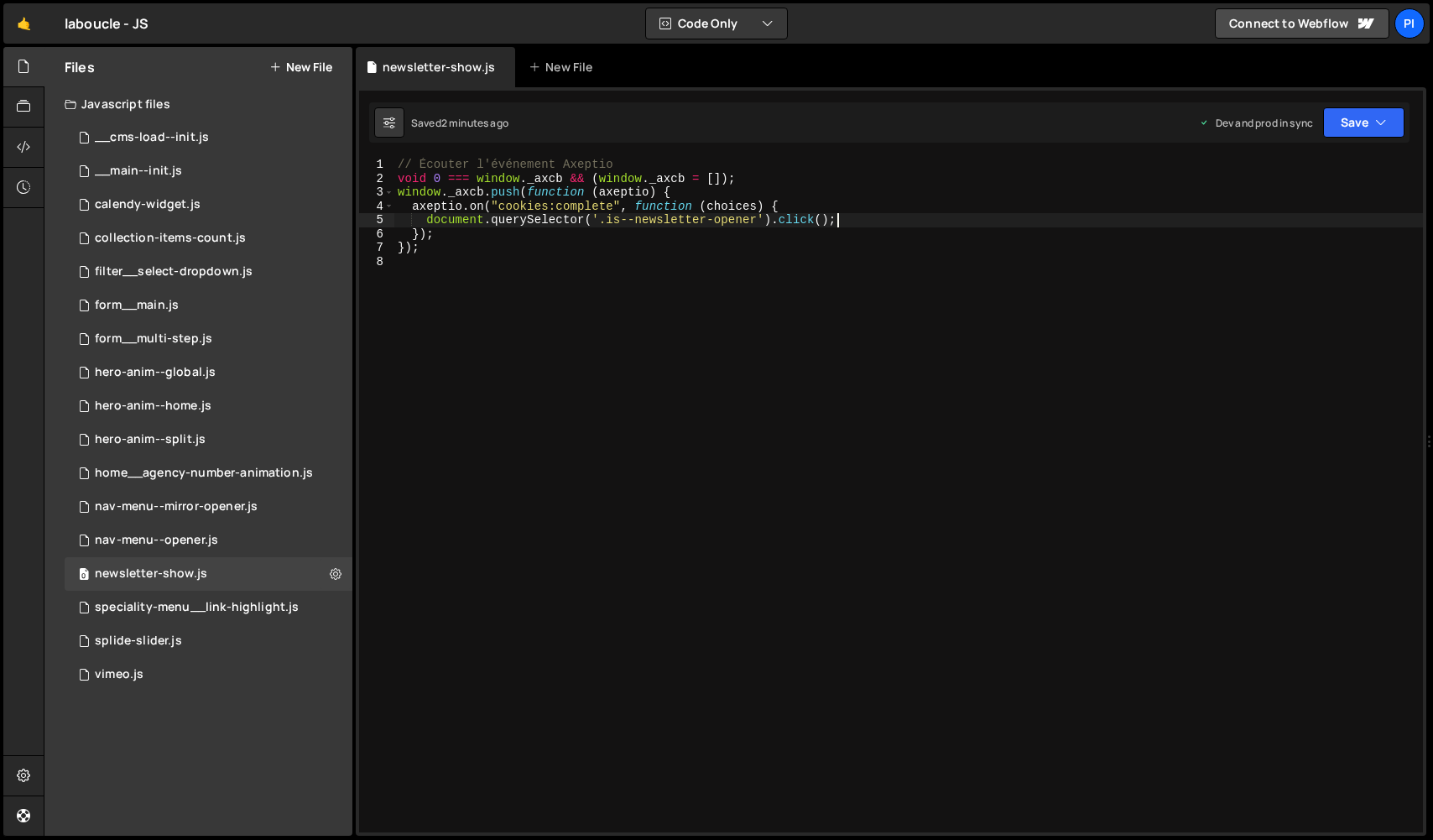
click at [848, 222] on div "// Écouter l'événement Axeptio void 0 === window . _axcb && ( window . _axcb = …" at bounding box center [908, 508] width 1029 height 702
click at [852, 208] on div "// Écouter l'événement Axeptio void 0 === window . _axcb && ( window . _axcb = …" at bounding box center [908, 508] width 1029 height 702
paste textarea "console.log('Choix Axeptio effectué:', choices);"
type textarea "axeptio.on("cookies:complete", function (choices) {"
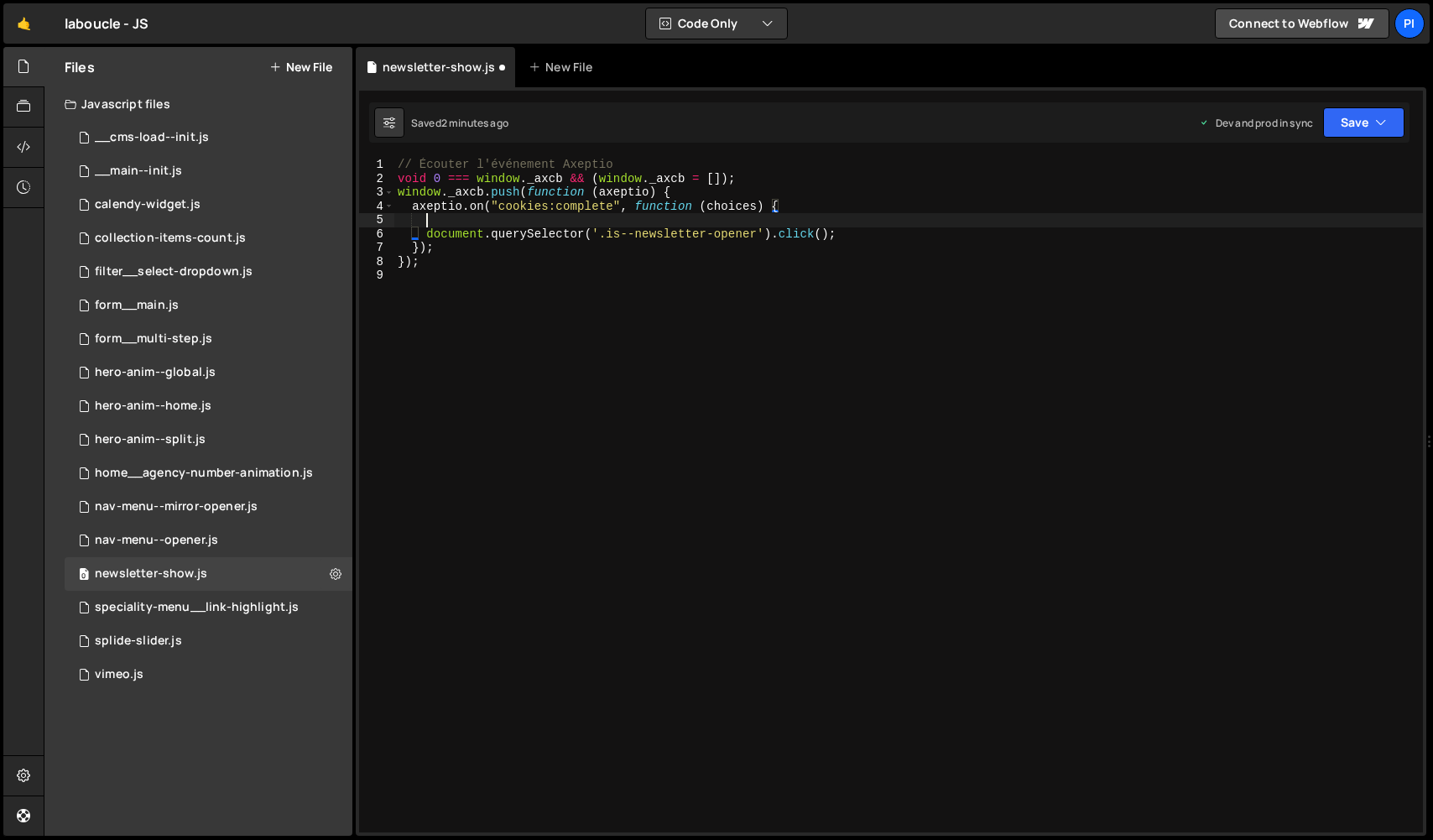
paste textarea "console.log('Choix Axeptio effectué:', choices);"
click at [422, 227] on div "// Écouter l'événement Axeptio void 0 === window . _axcb && ( window . _axcb = …" at bounding box center [908, 508] width 1029 height 702
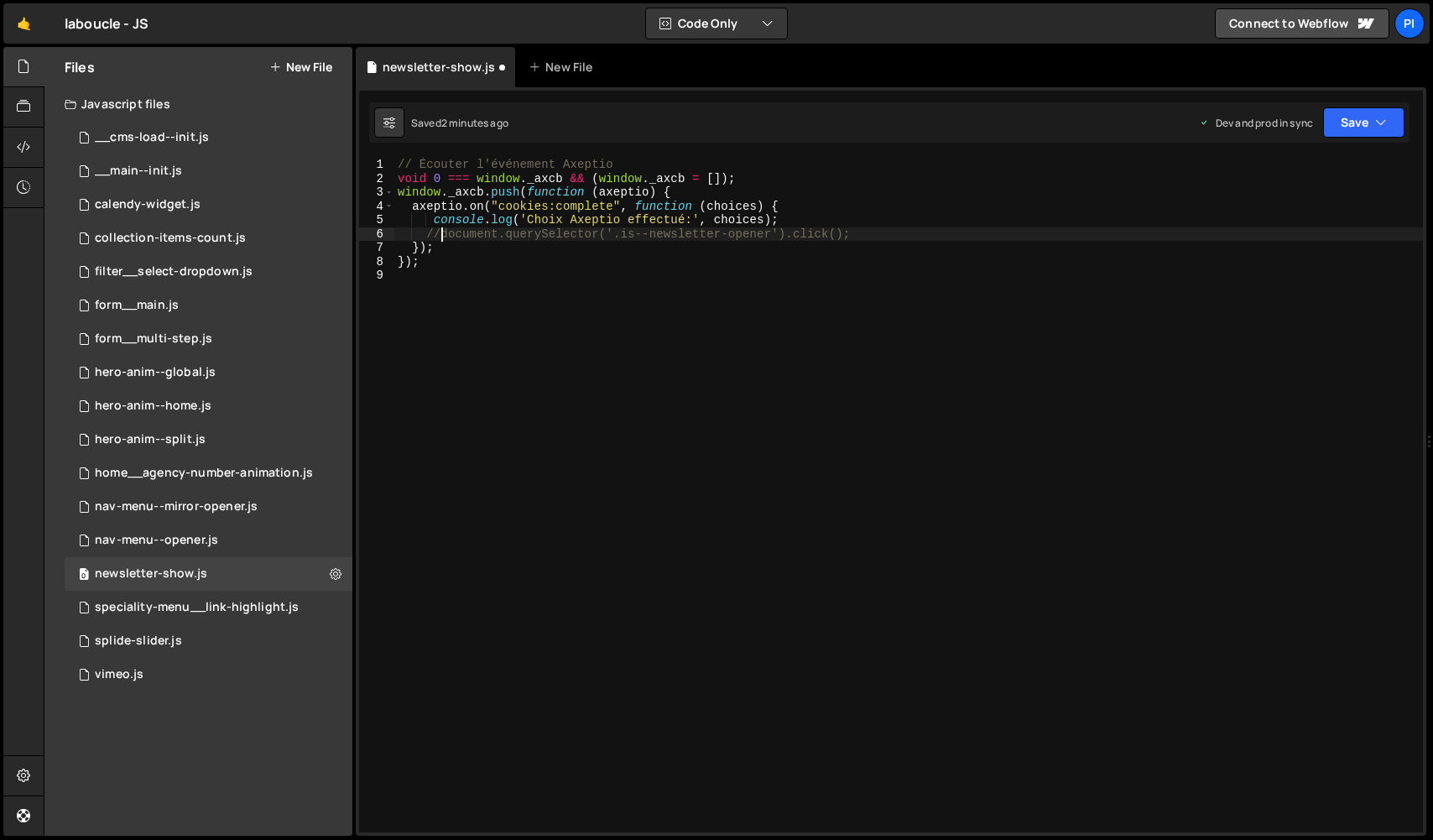
scroll to position [0, 3]
type textarea "//document.querySelector('.is--newsletter-opener').click();"
click at [1334, 125] on button "Save" at bounding box center [1363, 123] width 81 height 30
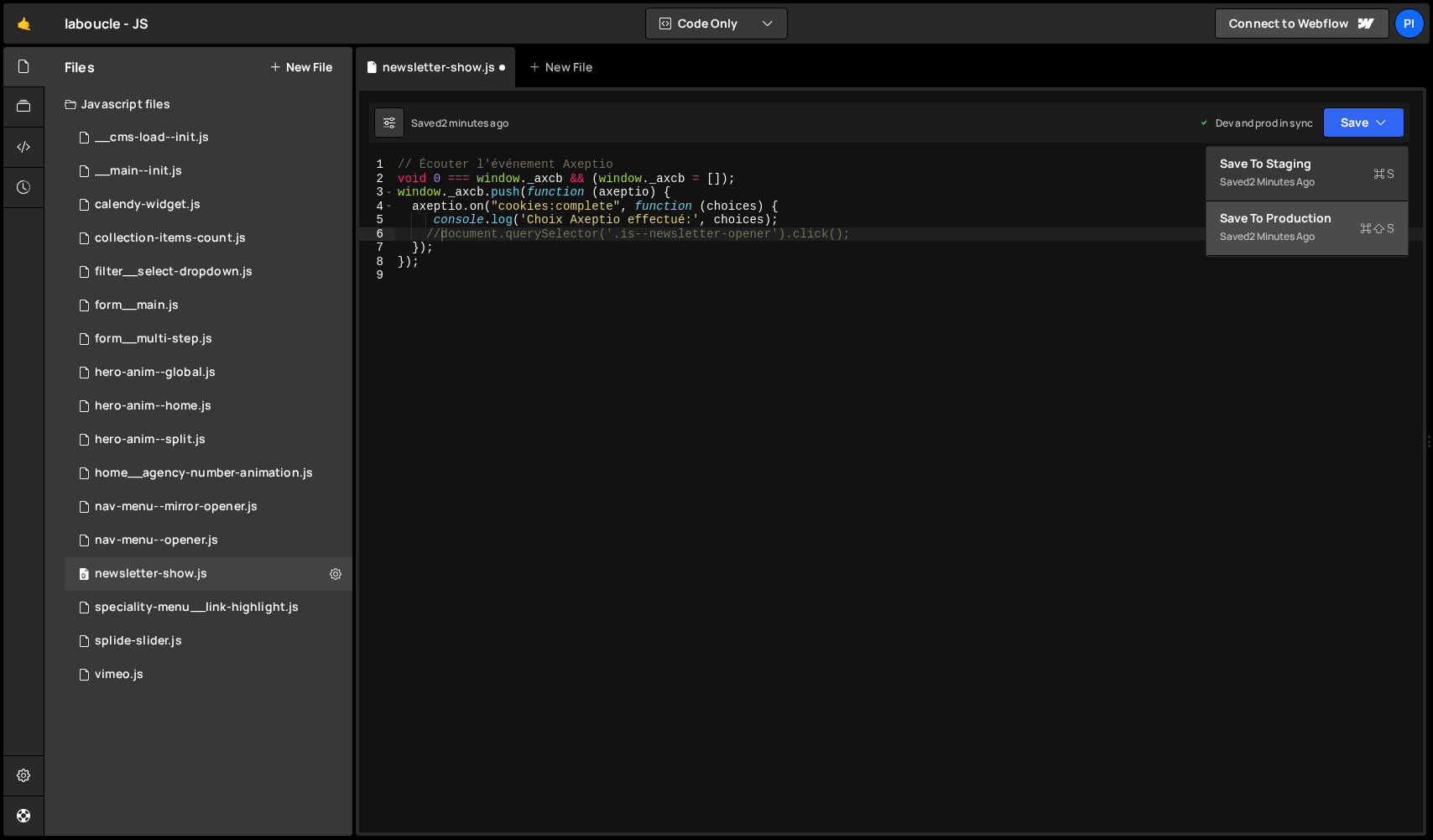
click at [1321, 240] on button "Save to Production S Saved 2 minutes ago" at bounding box center [1307, 229] width 202 height 55
